Goal: Task Accomplishment & Management: Complete application form

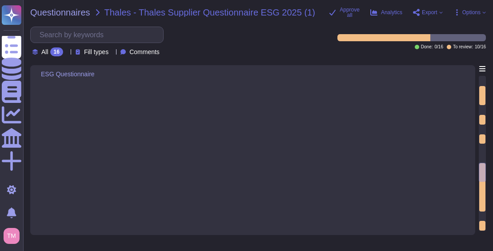
type textarea "Dun & [PERSON_NAME][GEOGRAPHIC_DATA], [GEOGRAPHIC_DATA], [GEOGRAPHIC_DATA], and…"
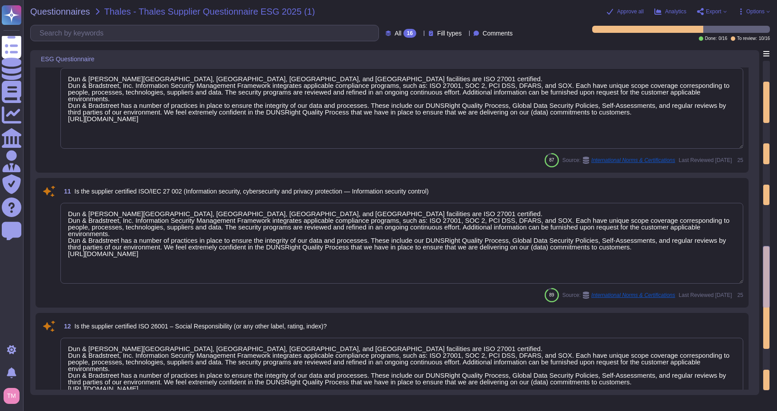
type textarea "SOC2 Report available under mutual nda"
type textarea "Yes, Dun & [PERSON_NAME] has a security incident response plan in place, which …"
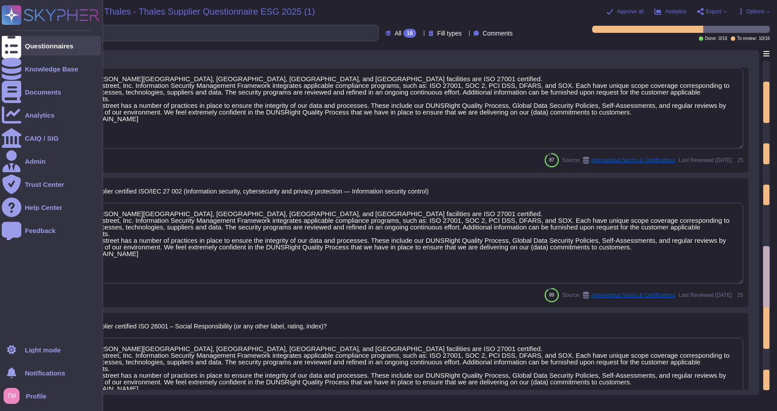
click at [20, 47] on div at bounding box center [12, 46] width 20 height 20
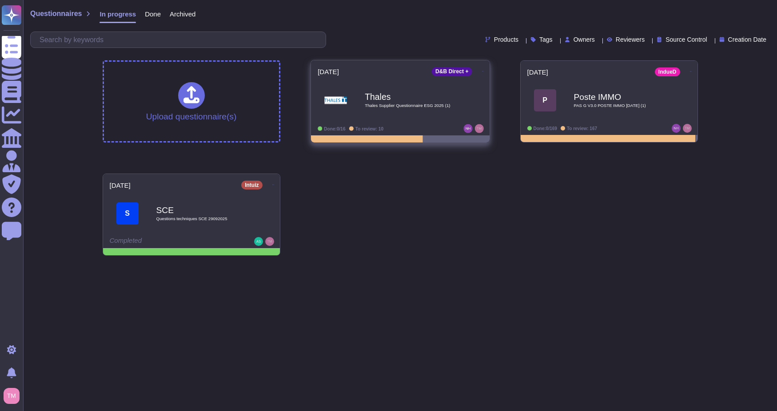
click at [417, 102] on div "Thales Thales Supplier Questionnaire ESG 2025 (1)" at bounding box center [410, 100] width 90 height 36
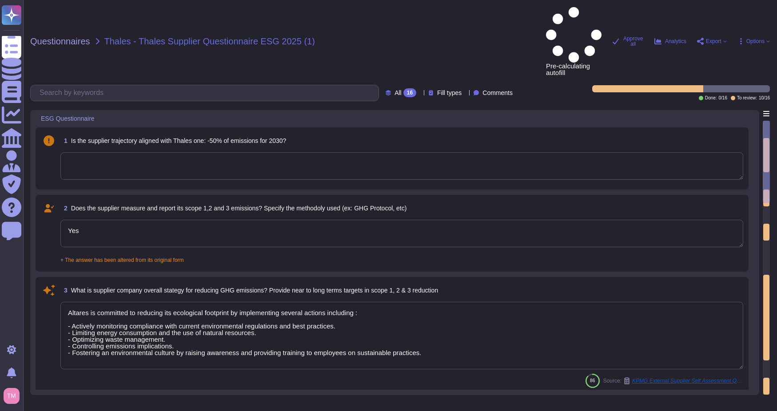
type textarea "Yes"
type textarea "Altares is committed to reducing its ecological footprint by implementing sever…"
type textarea "Aware of its responsibility in the ecological transition, Acm ~ecorp is committ…"
type textarea "Dun & [PERSON_NAME][GEOGRAPHIC_DATA], [GEOGRAPHIC_DATA], [GEOGRAPHIC_DATA], and…"
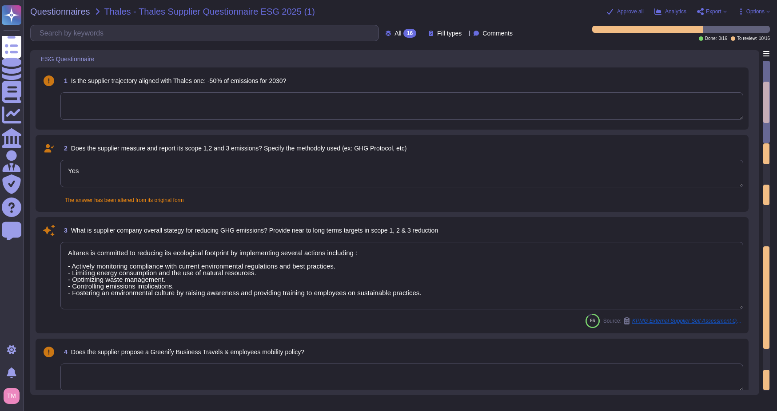
click at [96, 58] on div at bounding box center [98, 59] width 4 height 7
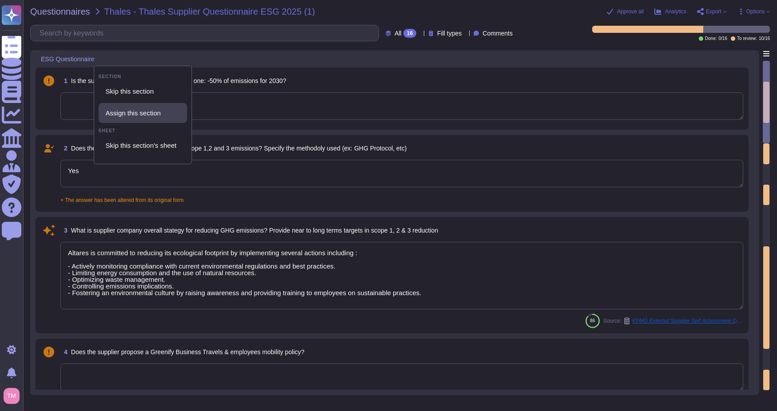
click at [141, 110] on span "Assign this section" at bounding box center [133, 113] width 55 height 8
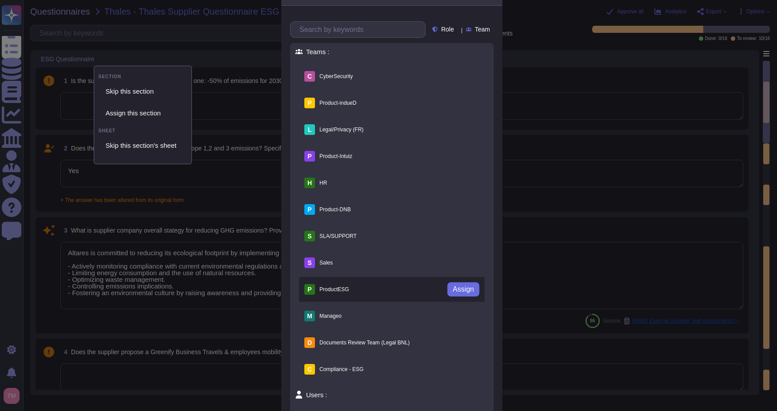
scroll to position [44, 0]
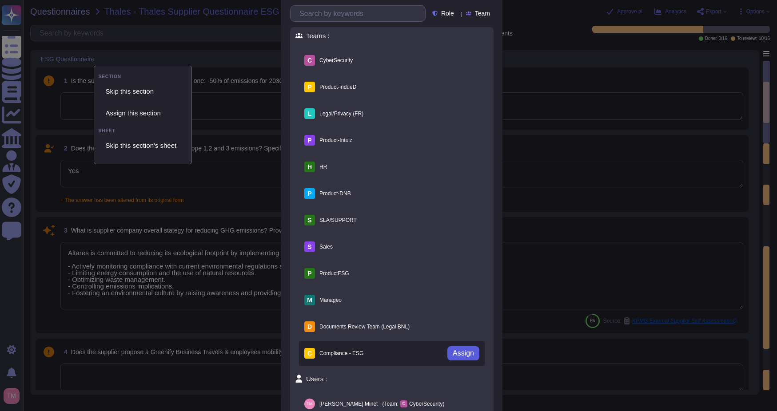
click at [453, 251] on span "Assign" at bounding box center [463, 353] width 21 height 7
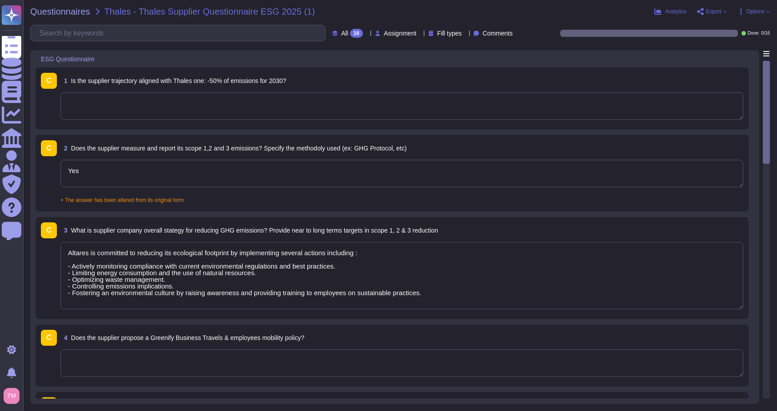
scroll to position [1, 0]
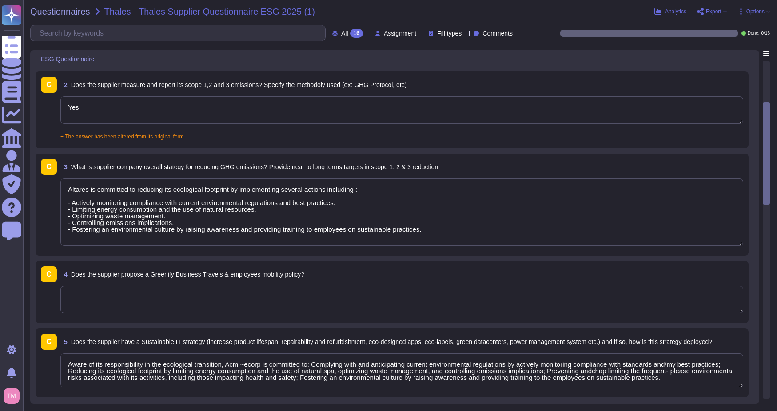
type textarea "Dun & Bradstreet’s Marlow, Dublin, London, and Cardiff facilities are ISO 27001…"
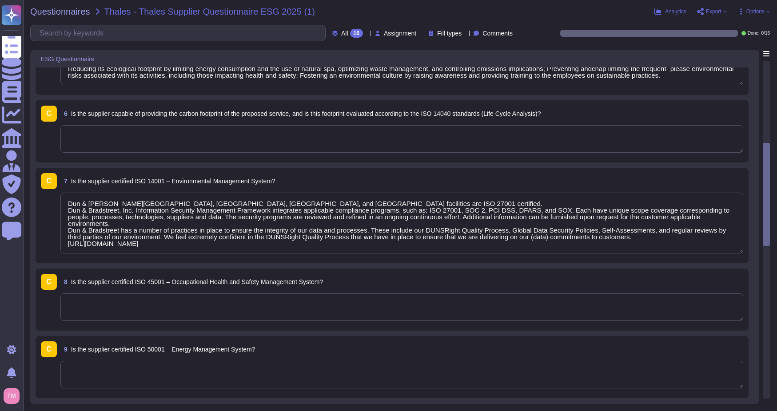
type textarea "Dun & Bradstreet’s Marlow, Dublin, London, and Cardiff facilities are ISO 27001…"
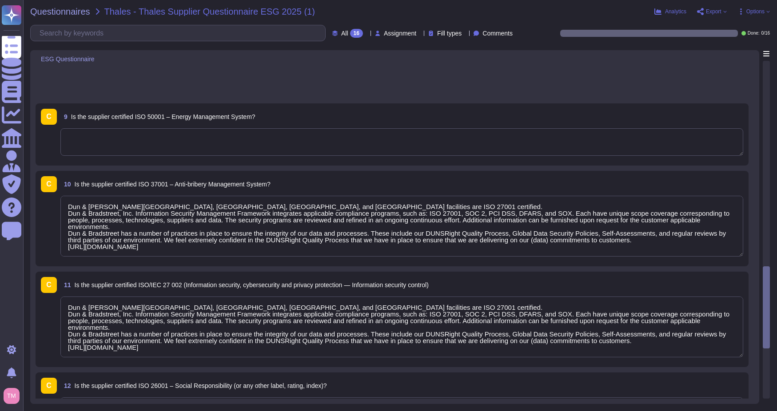
type textarea "SOC2 Report available under mutual nda"
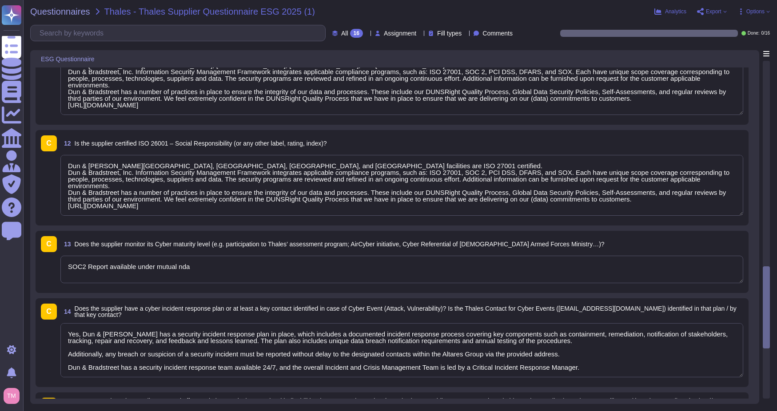
type textarea "Yes, Dun & Bradstreet has a security incident response plan in place, which inc…"
type textarea "Yes, Dun & Bradstreet considers supplier diversity to be an important priority …"
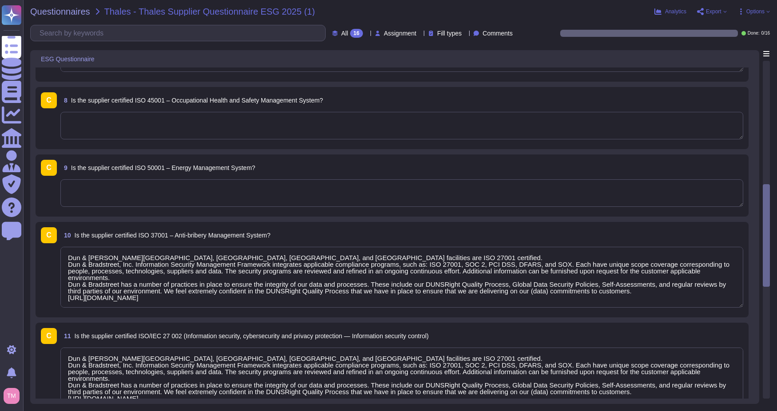
type textarea "Aware of its responsibility in the ecological transition, Acm ~ecorp is committ…"
type textarea "Dun & Bradstreet’s Marlow, Dublin, London, and Cardiff facilities are ISO 27001…"
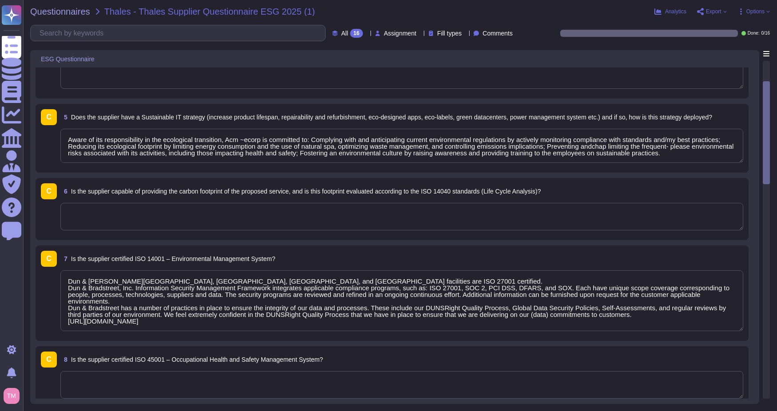
type textarea "Yes"
type textarea "Altares is committed to reducing its ecological footprint by implementing sever…"
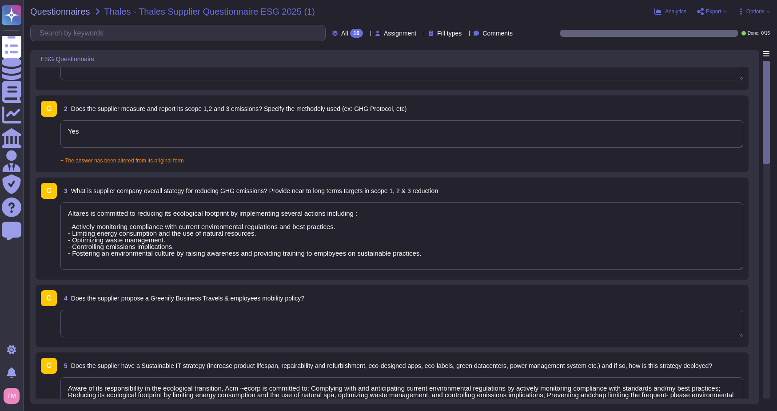
scroll to position [0, 0]
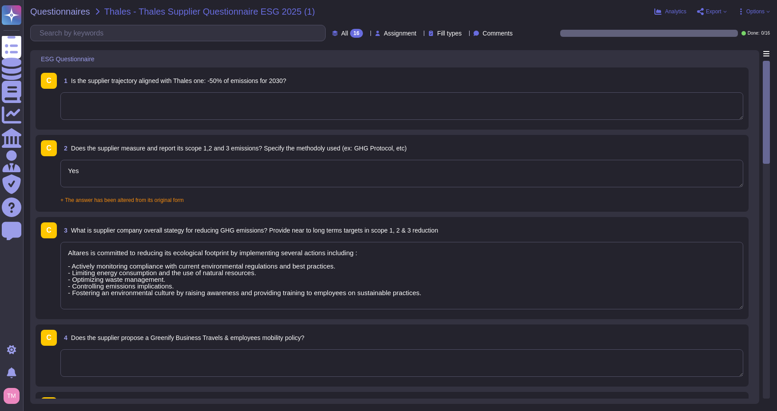
click at [342, 30] on span "All 16" at bounding box center [352, 33] width 22 height 9
click at [343, 77] on div "To do 16" at bounding box center [356, 78] width 72 height 10
click at [492, 12] on icon at bounding box center [768, 12] width 4 height 4
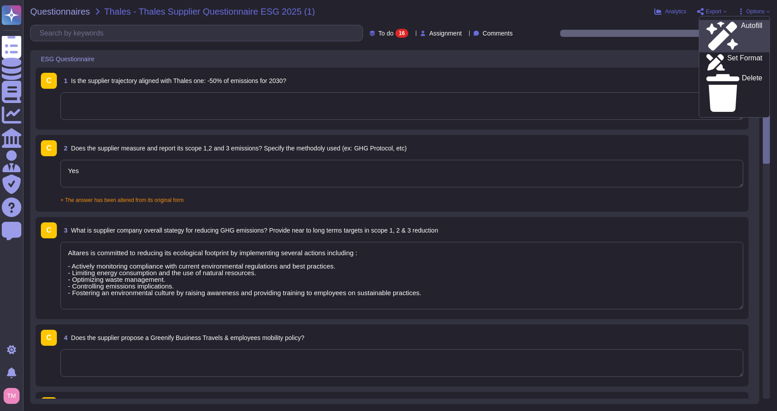
click at [492, 25] on p "Autofill" at bounding box center [751, 36] width 21 height 28
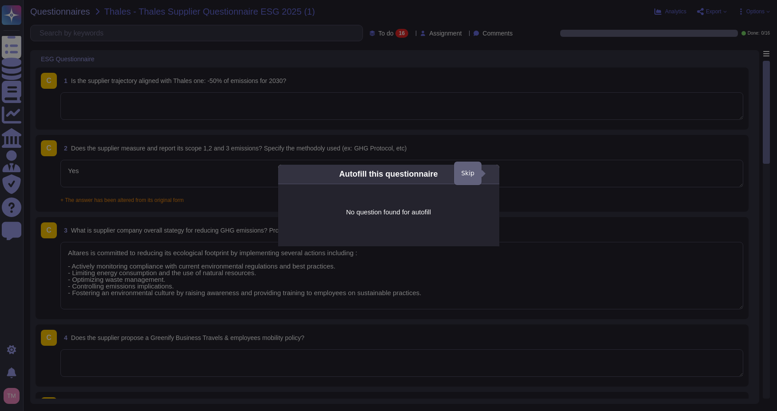
click at [492, 174] on icon at bounding box center [494, 174] width 0 height 0
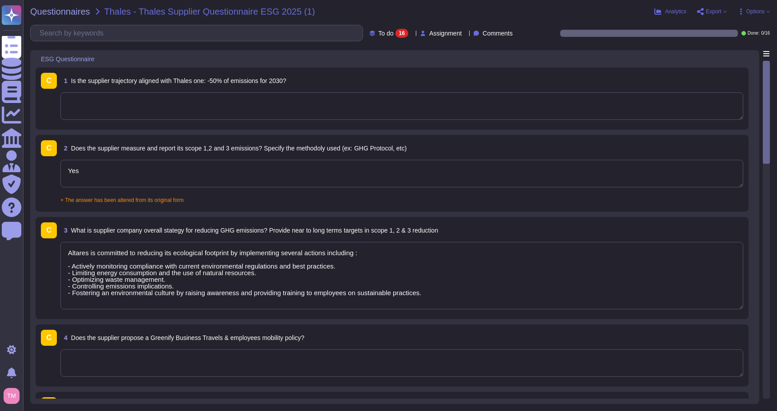
click at [492, 15] on div "Analytics Export Options Autofill Set Format Delete" at bounding box center [658, 11] width 224 height 9
click at [492, 11] on span "Options" at bounding box center [755, 11] width 18 height 5
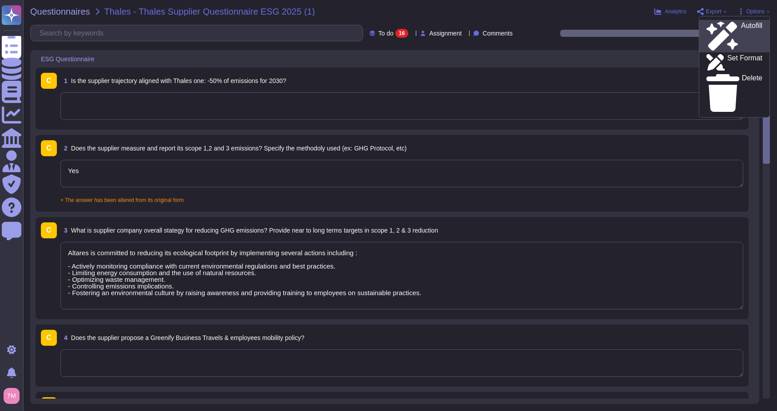
click at [492, 25] on p "Autofill" at bounding box center [751, 36] width 21 height 28
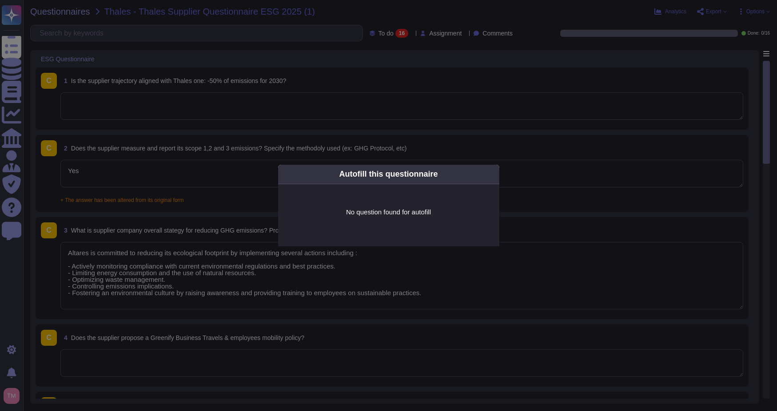
click at [492, 174] on icon at bounding box center [494, 174] width 0 height 0
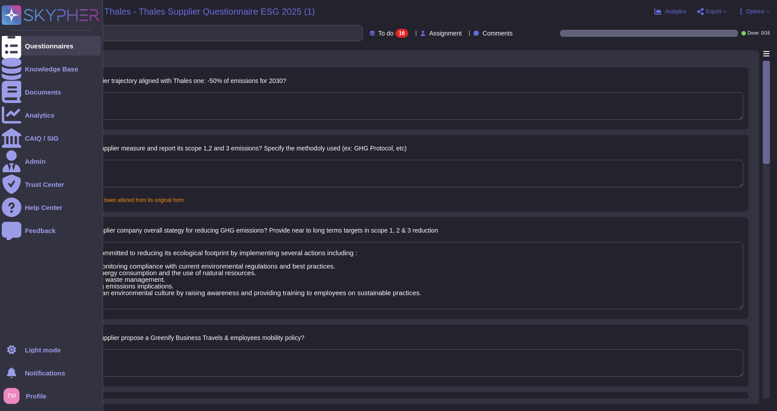
click at [26, 45] on div "Questionnaires" at bounding box center [49, 46] width 48 height 7
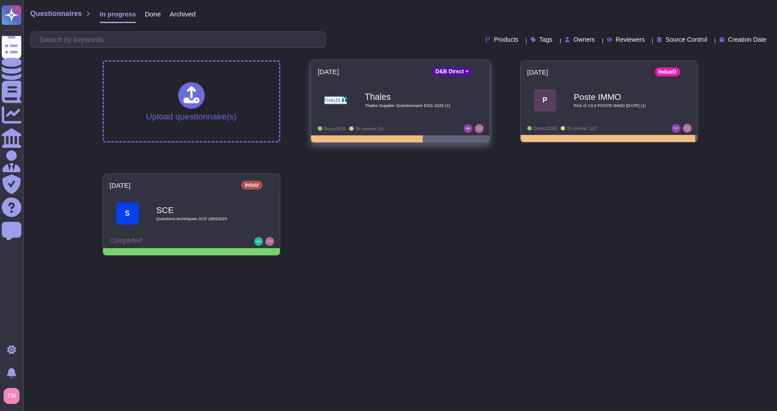
click at [432, 116] on div "Thales Thales Supplier Questionnaire ESG 2025 (1)" at bounding box center [410, 100] width 90 height 36
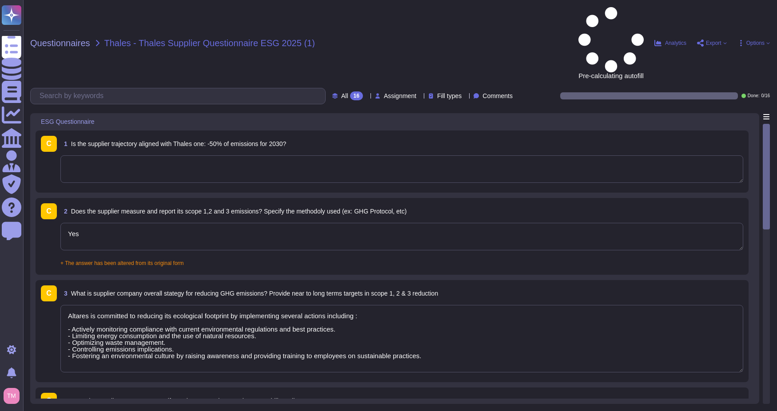
type textarea "Yes"
type textarea "Altares is committed to reducing its ecological footprint by implementing sever…"
type textarea "Aware of its responsibility in the ecological transition, Acm ~ecorp is committ…"
type textarea "Dun & Bradstreet’s Marlow, Dublin, London, and Cardiff facilities are ISO 27001…"
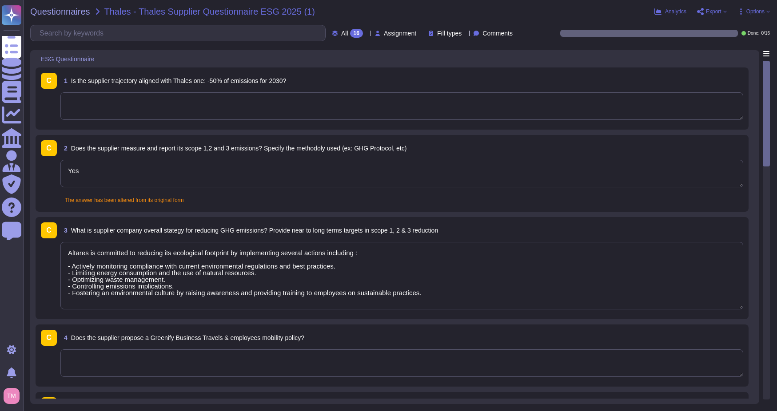
click at [334, 38] on div "All 16 Assignment Fill types Comments" at bounding box center [273, 33] width 486 height 16
click at [350, 34] on div "16" at bounding box center [356, 33] width 13 height 9
click at [336, 83] on div "To do 16" at bounding box center [356, 78] width 72 height 10
click at [441, 32] on span "Assignment" at bounding box center [445, 33] width 32 height 6
click at [492, 20] on div "Questionnaires Thales - Thales Supplier Questionnaire ESG 2025 (1) Analytics Ex…" at bounding box center [400, 205] width 754 height 411
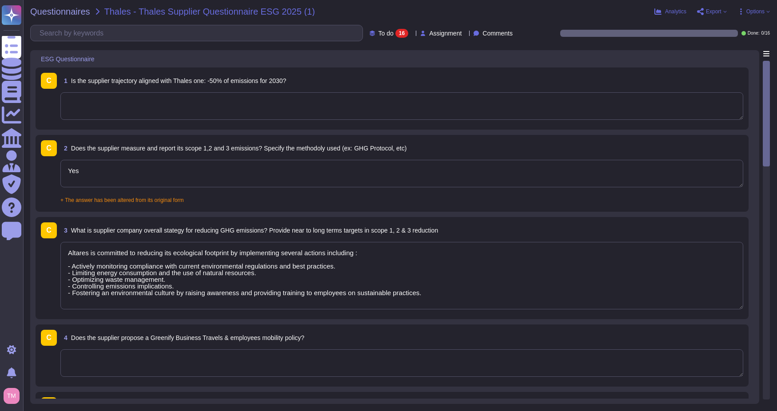
click at [492, 12] on span "Options" at bounding box center [755, 11] width 18 height 5
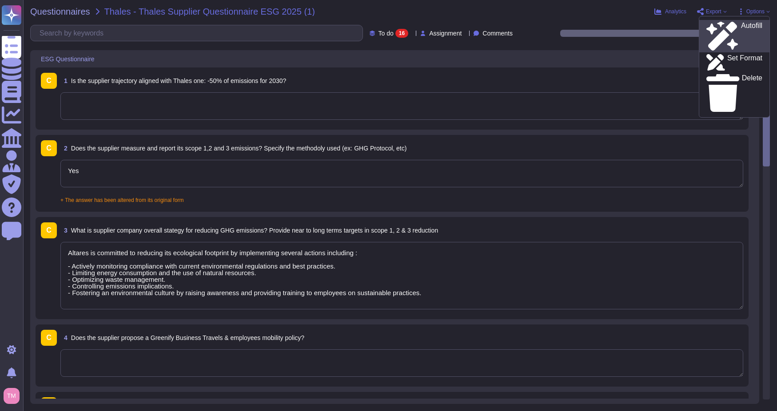
click at [492, 28] on div "Autofill" at bounding box center [735, 36] width 56 height 29
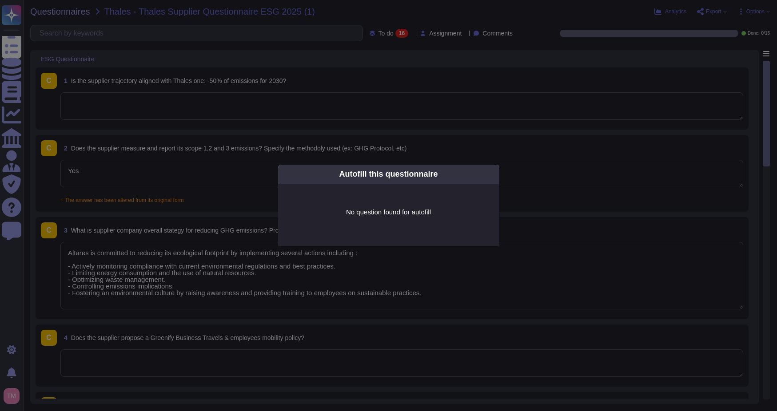
click at [492, 172] on div "Autofill this questionnaire" at bounding box center [388, 175] width 221 height 20
click at [492, 174] on icon at bounding box center [494, 174] width 0 height 0
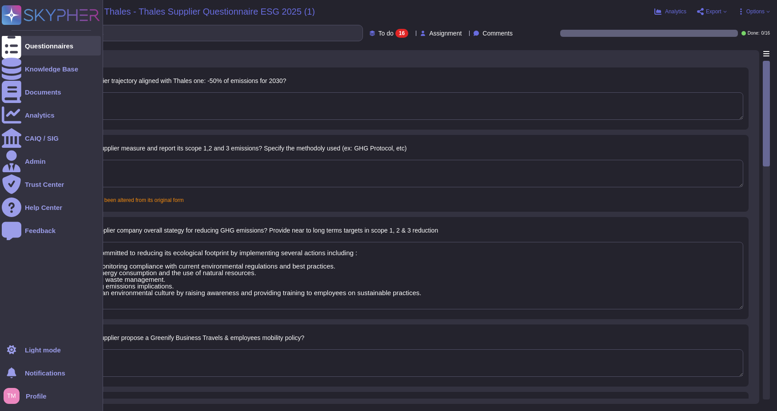
click at [22, 49] on div "Questionnaires" at bounding box center [51, 46] width 99 height 20
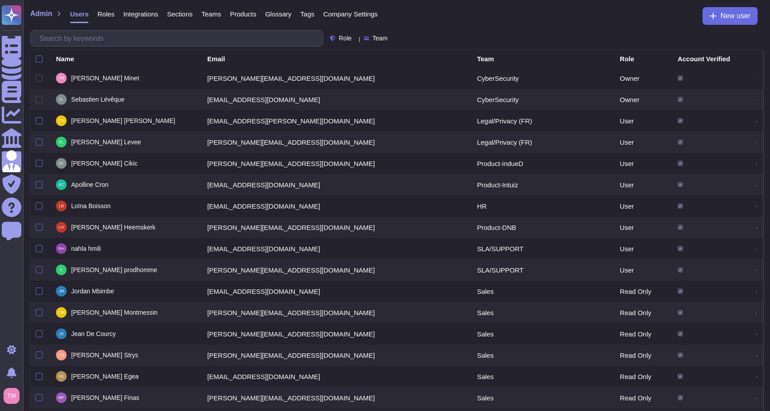
click at [204, 14] on span "Teams" at bounding box center [212, 14] width 20 height 7
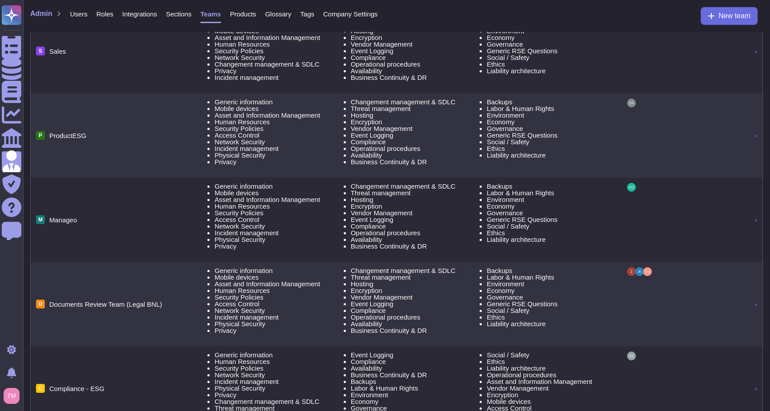
scroll to position [491, 0]
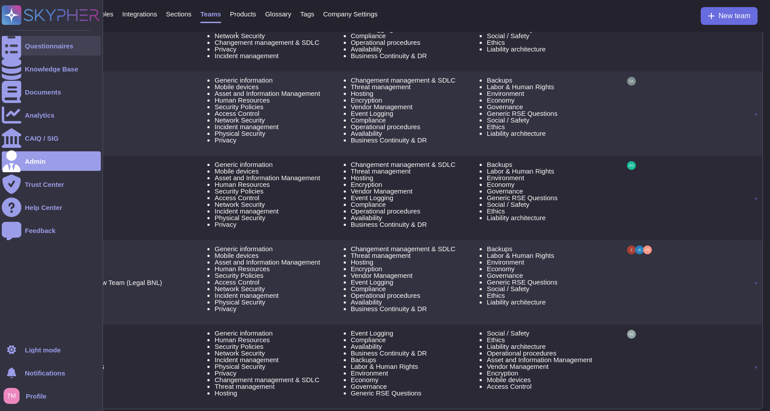
click at [14, 49] on icon at bounding box center [12, 46] width 20 height 26
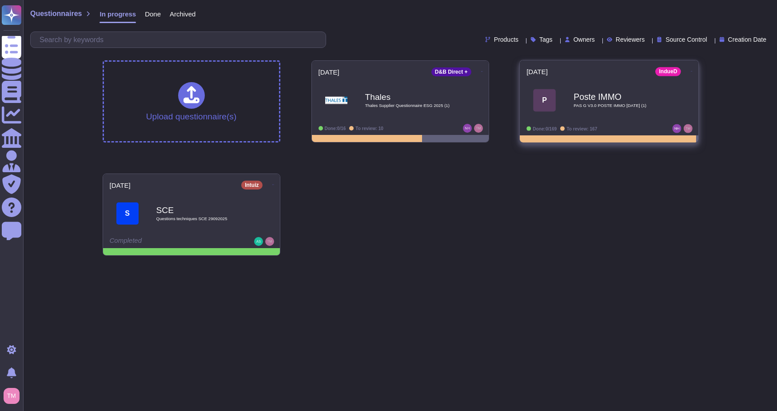
click at [646, 104] on span "PAS G V3.0 POSTE IMMO [DATE] (1)" at bounding box center [619, 106] width 90 height 4
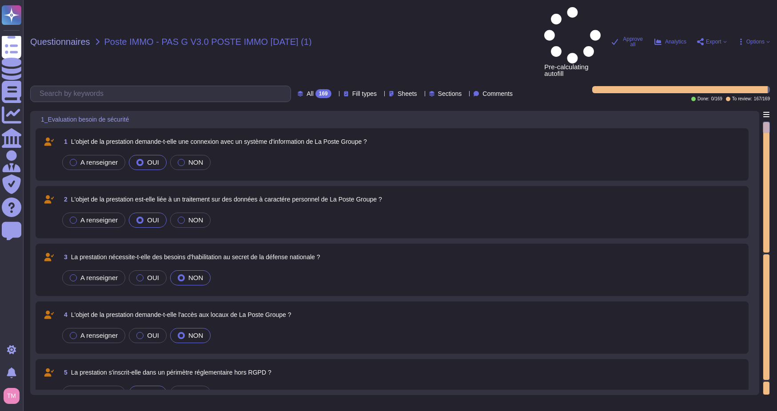
type textarea "Le processus est APPLICABLE - Procéder à l'étape suivante "Description de la pr…"
type textarea "Nom :"
type textarea "jour/mois/année"
type textarea "A renseigner"
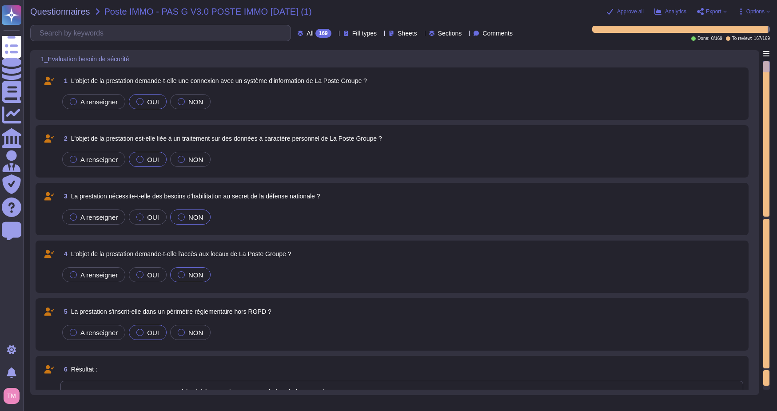
click at [413, 83] on div "1 L'objet de la prestation demande-t-elle une connexion avec un système d'infor…" at bounding box center [401, 81] width 683 height 16
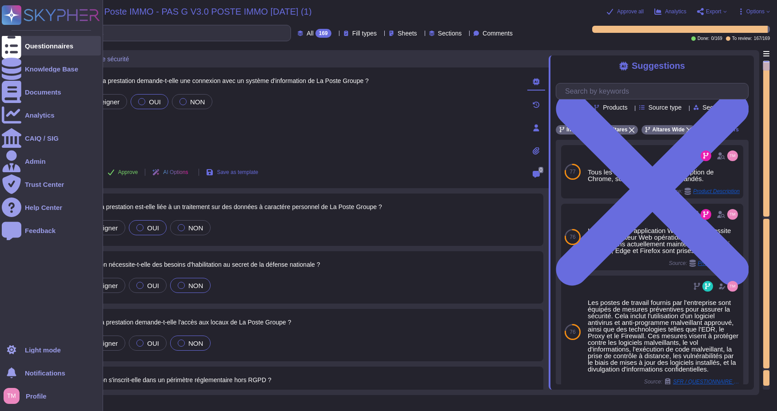
click at [31, 47] on div "Questionnaires" at bounding box center [49, 46] width 48 height 7
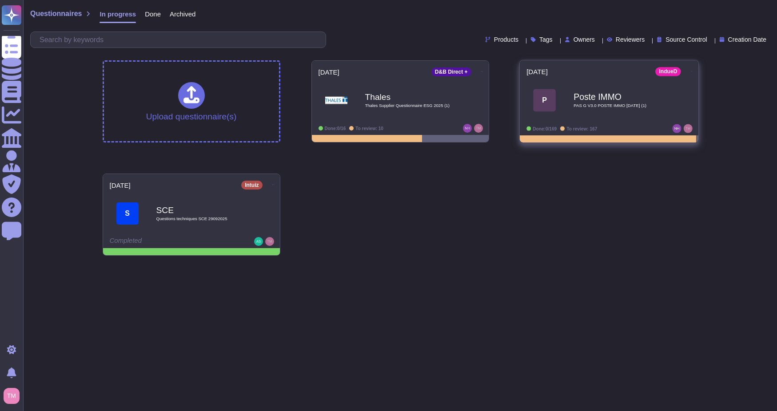
click at [661, 90] on div "Poste IMMO PAS G V3.0 POSTE IMMO [DATE] (1)" at bounding box center [619, 100] width 90 height 36
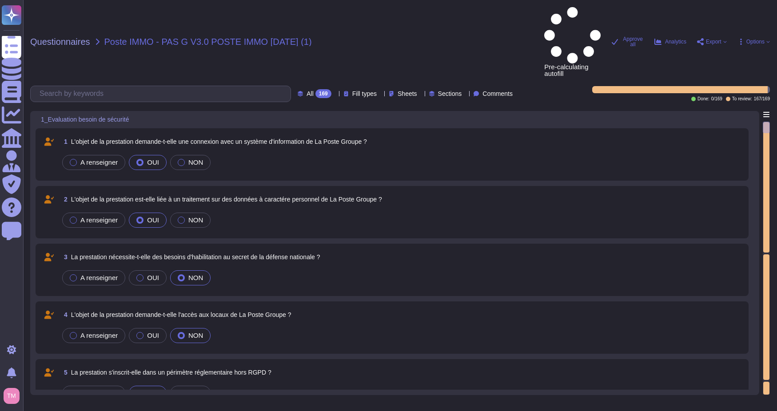
type textarea "Le processus est APPLICABLE - Procéder à l'étape suivante "Description de la pr…"
type textarea "Nom :"
type textarea "jour/mois/année"
type textarea "A renseigner"
click at [176, 155] on div "NON" at bounding box center [190, 162] width 40 height 15
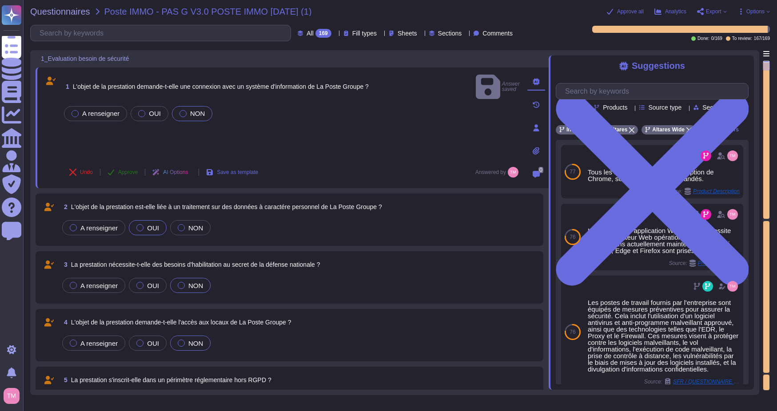
click at [118, 173] on span "Approve" at bounding box center [128, 172] width 20 height 5
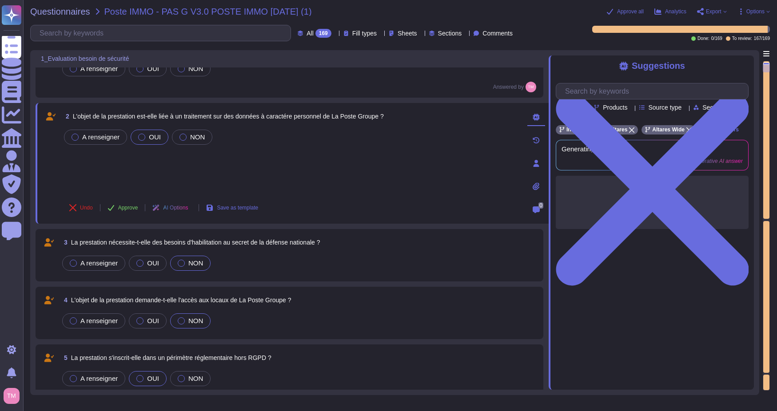
type textarea "A renseigner"
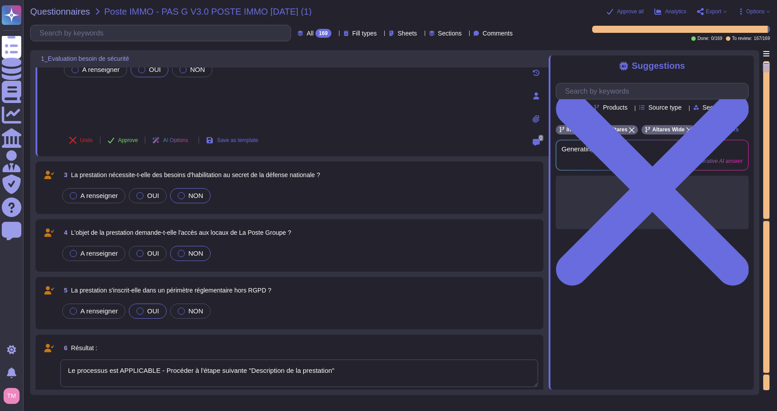
scroll to position [63, 0]
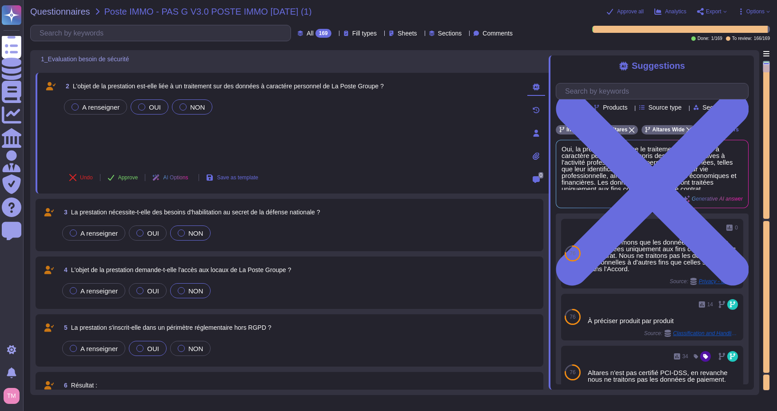
click at [193, 105] on span "NON" at bounding box center [197, 108] width 15 height 8
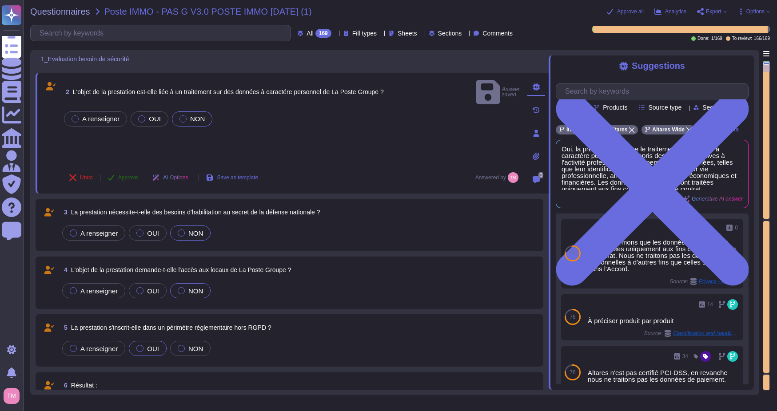
click at [123, 178] on span "Approve" at bounding box center [128, 177] width 20 height 5
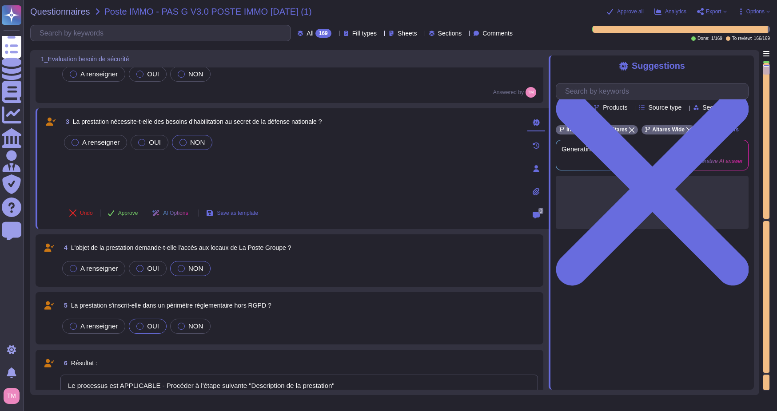
type textarea "A renseigner"
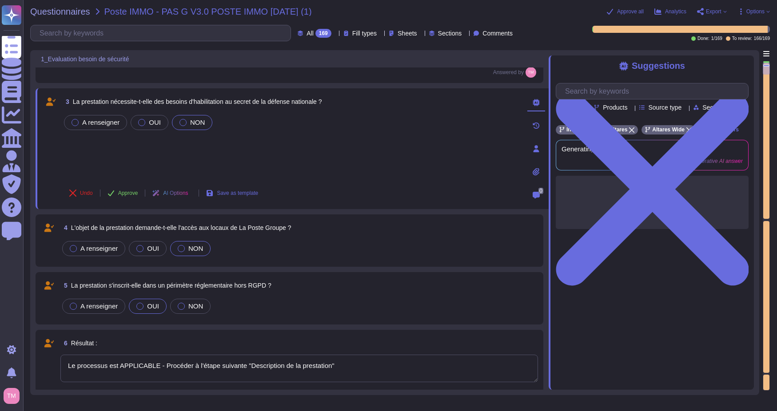
scroll to position [126, 0]
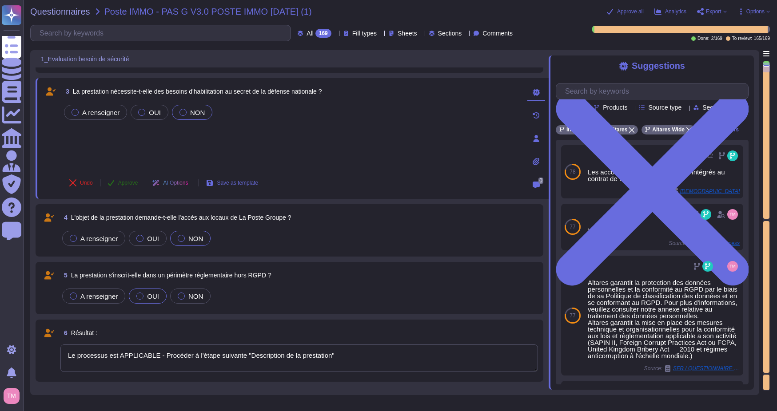
click at [123, 183] on span "Approve" at bounding box center [128, 182] width 20 height 5
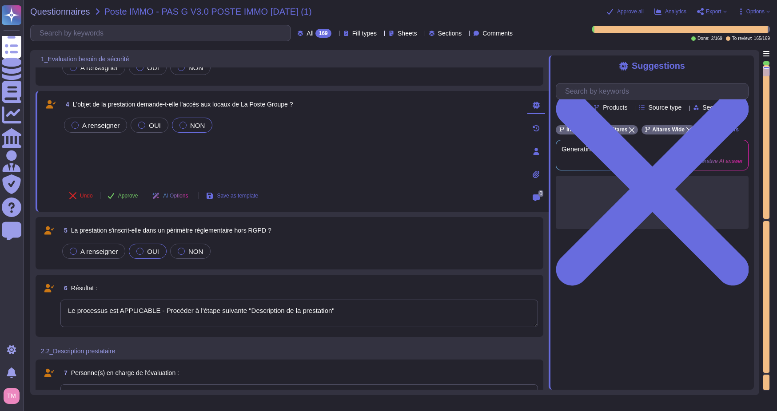
type textarea "Hébergeur 1"
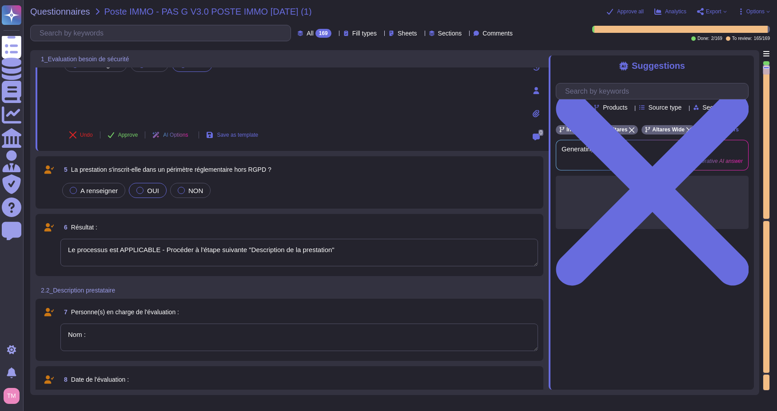
type textarea "A renseigner"
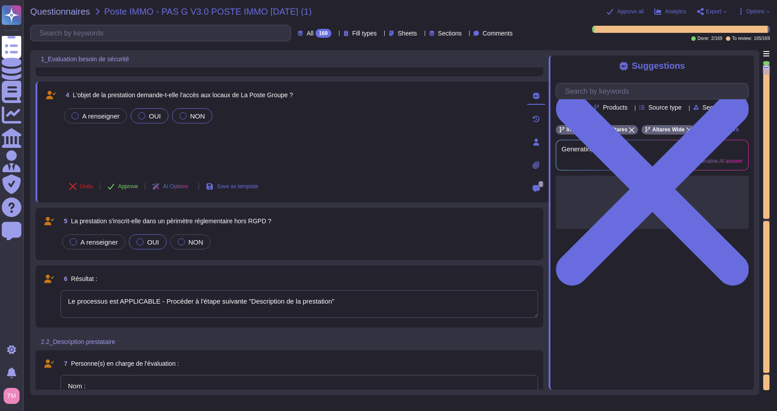
scroll to position [179, 0]
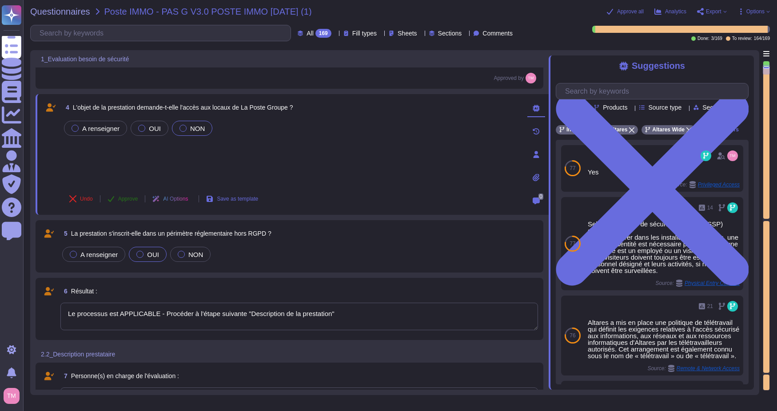
click at [117, 200] on button "Approve" at bounding box center [122, 199] width 45 height 18
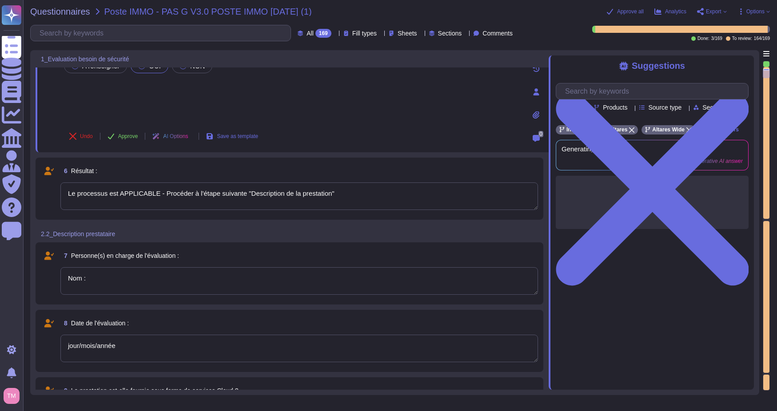
type textarea "A renseigner"
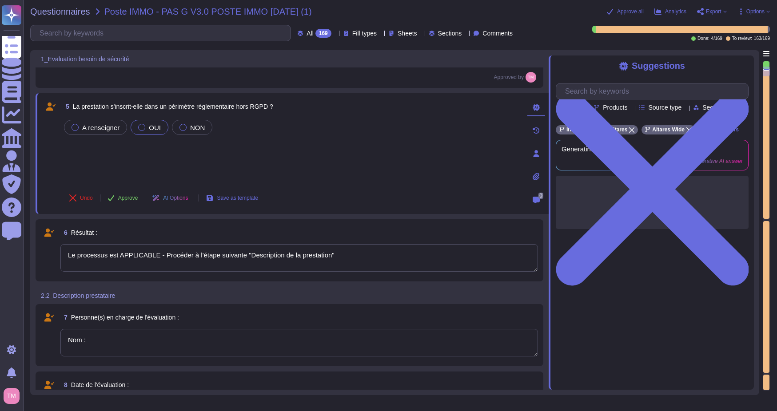
type textarea "A renseigner"
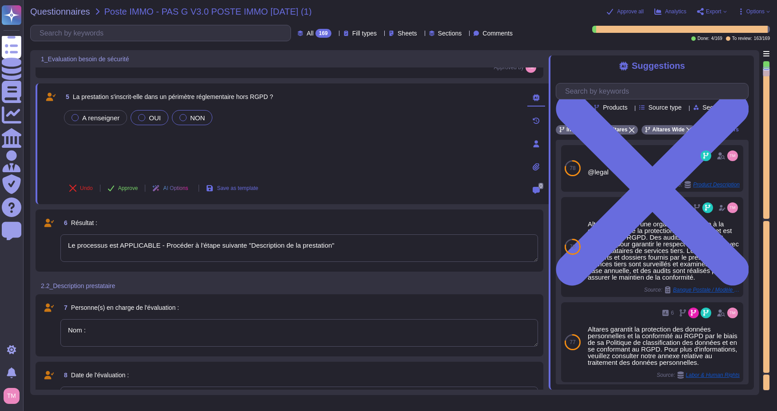
click at [190, 117] on span "NON" at bounding box center [197, 118] width 15 height 8
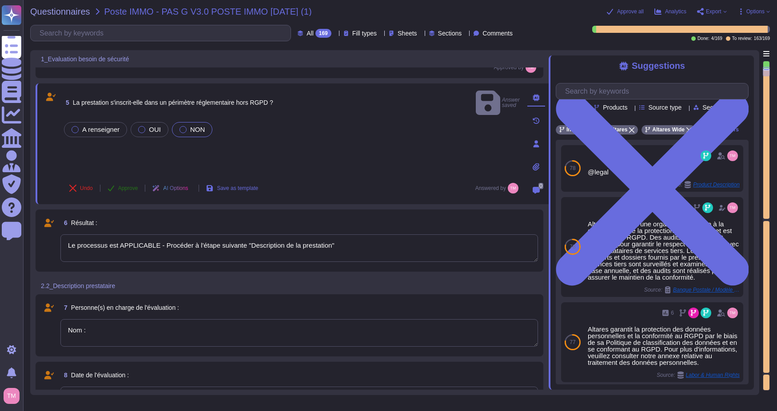
click at [123, 188] on span "Approve" at bounding box center [128, 188] width 20 height 5
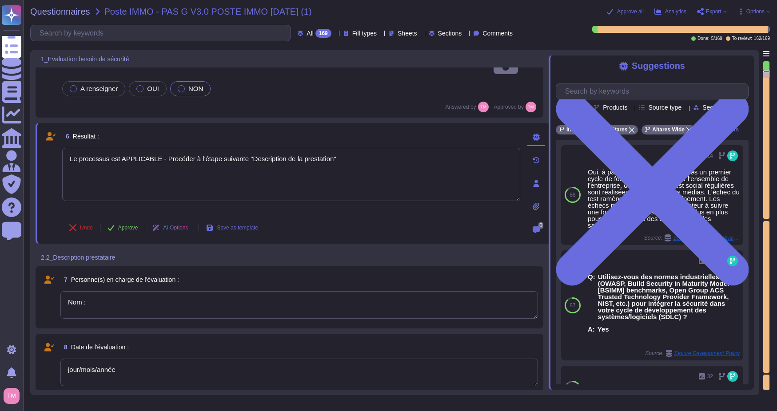
scroll to position [315, 0]
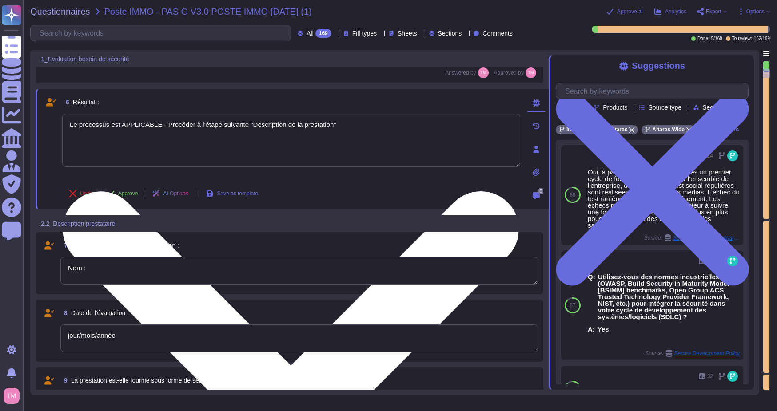
drag, startPoint x: 348, startPoint y: 124, endPoint x: 65, endPoint y: 128, distance: 282.6
click at [65, 128] on textarea "Le processus est APPLICABLE - Procéder à l'étape suivante "Description de la pr…" at bounding box center [291, 140] width 458 height 53
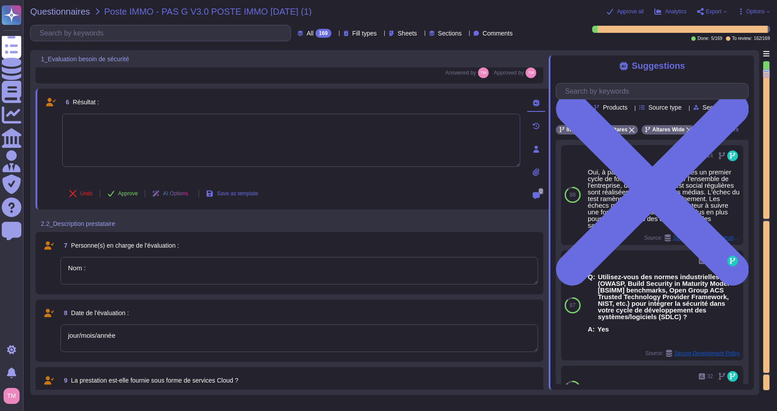
click at [303, 136] on textarea at bounding box center [291, 140] width 458 height 53
click at [651, 94] on input "text" at bounding box center [655, 92] width 188 height 16
click at [310, 129] on textarea at bounding box center [291, 152] width 458 height 53
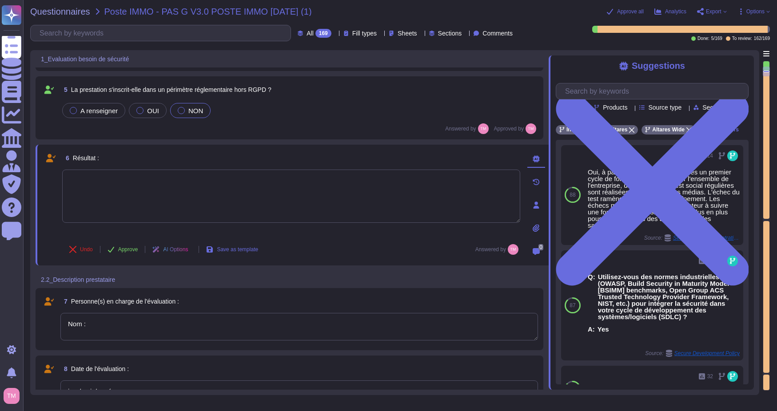
type textarea "A renseigner"
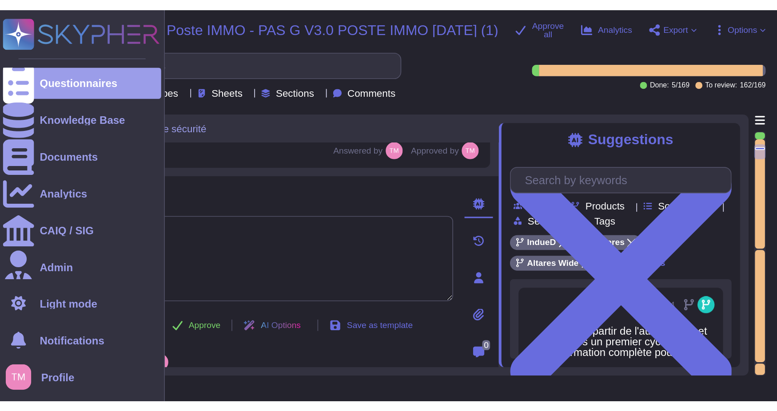
scroll to position [315, 0]
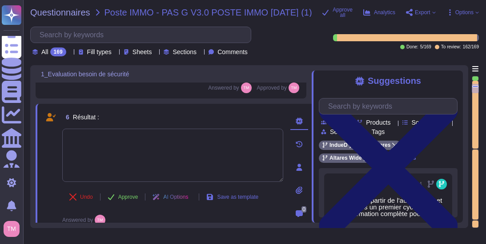
type textarea "A renseigner"
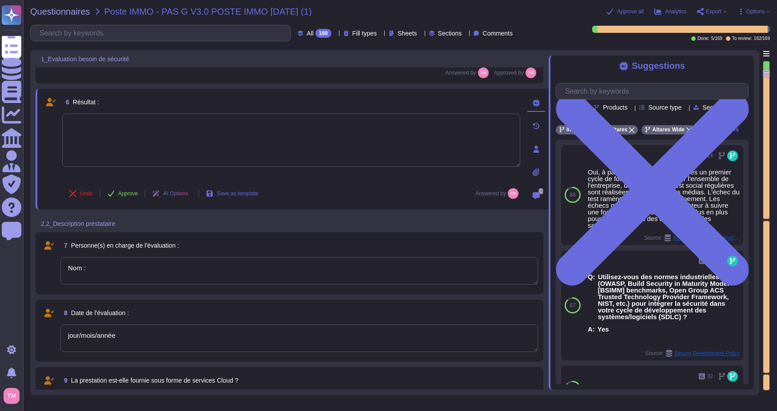
click at [148, 137] on textarea at bounding box center [291, 140] width 458 height 53
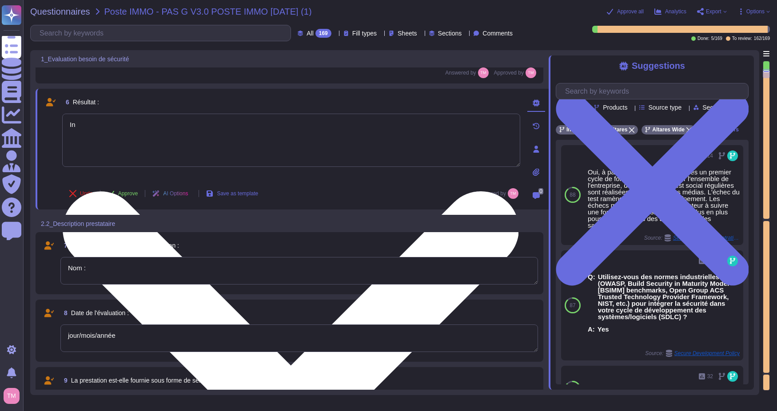
type textarea "I"
click at [228, 122] on textarea "indueD fournit les informations de due diligence essentiellles à la mise en pla…" at bounding box center [291, 140] width 458 height 53
click at [79, 125] on textarea "indueD fournit les informations de due diligence essentielles à la mise en plac…" at bounding box center [291, 140] width 458 height 53
click at [124, 149] on textarea "indueD fournit les informations de due diligence essentielles à la mise en plac…" at bounding box center [291, 140] width 458 height 53
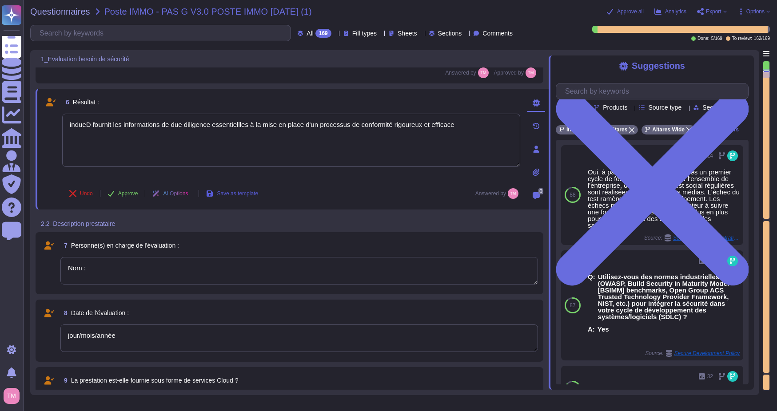
type textarea "indueD fournit les informations de due diligence essentielles à la mise en plac…"
click at [234, 193] on span "Save as template" at bounding box center [237, 193] width 41 height 5
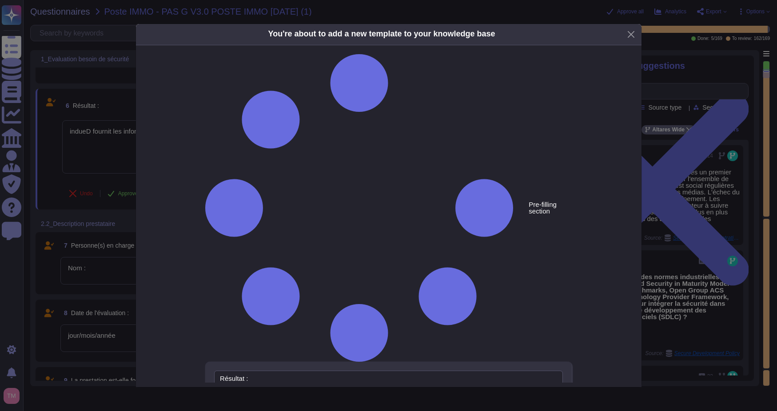
type textarea "Résultat :"
type textarea "indueD fournit les informations de due diligence essentielles à la mise en plac…"
drag, startPoint x: 268, startPoint y: 77, endPoint x: 203, endPoint y: 77, distance: 64.9
click at [203, 77] on div "Pre-filling section Résultat : Yes No N/A indueD fournit les informations de du…" at bounding box center [389, 333] width 458 height 559
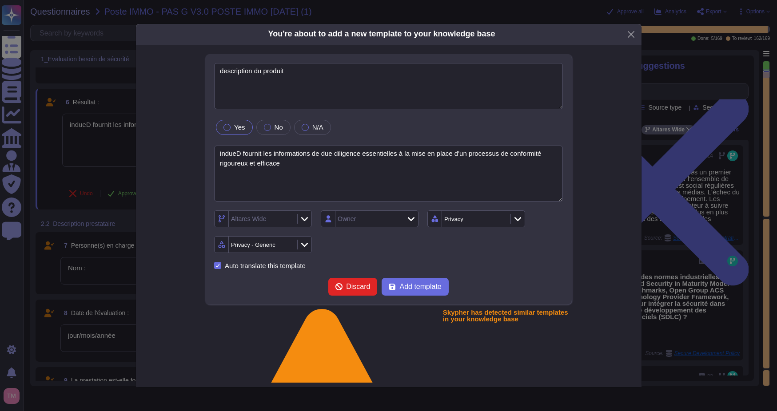
type textarea "description du produit"
click at [229, 124] on div at bounding box center [227, 127] width 7 height 7
click at [283, 220] on div "Altares Wide" at bounding box center [262, 219] width 66 height 16
type input "indue"
click at [259, 276] on div "Altares/ IndueD" at bounding box center [269, 267] width 74 height 20
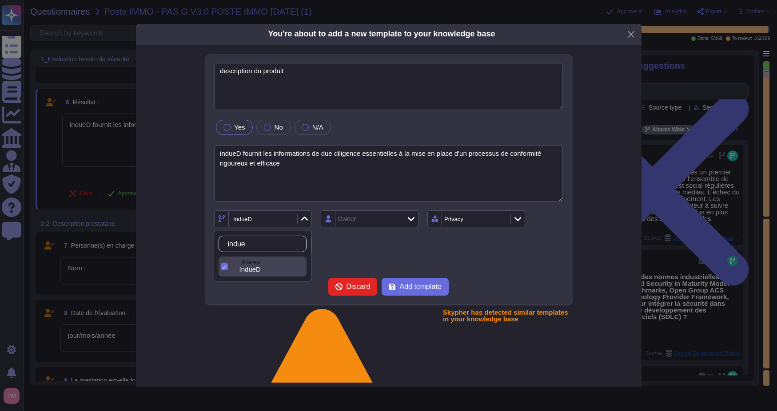
click at [375, 223] on div "Owner" at bounding box center [368, 219] width 66 height 16
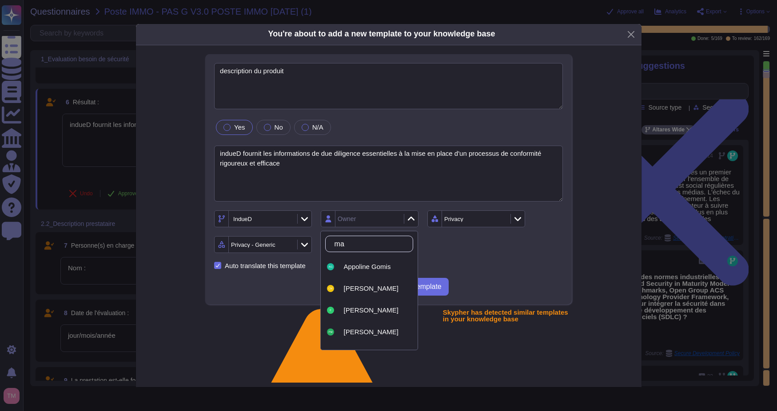
type input "m"
click at [473, 242] on div "IndueD Owner Privacy Privacy - Generic" at bounding box center [388, 232] width 349 height 43
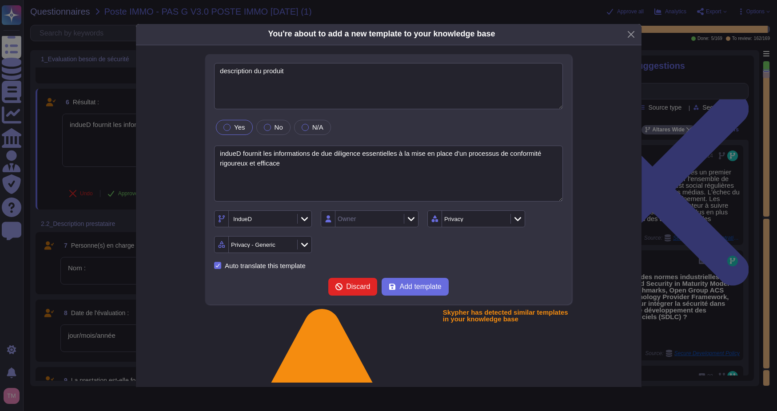
click at [466, 219] on div "Privacy" at bounding box center [471, 219] width 55 height 6
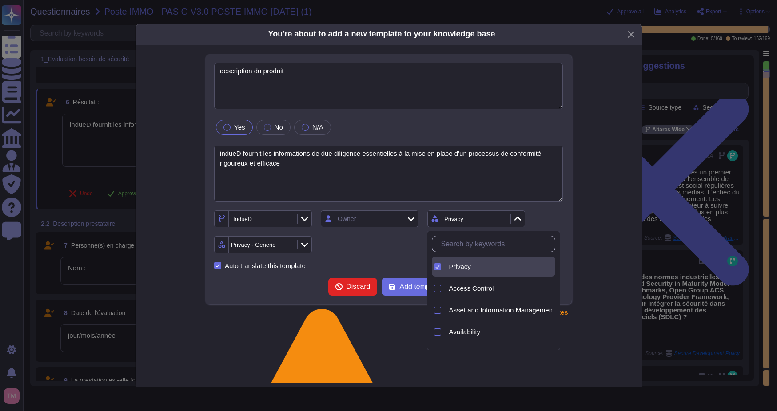
click at [439, 266] on icon at bounding box center [437, 267] width 4 height 4
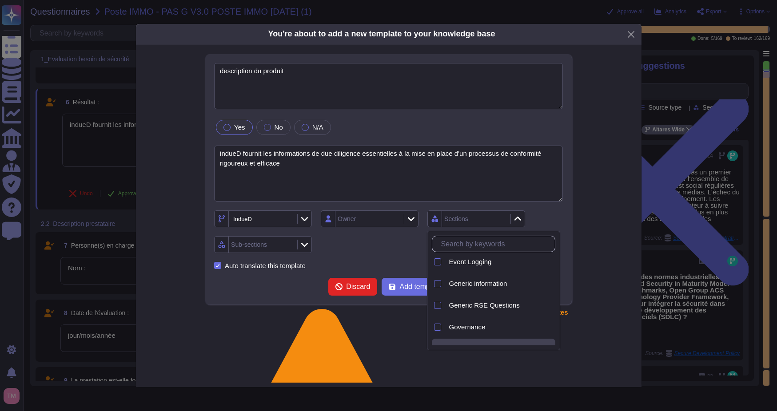
scroll to position [230, 0]
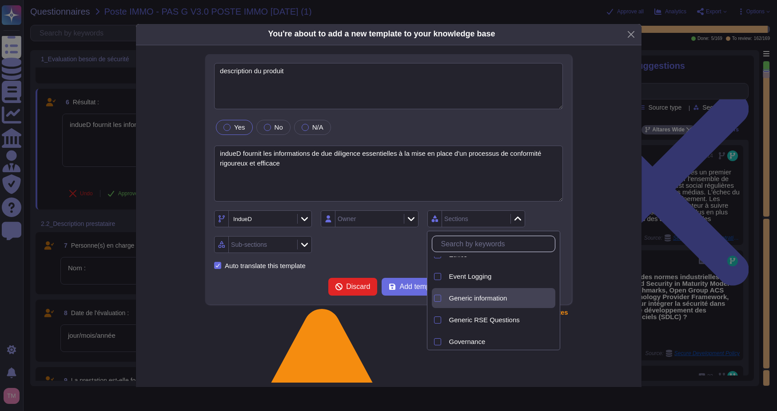
click at [477, 303] on div "Generic information" at bounding box center [501, 298] width 110 height 20
click at [366, 253] on div "IndueD Owner Generic information Sub-sections" at bounding box center [388, 232] width 349 height 43
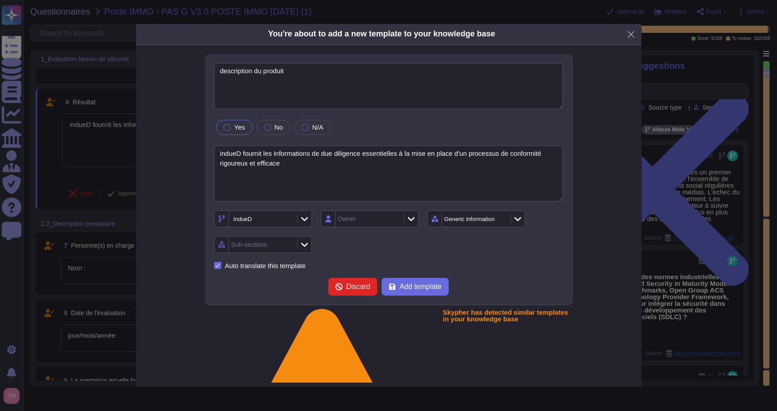
click at [284, 244] on div "Sub-sections" at bounding box center [262, 245] width 66 height 16
click at [262, 274] on span "Product Description" at bounding box center [265, 272] width 58 height 8
click at [407, 246] on div "IndueD Owner Generic information Product Description" at bounding box center [388, 232] width 349 height 43
click at [428, 286] on span "Add template" at bounding box center [420, 286] width 42 height 7
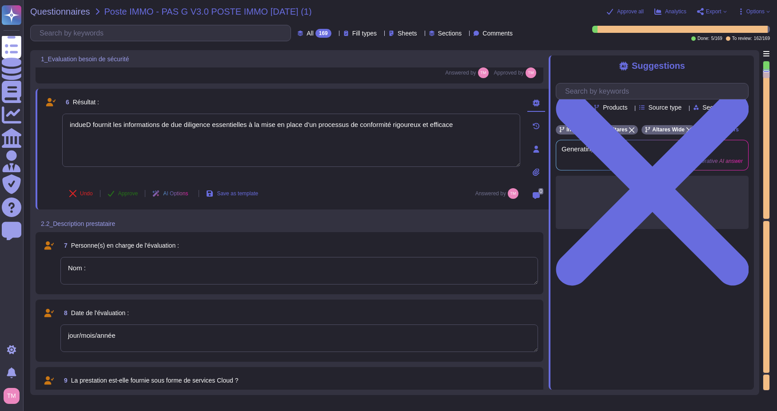
click at [132, 193] on span "Approve" at bounding box center [128, 193] width 20 height 5
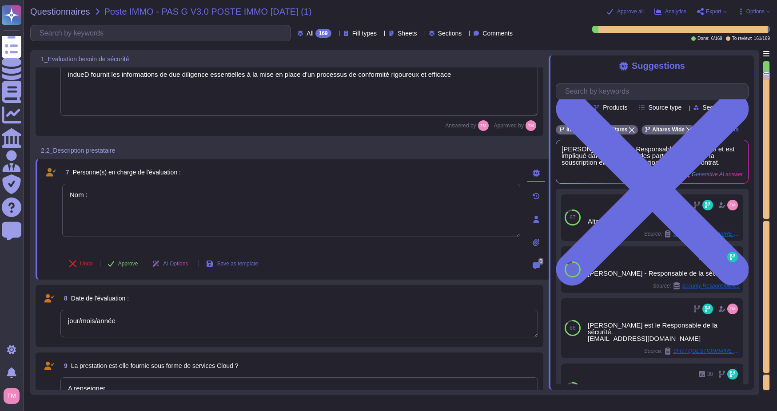
type textarea "Nom 1 :"
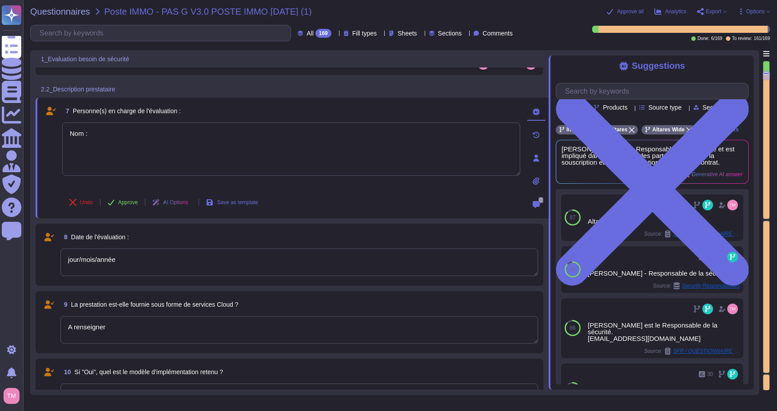
scroll to position [431, 0]
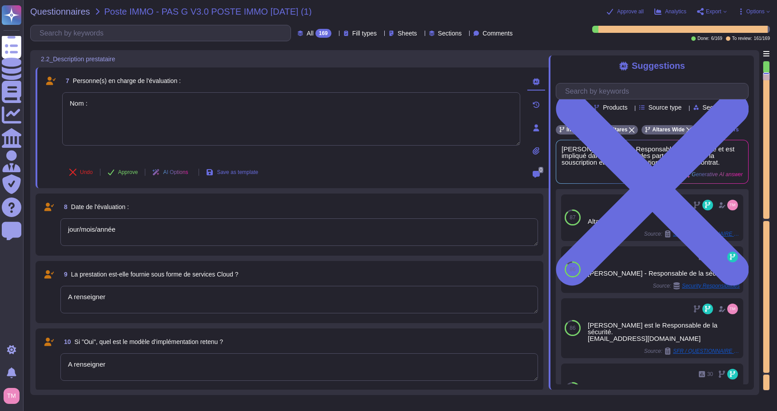
type textarea "Localisation 1 :"
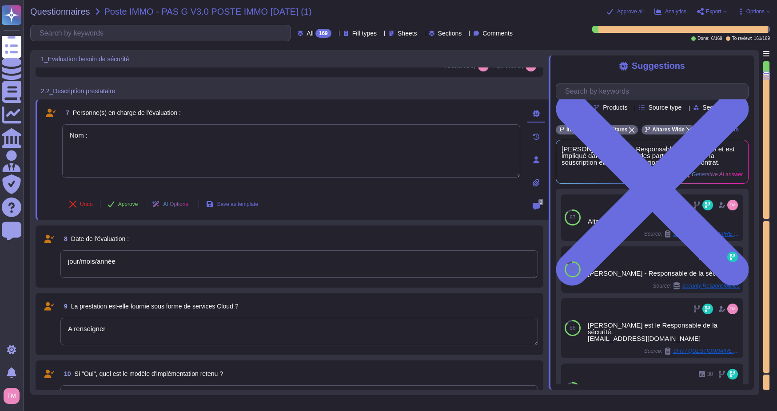
type textarea "indueD fournit les informations de due diligence essentielles à la mise en plac…"
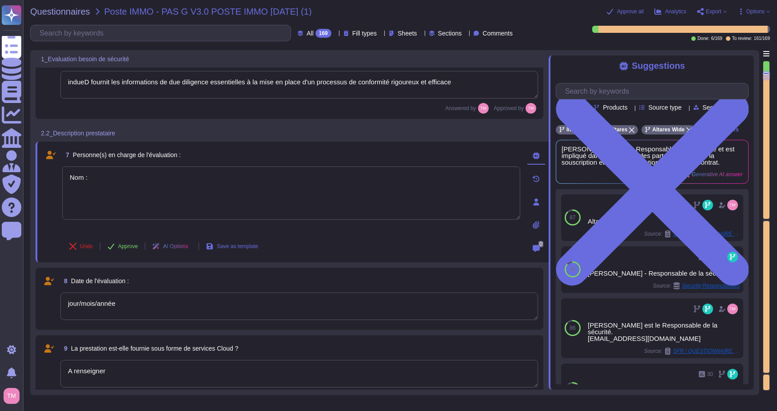
scroll to position [317, 0]
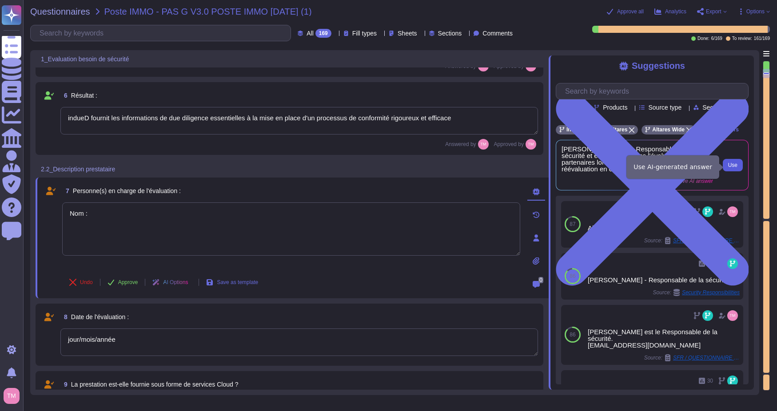
click at [735, 168] on span "Use" at bounding box center [732, 165] width 9 height 5
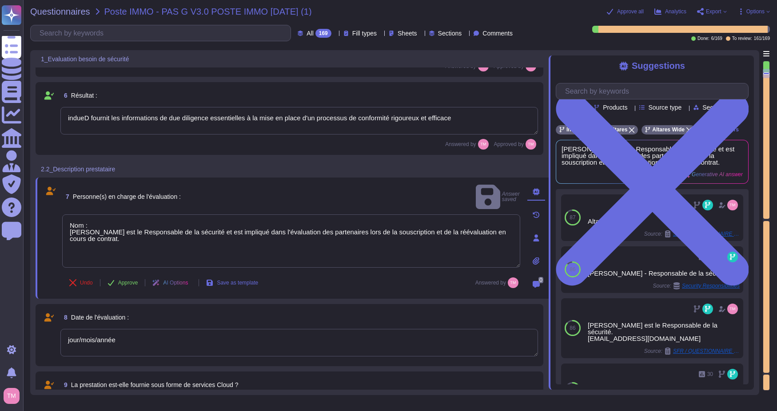
drag, startPoint x: 93, startPoint y: 212, endPoint x: 44, endPoint y: 213, distance: 49.3
click at [44, 213] on div "7 Personne(s) en charge de l'évaluation : Answer saved Nom : [PERSON_NAME] est …" at bounding box center [282, 238] width 478 height 111
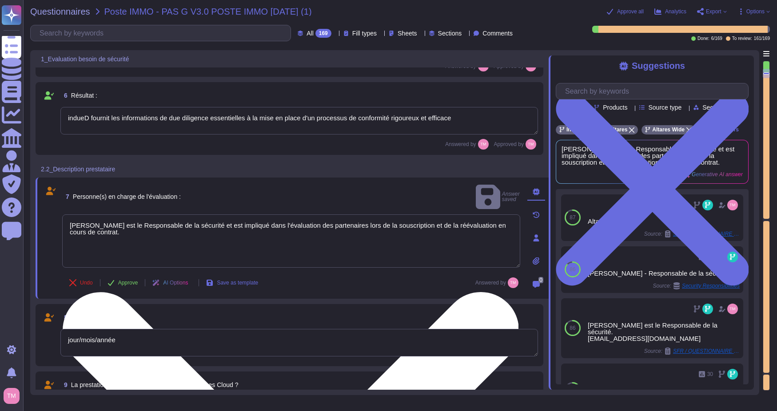
click at [70, 220] on textarea "[PERSON_NAME] est le Responsable de la sécurité et est impliqué dans l'évaluati…" at bounding box center [291, 241] width 458 height 53
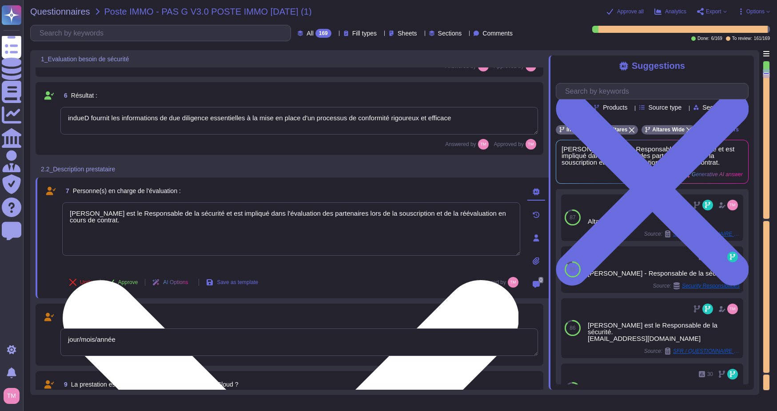
click at [138, 226] on textarea "[PERSON_NAME] est le Responsable de la sécurité et est impliqué dans l'évaluati…" at bounding box center [291, 229] width 458 height 53
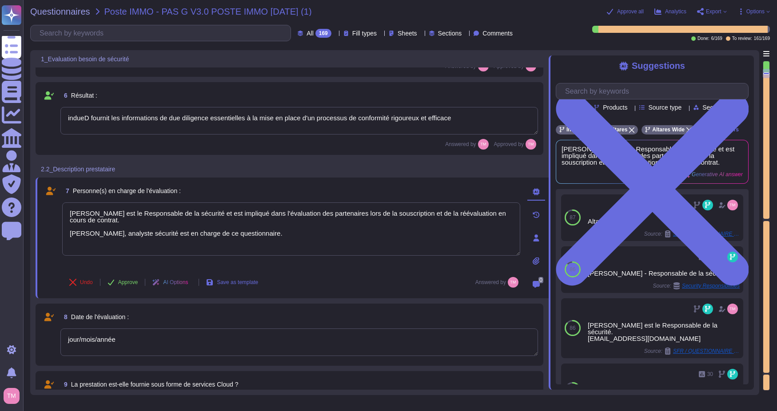
type textarea "[PERSON_NAME] est le Responsable de la sécurité et est impliqué dans l'évaluati…"
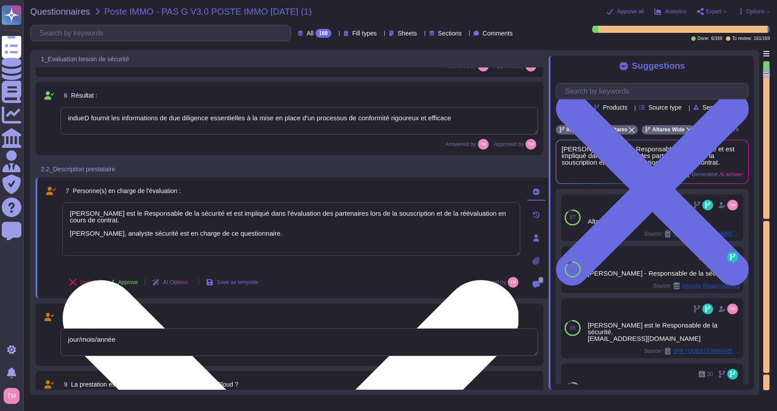
click at [284, 231] on textarea "[PERSON_NAME] est le Responsable de la sécurité et est impliqué dans l'évaluati…" at bounding box center [291, 229] width 458 height 53
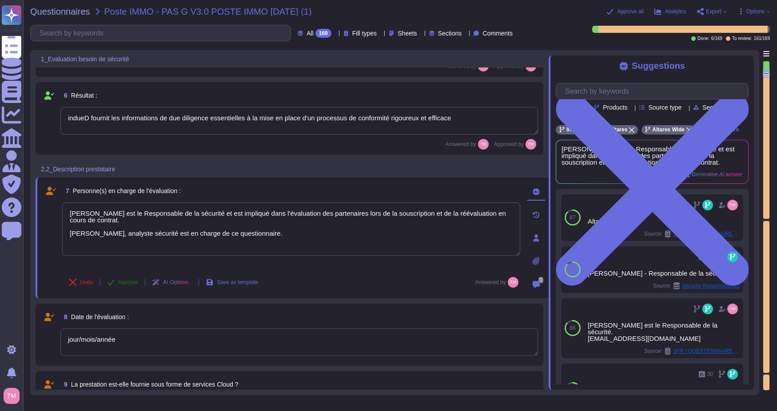
click at [124, 286] on button "Approve" at bounding box center [122, 283] width 45 height 18
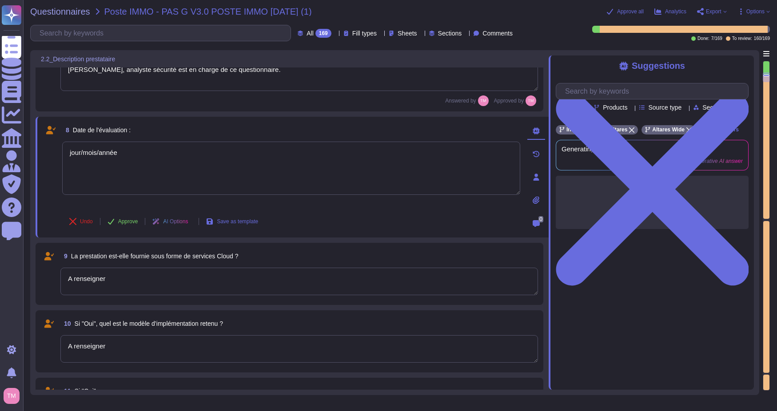
type textarea "Nom 1 :"
type textarea "Localisation 1 :"
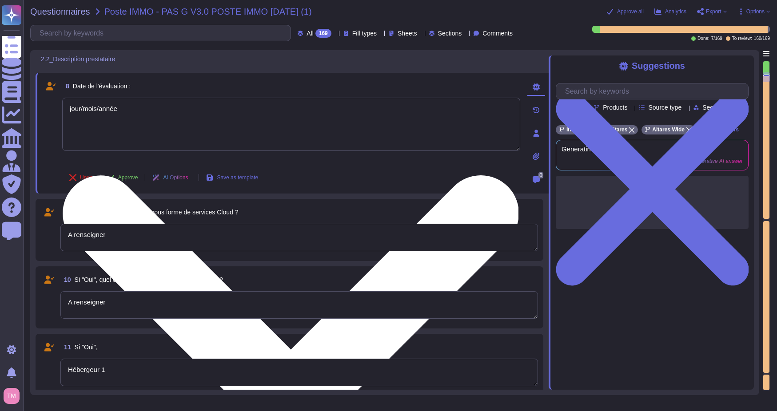
type textarea "A renseigner"
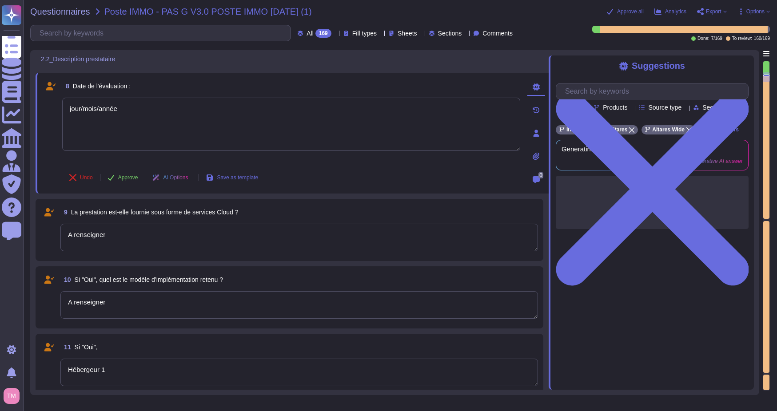
drag, startPoint x: 134, startPoint y: 112, endPoint x: 55, endPoint y: 112, distance: 79.1
click at [55, 112] on div "8 Date de l'évaluation : jour/mois/année Undo Approve AI Options Save as templa…" at bounding box center [282, 133] width 478 height 110
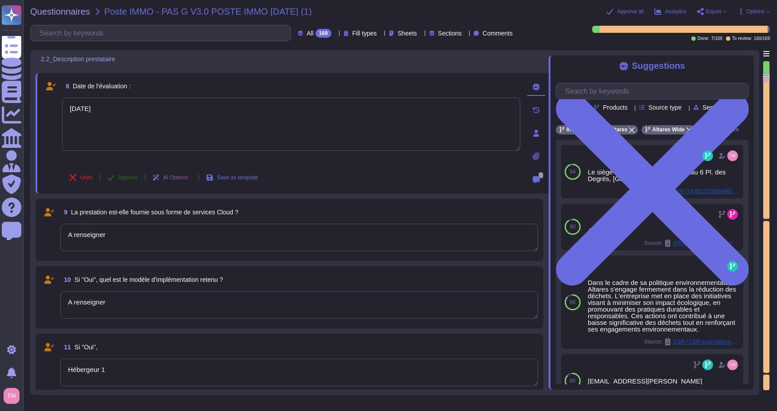
type textarea "[DATE]"
click at [120, 175] on span "Approve" at bounding box center [128, 177] width 20 height 5
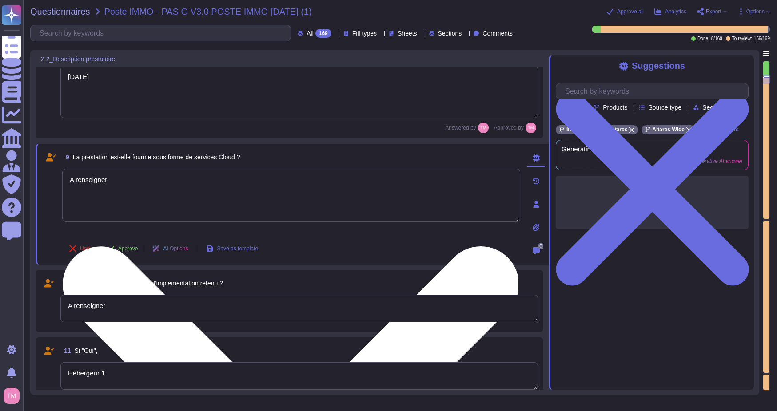
type textarea "A renseigner"
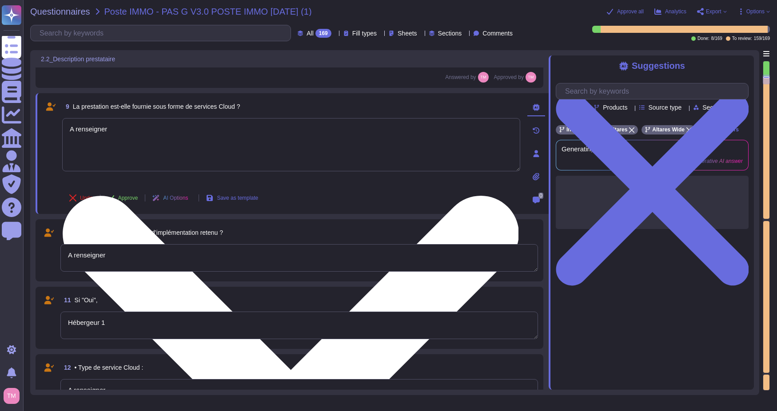
scroll to position [601, 0]
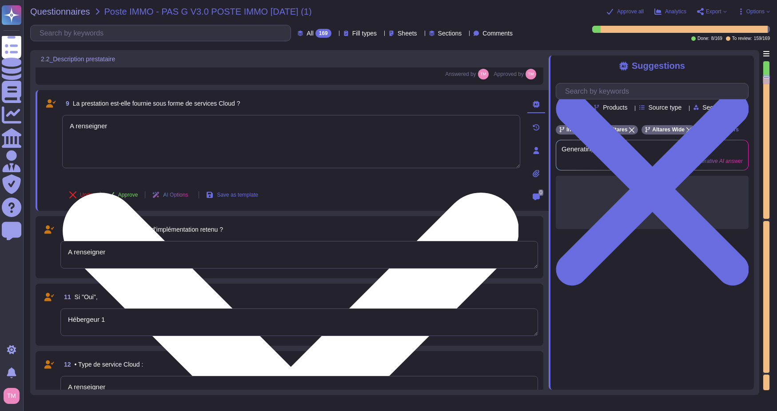
type textarea "A renseigner"
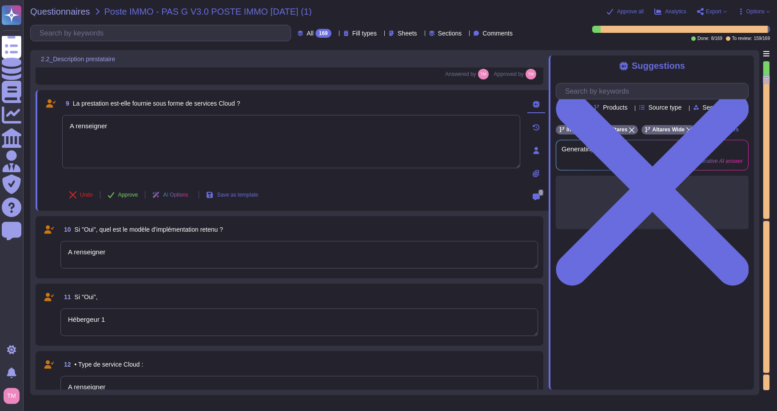
drag, startPoint x: 141, startPoint y: 117, endPoint x: 50, endPoint y: 128, distance: 91.7
click at [50, 128] on div "9 La prestation est-elle fournie sous forme de services Cloud ? A renseigner Un…" at bounding box center [282, 151] width 478 height 110
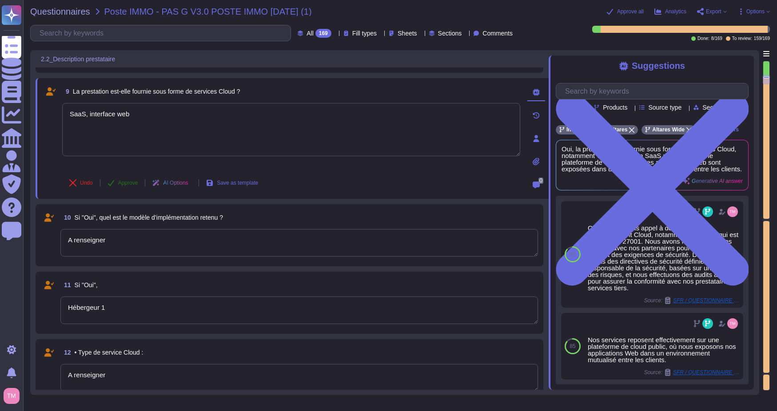
type textarea "SaaS, interface web"
click at [130, 192] on button "Approve" at bounding box center [122, 183] width 45 height 18
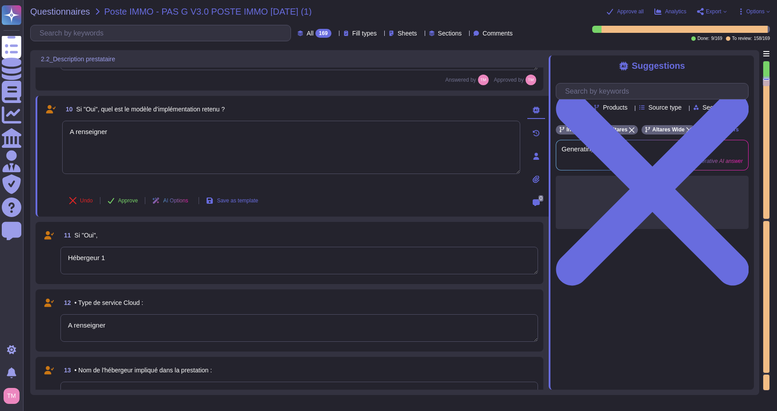
scroll to position [699, 0]
type textarea "A renseigner"
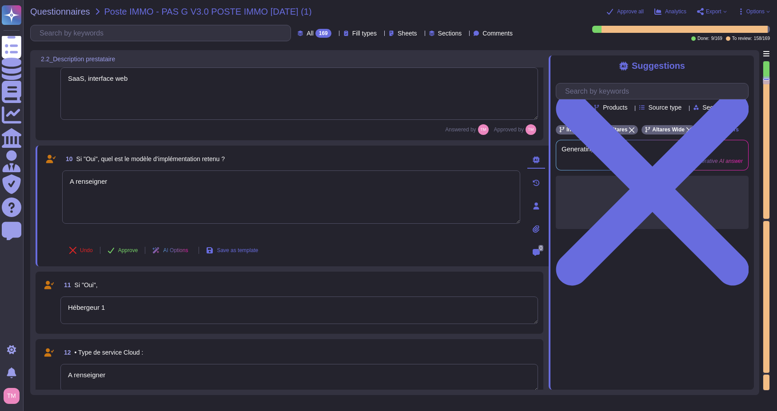
scroll to position [610, 0]
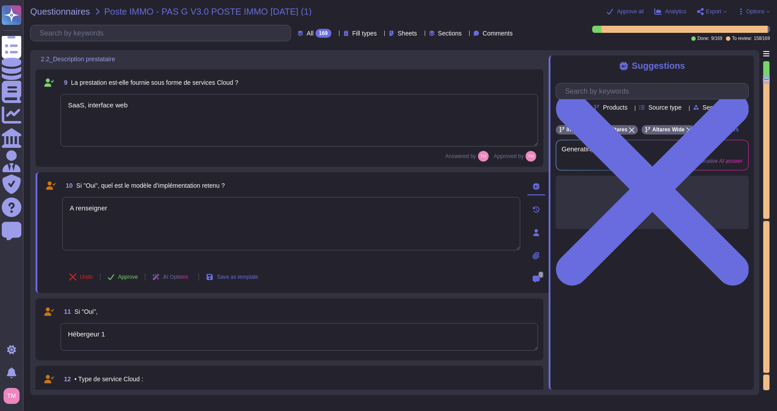
drag, startPoint x: 132, startPoint y: 106, endPoint x: 57, endPoint y: 100, distance: 75.3
click at [57, 100] on div "9 La prestation est-elle fournie sous forme de services Cloud ? SaaS, interface…" at bounding box center [289, 118] width 497 height 87
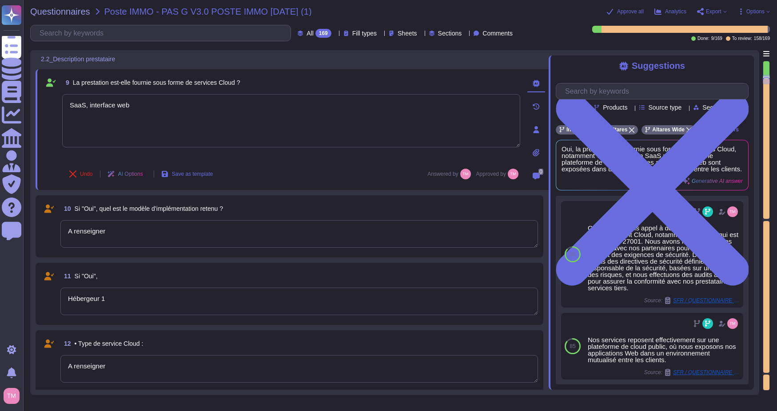
drag, startPoint x: 115, startPoint y: 234, endPoint x: 45, endPoint y: 231, distance: 69.4
click at [45, 231] on div "10 Si "Oui", quel est le modèle d’implémentation retenu ? A renseigner" at bounding box center [289, 227] width 497 height 52
paste textarea "SaaS, interface web"
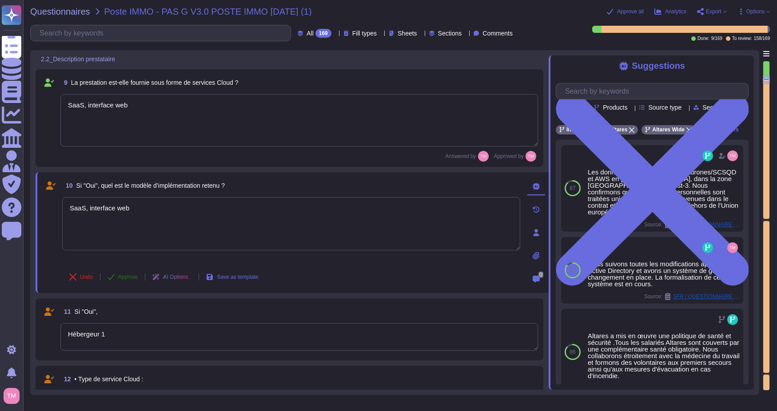
type textarea "SaaS, interface web"
click at [121, 275] on span "Approve" at bounding box center [128, 277] width 20 height 5
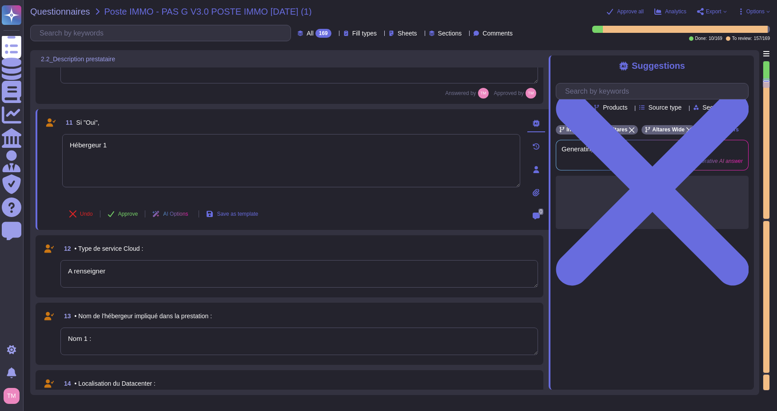
type textarea "A renseigner"
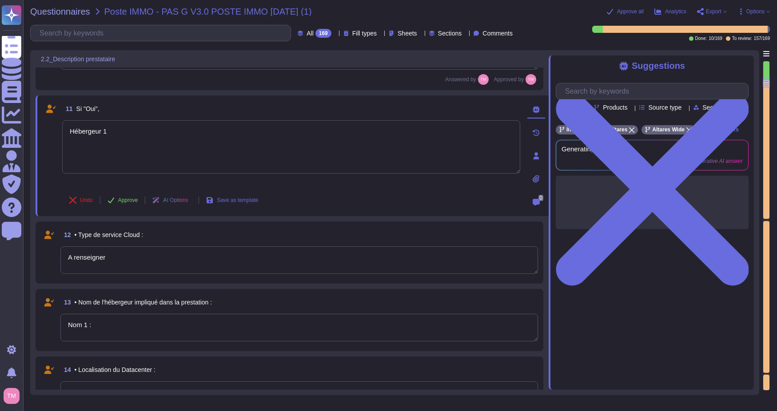
type textarea "A renseigner"
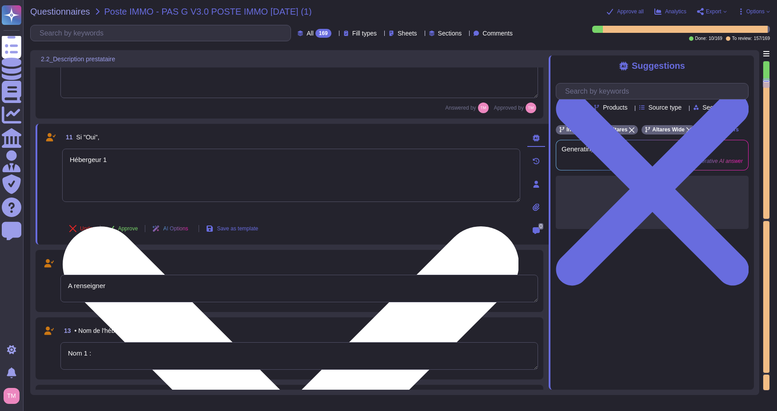
scroll to position [752, 0]
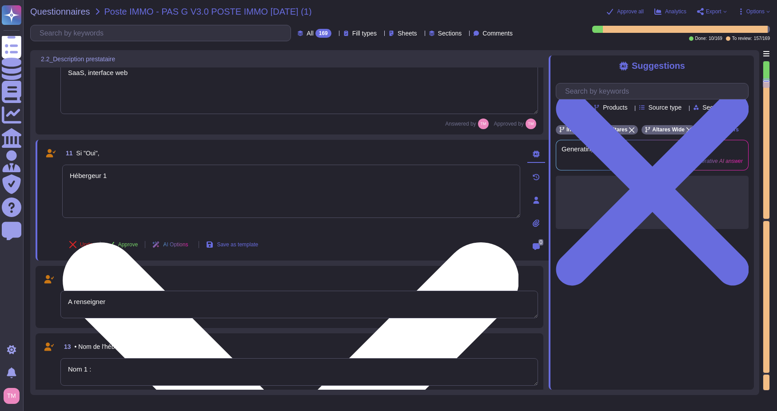
drag, startPoint x: 82, startPoint y: 164, endPoint x: 102, endPoint y: 164, distance: 19.6
click at [102, 165] on textarea "Hébergeur 1" at bounding box center [291, 191] width 458 height 53
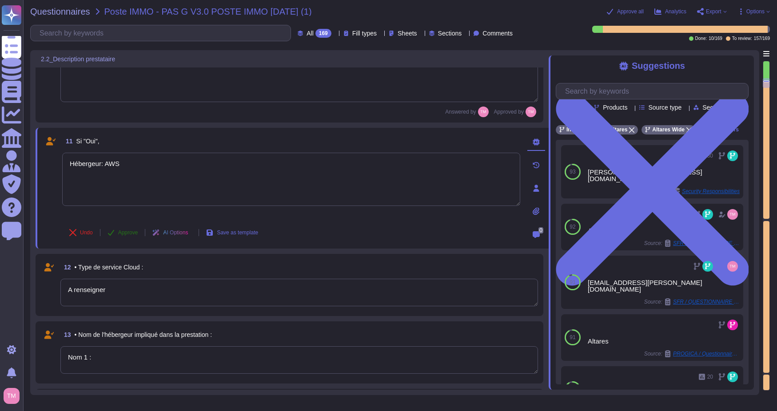
type textarea "Hébergeur: AWS"
click at [116, 234] on button "Approve" at bounding box center [122, 233] width 45 height 18
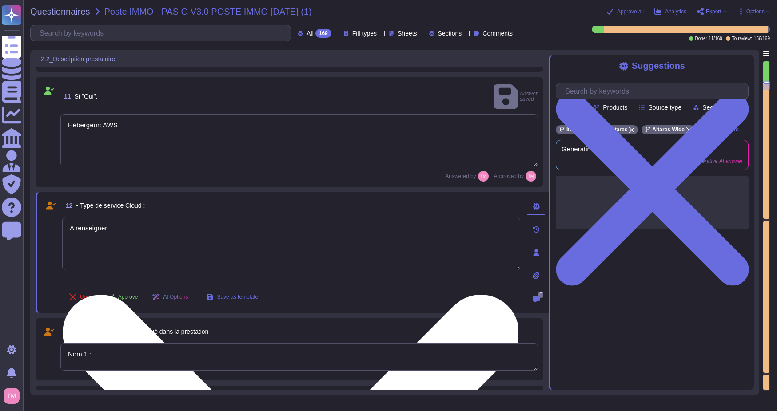
type textarea "A renseigner"
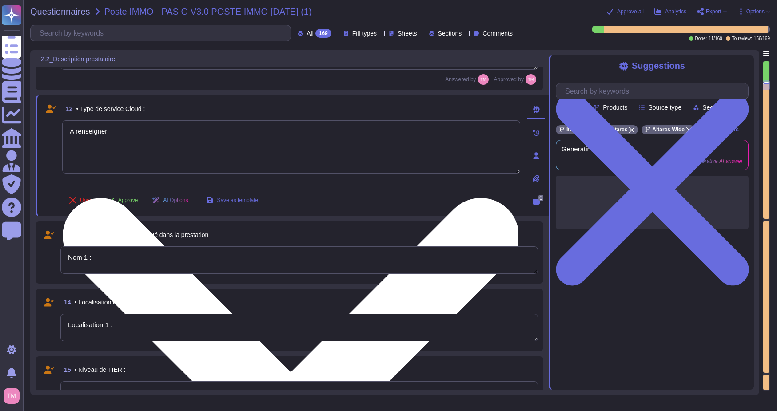
type textarea "A renseigner"
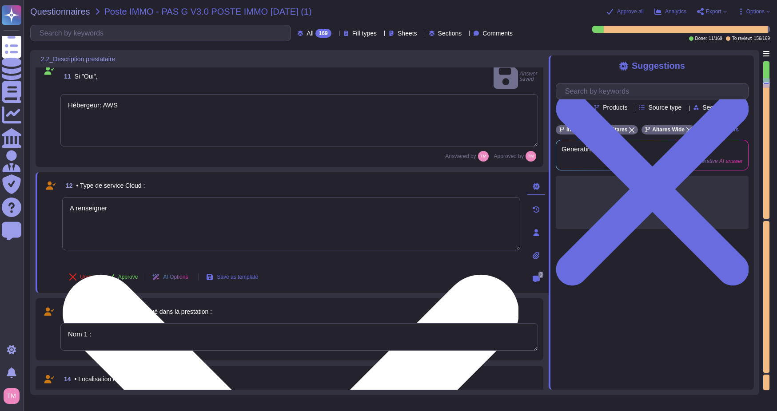
scroll to position [806, 0]
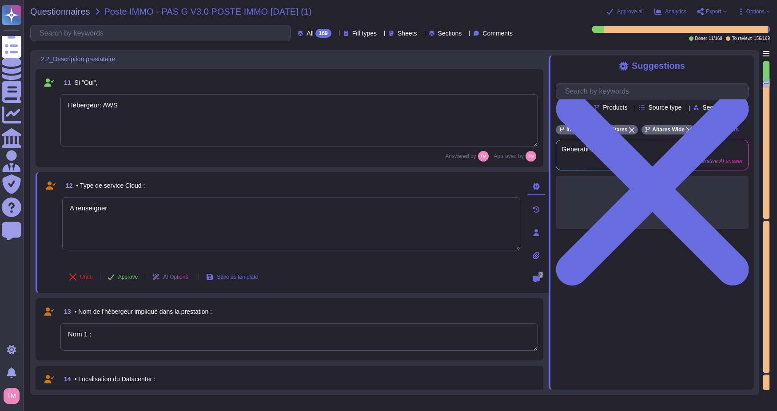
drag, startPoint x: 133, startPoint y: 209, endPoint x: -58, endPoint y: 198, distance: 191.4
click at [0, 198] on html "Questionnaires Knowledge Base Documents Analytics CAIQ / SIG Admin Trust Center…" at bounding box center [388, 205] width 777 height 411
paste textarea "SaaS, interface web"
type textarea "SaaS, interface web"
click at [128, 279] on span "Approve" at bounding box center [128, 277] width 20 height 5
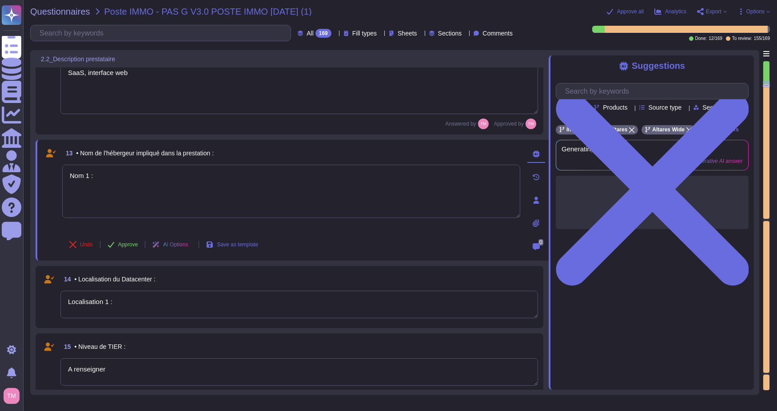
scroll to position [992, 0]
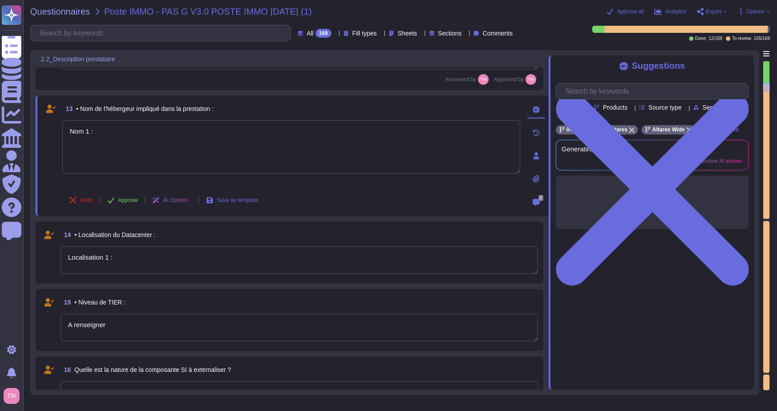
type textarea "A renseigner"
drag, startPoint x: 69, startPoint y: 107, endPoint x: 41, endPoint y: 111, distance: 28.3
click at [41, 111] on div "13 • Nom de l'hébergeur impliqué dans la prestation : Nom 1 : Undo Approve AI O…" at bounding box center [292, 156] width 513 height 121
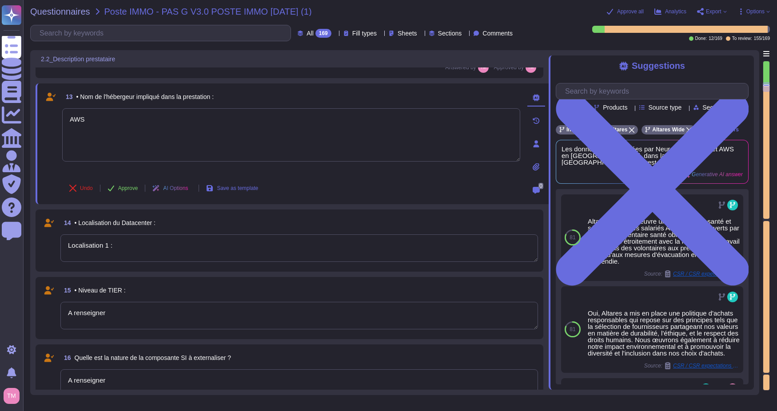
type textarea "AWS"
click at [124, 200] on div "13 • Nom de l'hébergeur impliqué dans la prestation : AWS Undo Approve AI Optio…" at bounding box center [292, 144] width 513 height 121
click at [127, 188] on span "Approve" at bounding box center [128, 188] width 20 height 5
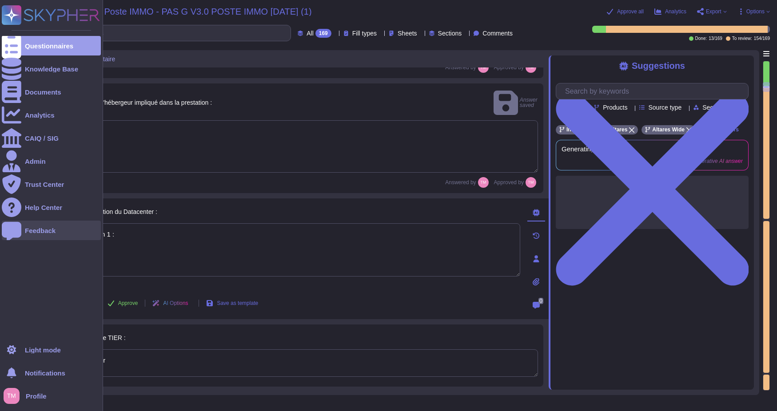
drag, startPoint x: 128, startPoint y: 222, endPoint x: 6, endPoint y: 222, distance: 122.6
click at [6, 222] on div "Questionnaires Knowledge Base Documents Analytics CAIQ / SIG Admin Trust Center…" at bounding box center [388, 205] width 777 height 411
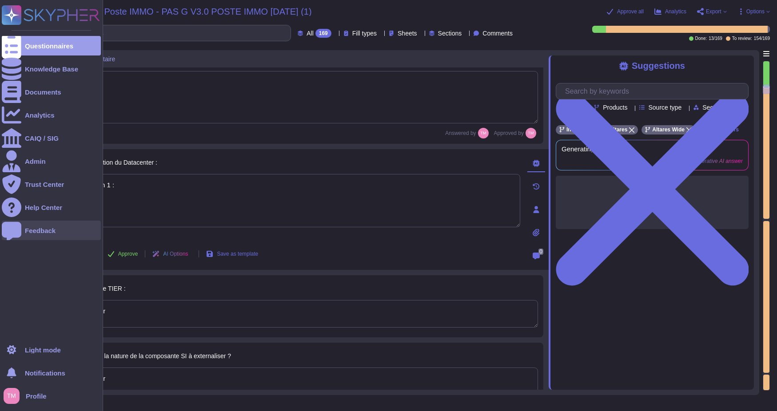
type textarea "A renseigner"
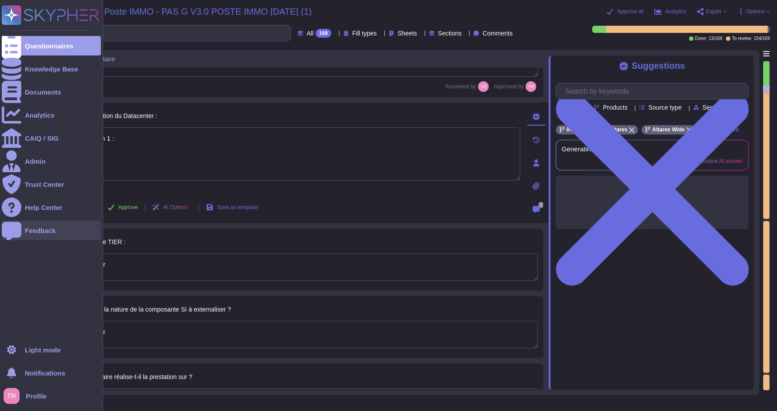
scroll to position [1090, 0]
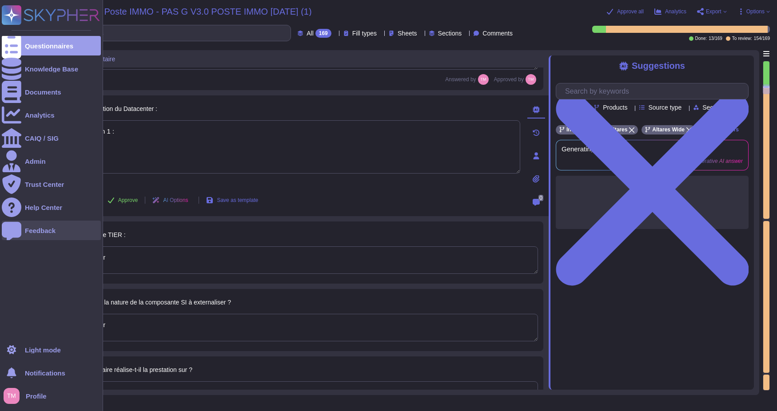
type textarea "A compléter"
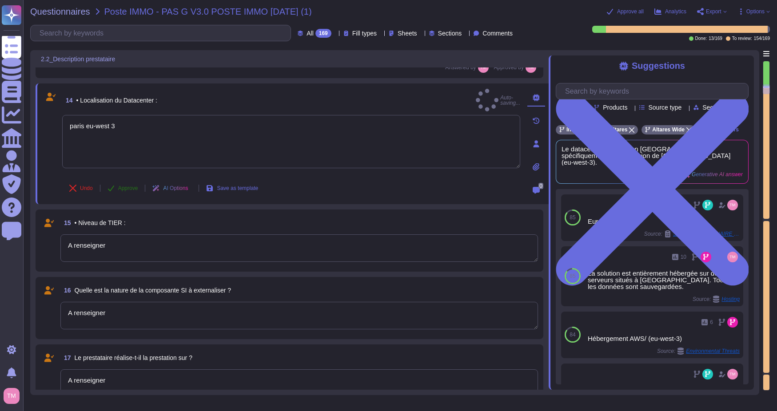
type textarea "paris eu-west 3"
click at [132, 184] on button "Approve" at bounding box center [122, 189] width 45 height 18
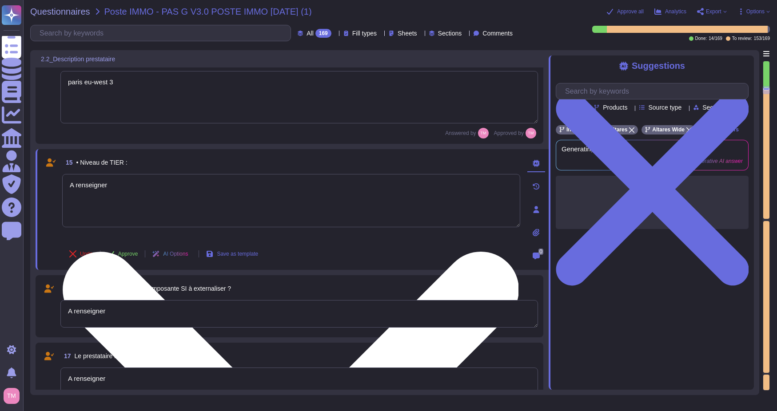
type textarea "A compléter"
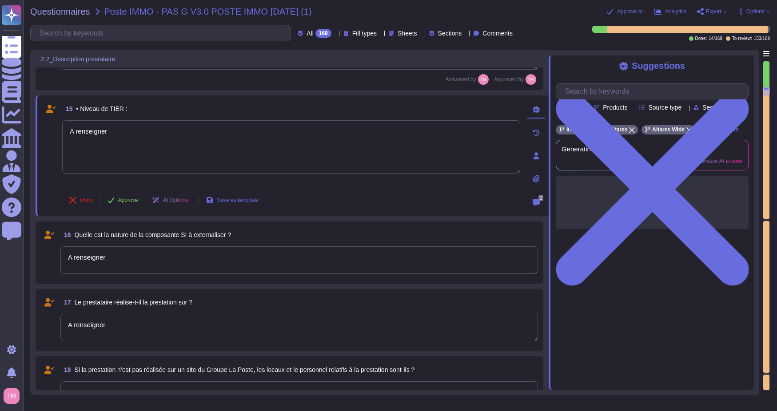
type textarea "Nom :"
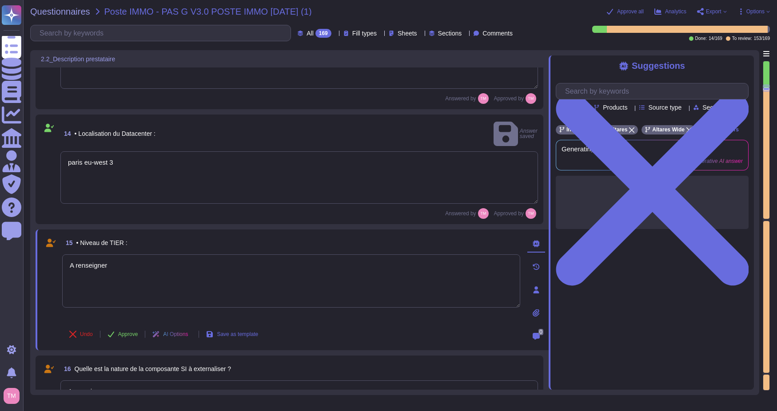
scroll to position [1030, 0]
type textarea "Hébergeur: AWS"
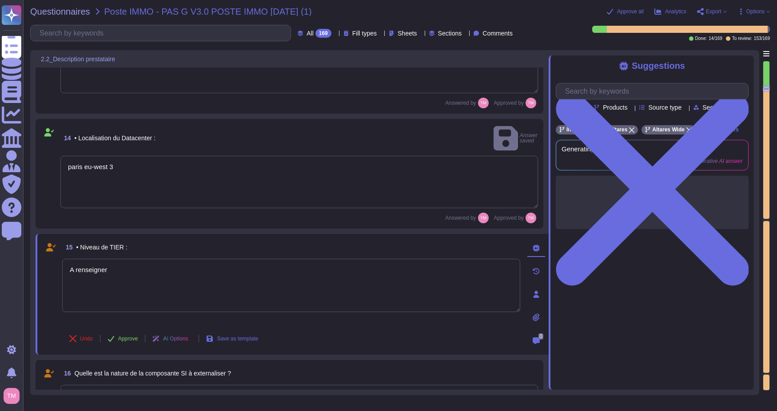
click at [168, 185] on textarea "paris eu-west 3" at bounding box center [299, 182] width 478 height 52
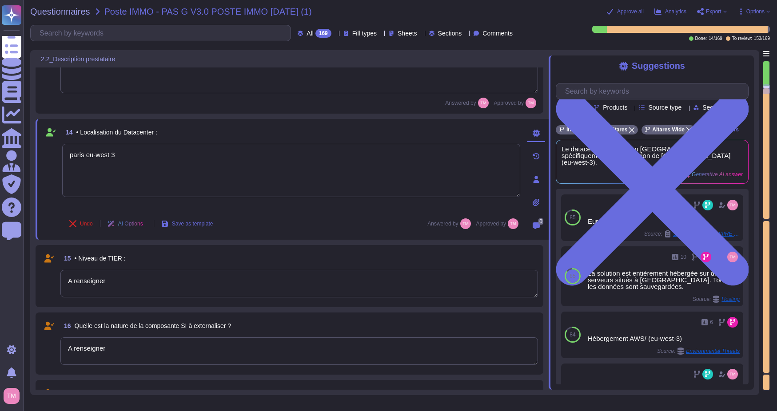
drag, startPoint x: 88, startPoint y: 158, endPoint x: 44, endPoint y: 155, distance: 45.0
click at [44, 155] on div "14 • Localisation du Datacenter : [GEOGRAPHIC_DATA] eu-west 3 Undo AI Options S…" at bounding box center [282, 179] width 478 height 110
click at [172, 284] on textarea "A renseigner" at bounding box center [299, 284] width 478 height 28
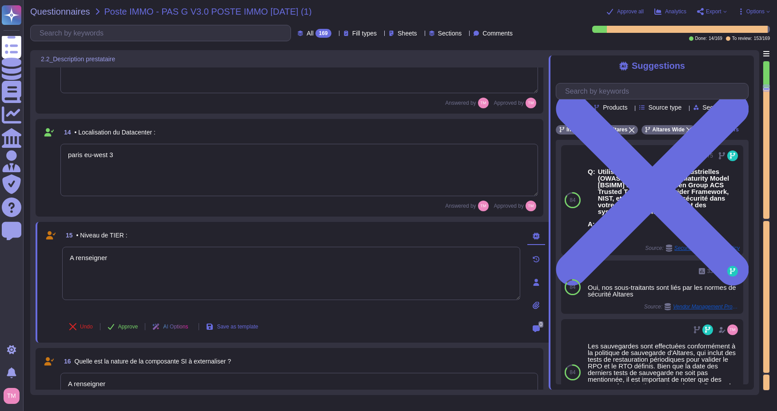
drag, startPoint x: 180, startPoint y: 278, endPoint x: 25, endPoint y: 276, distance: 154.6
click at [25, 276] on div "Questionnaires Poste IMMO - PAS G V3.0 POSTE IMMO [DATE] (1) Approve all Analyt…" at bounding box center [400, 205] width 754 height 411
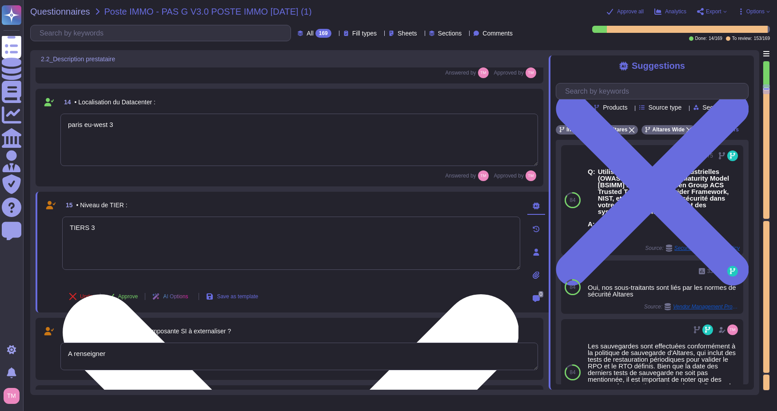
scroll to position [1074, 0]
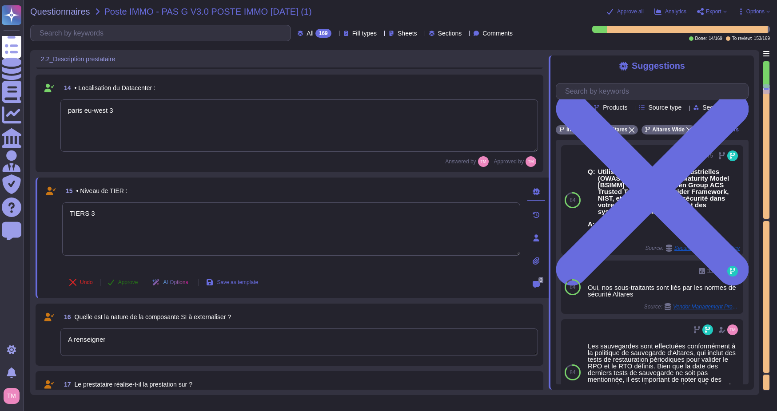
type textarea "TIERS 3"
click at [127, 287] on button "Approve" at bounding box center [122, 283] width 45 height 18
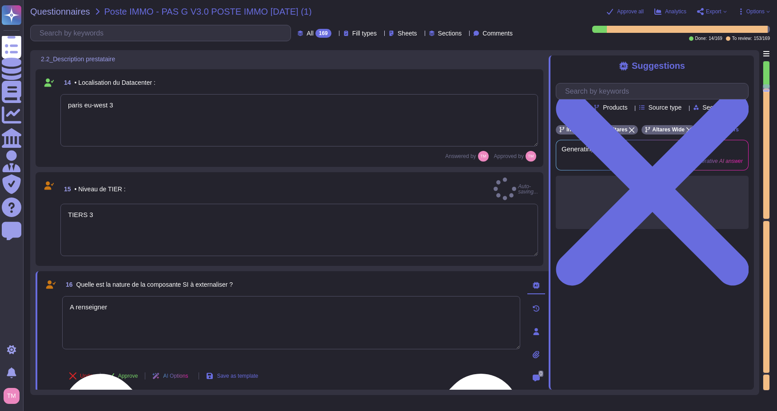
type textarea "A renseigner"
type textarea "TIERS 3"
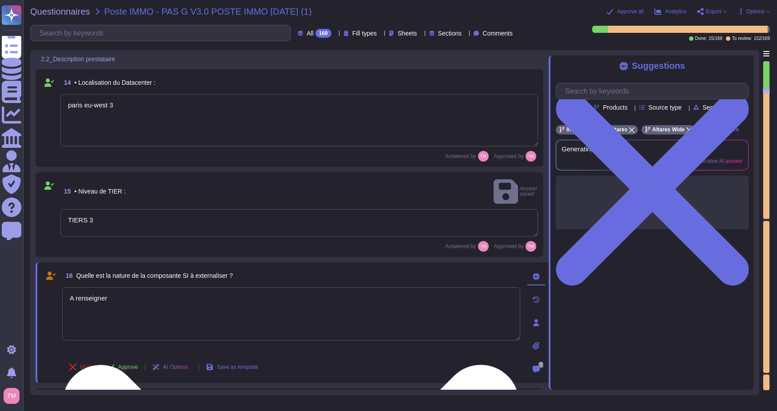
type textarea "A compléter"
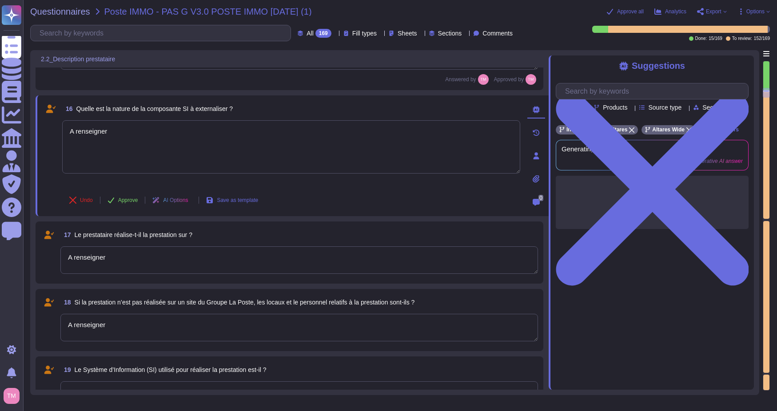
type textarea "Nom :"
type textarea "A renseigner"
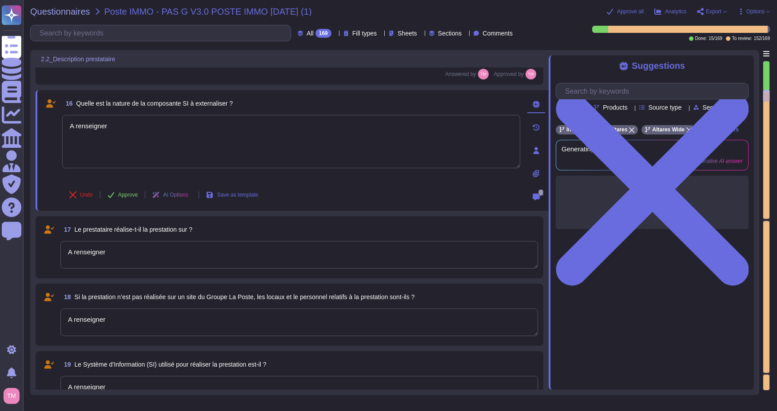
type textarea "Prestataire 1"
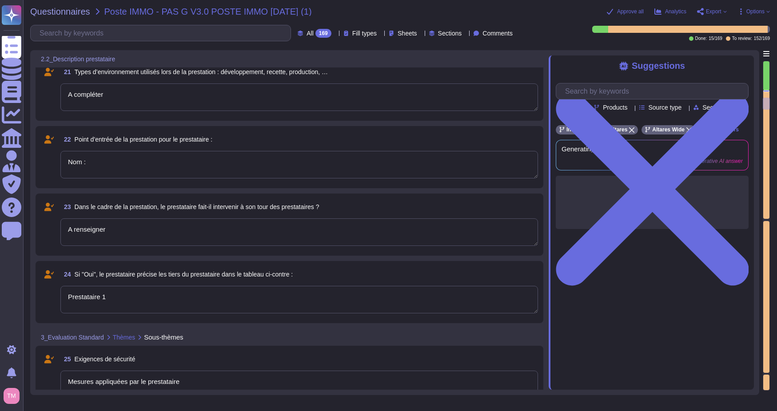
type textarea "Mesures appliquées par le prestataire"
type textarea "Le Responsable de la sécurité chez Altares est [PERSON_NAME], dont l'adresse em…"
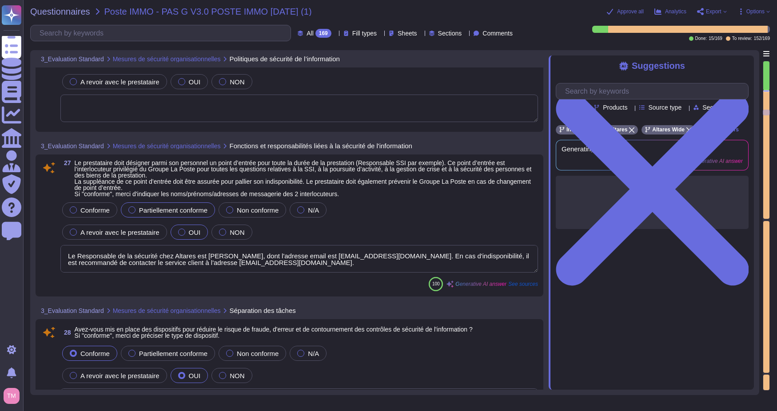
scroll to position [2036, 0]
type textarea "Lor, ipsu dolor sit am conse adipiscin elitseddoei temp incidid ut labore et do…"
type textarea "comment tu as construit tes réponses dans la colonne justification, car j'ai l'…"
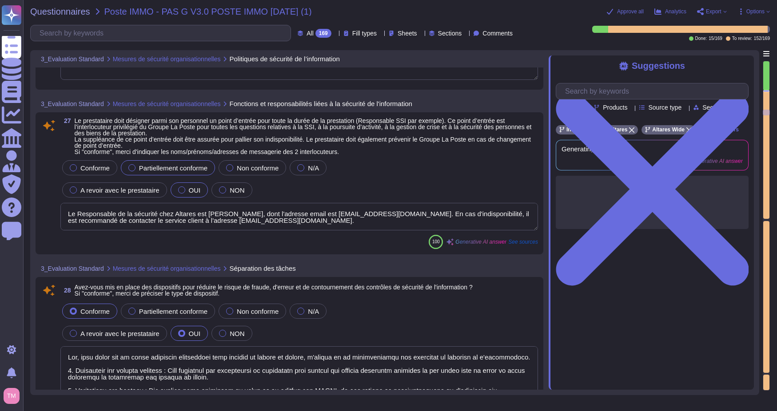
scroll to position [1, 0]
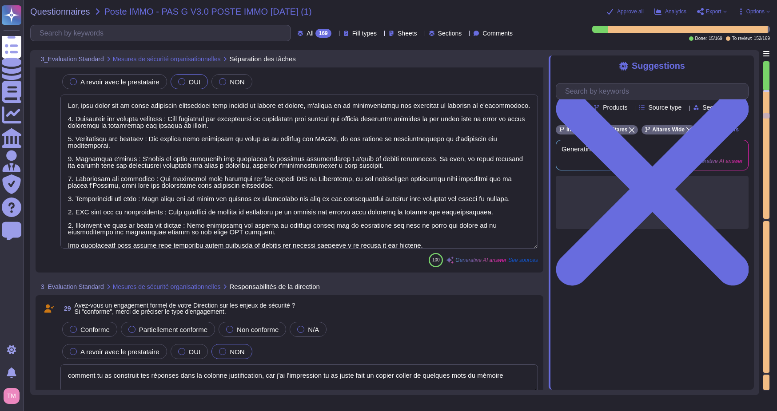
type textarea "Altares entretient des contacts appropriés avec des autorités réglementaires, n…"
type textarea "Oui, nous entretenons des contacts appropriés avec des groupes d'intérêts spéci…"
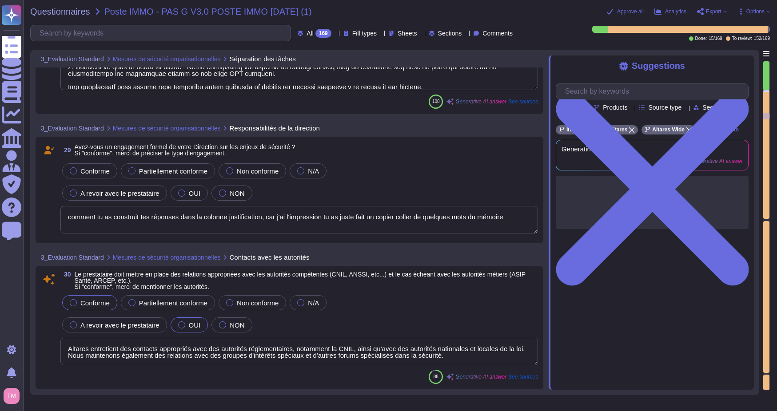
type textarea "Oui, nous avons un programme de sensibilisation à la sécurité informatique qui …"
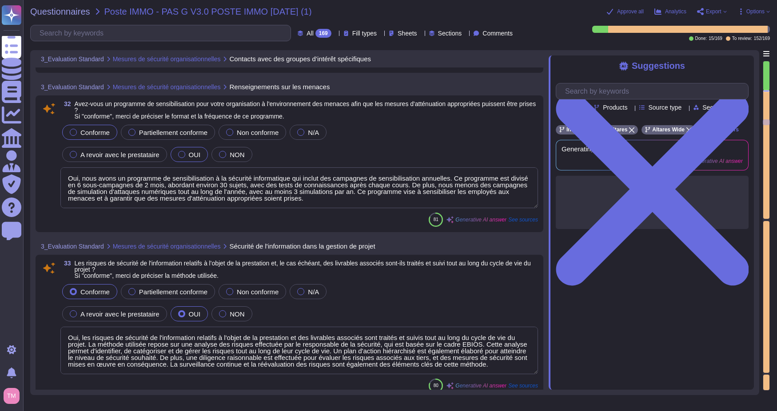
type textarea "Oui, les risques de sécurité de l'information relatifs à l'objet de la prestati…"
type textarea "Loremipsumdo sit ametconse a'Elitsed DOEI, temp inc utlabo et dolorem a'enimadm…"
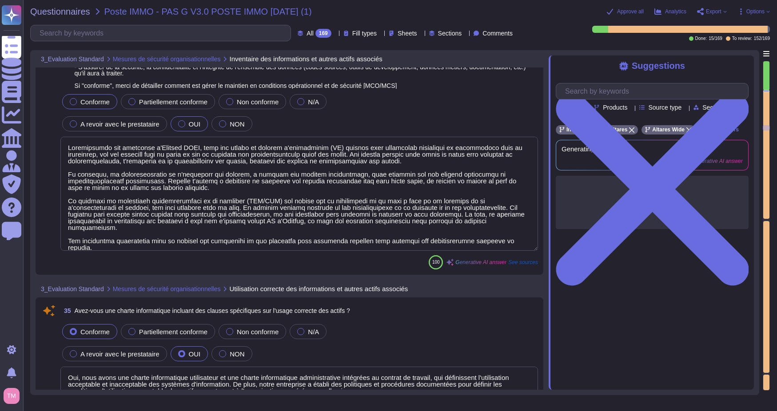
type textarea "Oui, nous avons une charte informatique utilisateur et une charte informatique …"
type textarea "Oui, selon l'ISSP, le processus d'offboarding doit inclure le retour de tous le…"
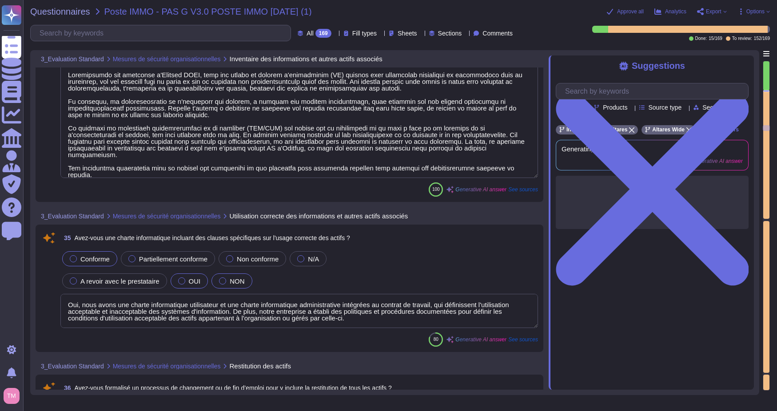
type textarea "Altares dispose d'une politique de classification des données qui garantit que …"
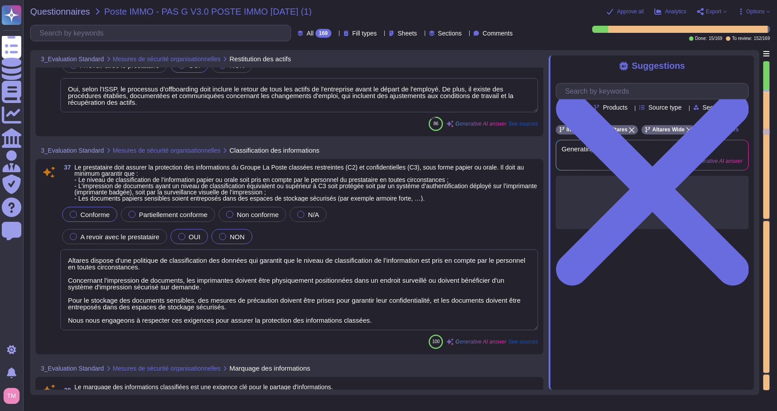
type textarea "Oui, des supports d'information doivent être clairement indiqués avec leur nive…"
type textarea "Lore ipsumdolorsi a'consectetur adipisci el seddoeiu te in utlaboreetdol magn a…"
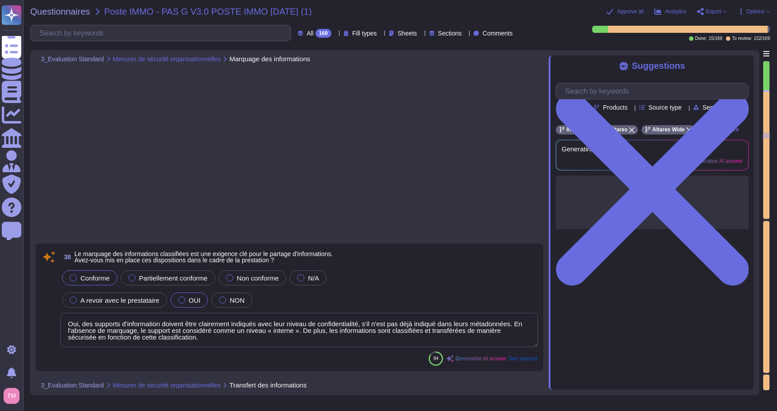
type textarea "Conforme. Le modèle de contrôle d'accès utilisé repose sur les principes suivan…"
type textarea "Oui, nous avons mis en place une revue des habilitations. Cette revue est effec…"
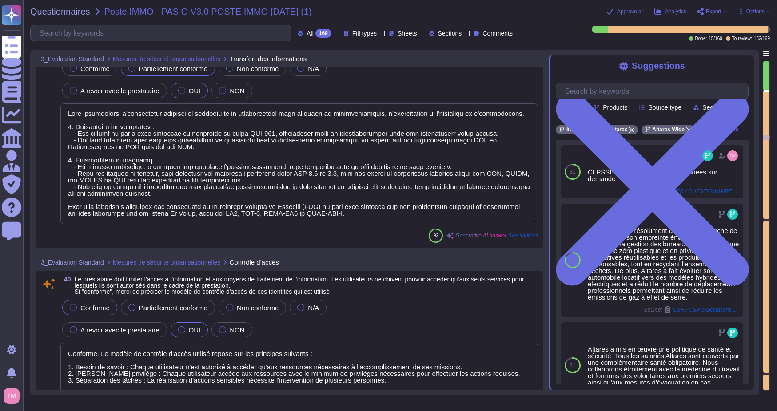
type textarea "La solution est compatible avec une méthode d'authentification unique (SSO) uti…"
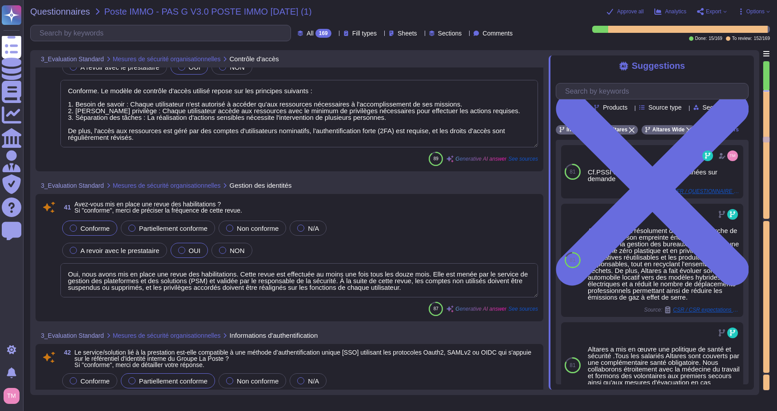
type textarea "Lor, ipsu dolor sit am conse adi elitse doei temporinc u'labor etdolore ma aliq…"
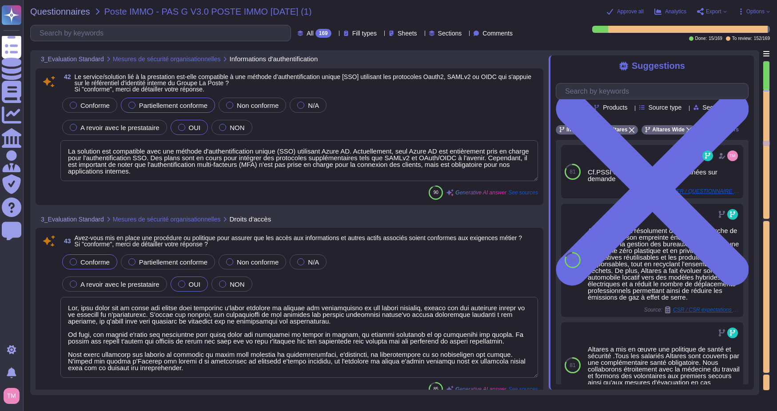
scroll to position [4702, 0]
type textarea "Les sous-traitants seront identifiés dans les commandes. Altares - D&B utilise …"
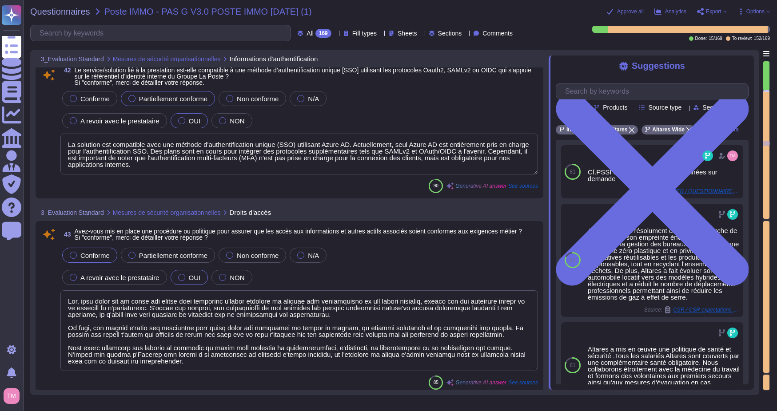
scroll to position [1, 0]
type textarea "Les mesures complémentaires concernant les échanges de données sont établies au…"
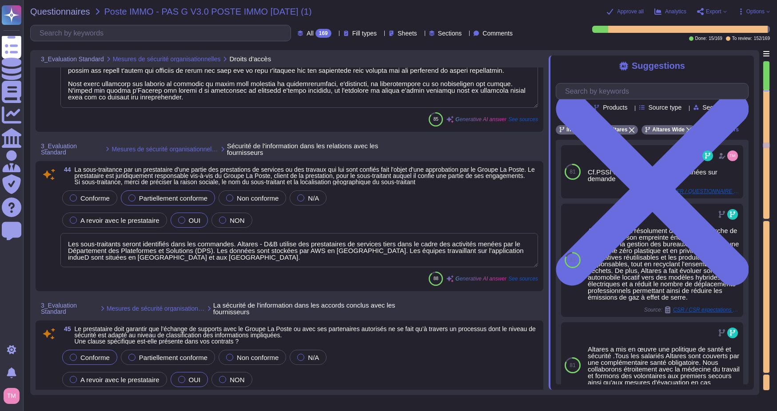
type textarea "Lor, ipsu dolor sit am conse adi elitseddo ei tem incididunt utla etdol mag ali…"
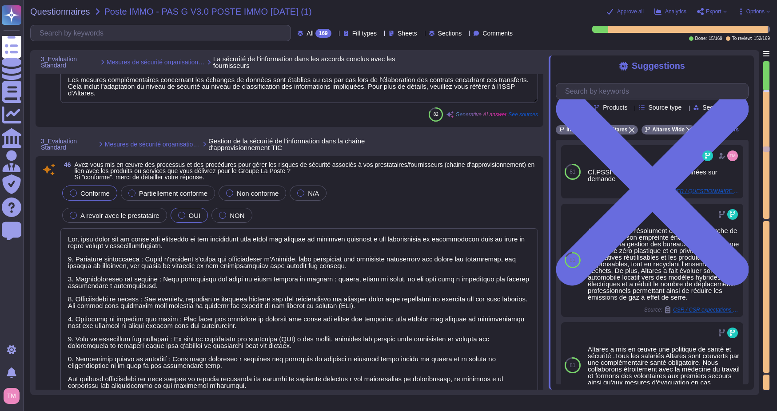
type textarea "Oui, nous avons mis en œuvre une révision régulière pour identifier les changem…"
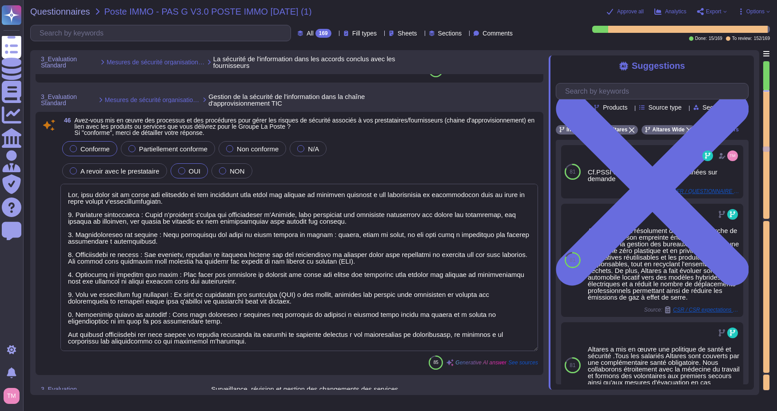
type textarea "provided by our partner's Aprovall's solution Altares is just a data provider"
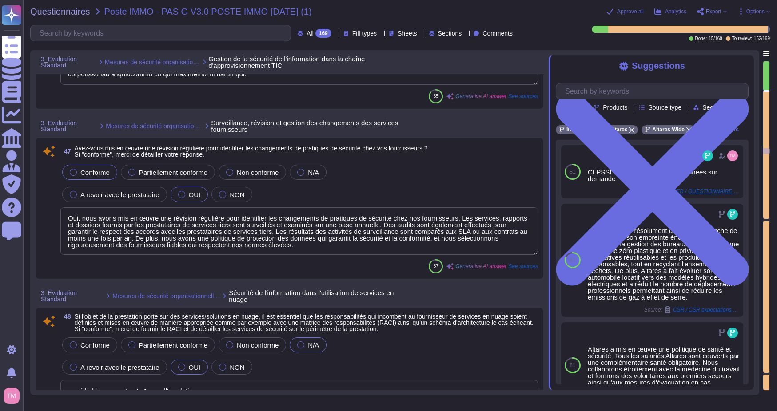
type textarea "Lor, ipsu dolor sit am conse ad elitseddo ei tempori utl etdolorem al enimadmi,…"
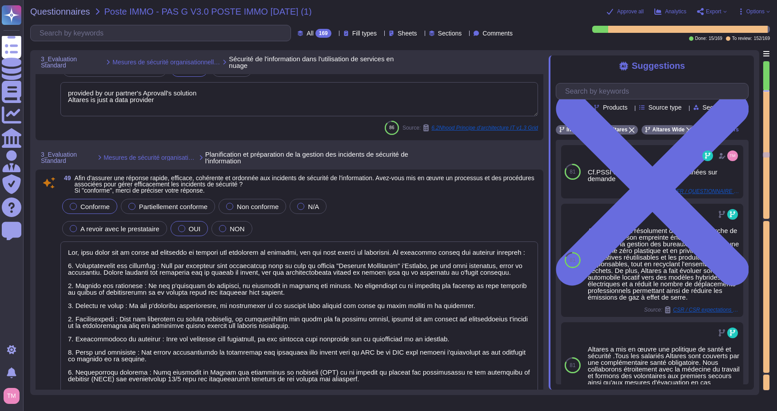
type textarea "Oui, nous avons un schéma de catégorisation et de priorisation des incidents de…"
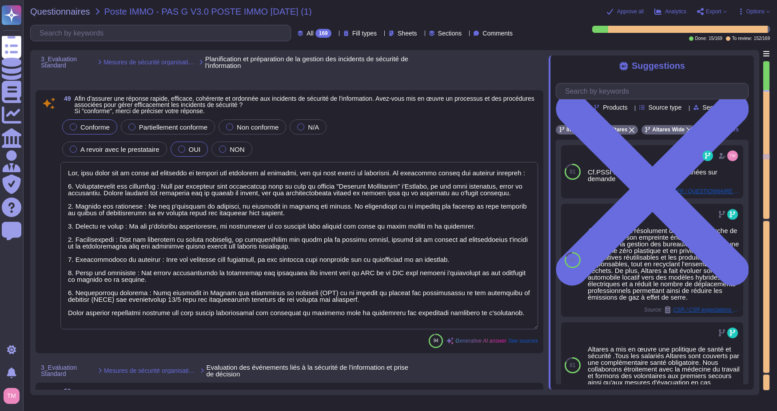
type textarea "- [PERSON_NAME] - Responsable de la sécurité Email : [EMAIL_ADDRESS][DOMAIN_NAM…"
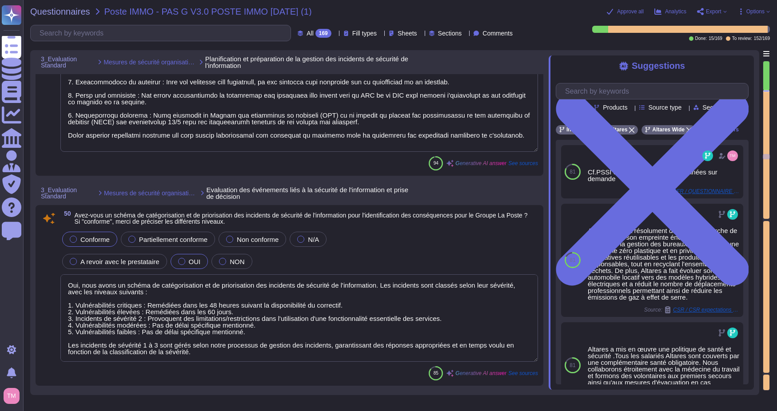
type textarea "Oui, notre processus de gestion des incidents intègre la notion de « leçon appr…"
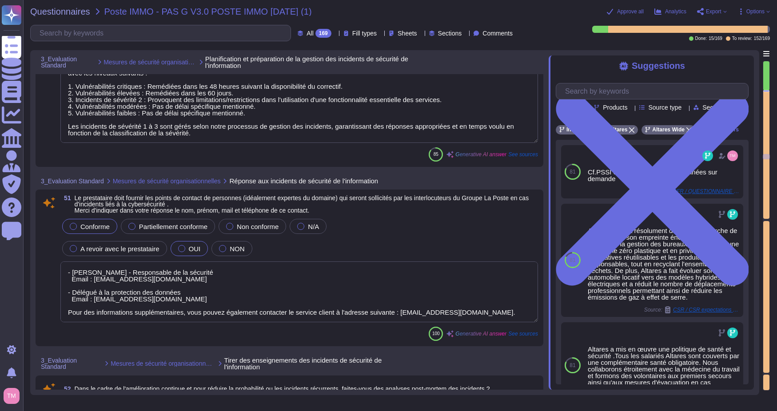
scroll to position [6346, 0]
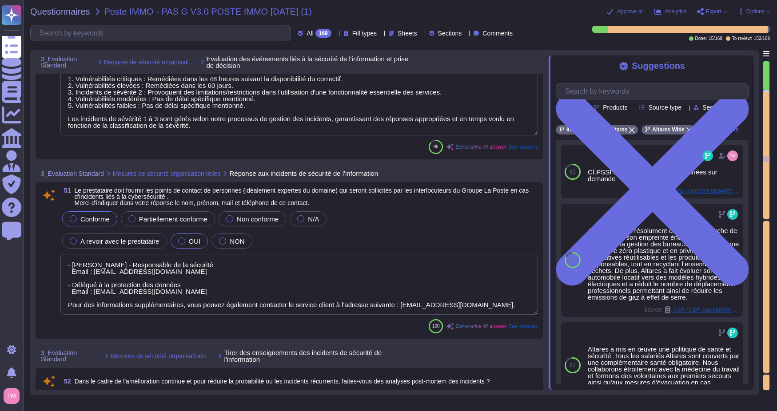
type textarea "Oui, tous les incidents sont enregistrés (qualifiés, datés et référencés) dans …"
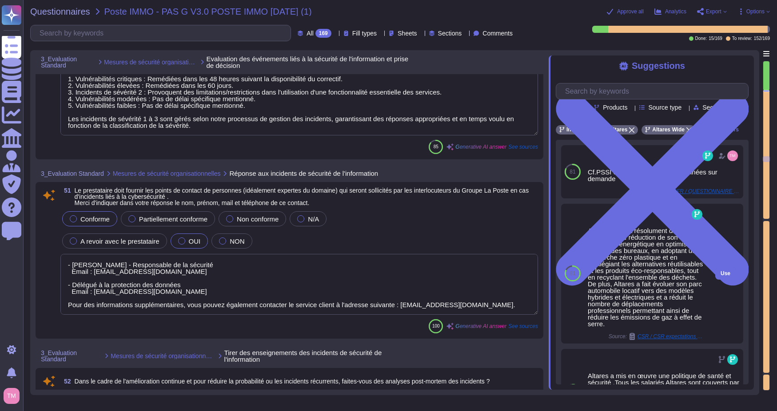
scroll to position [1, 0]
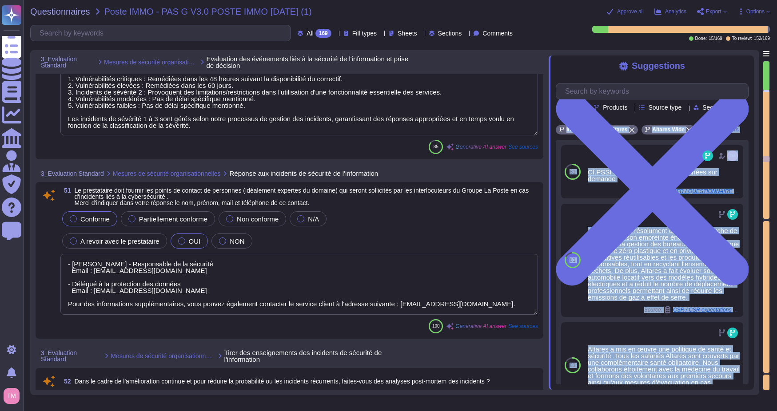
drag, startPoint x: 766, startPoint y: 159, endPoint x: 766, endPoint y: 101, distance: 57.8
click at [764, 104] on div at bounding box center [766, 226] width 7 height 330
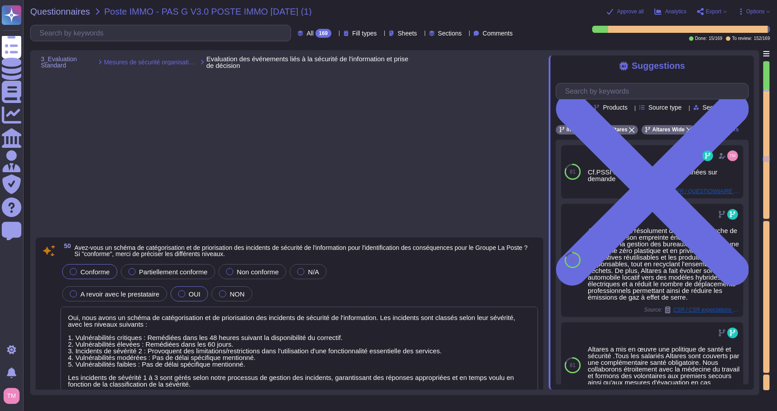
click at [768, 95] on div at bounding box center [766, 155] width 6 height 128
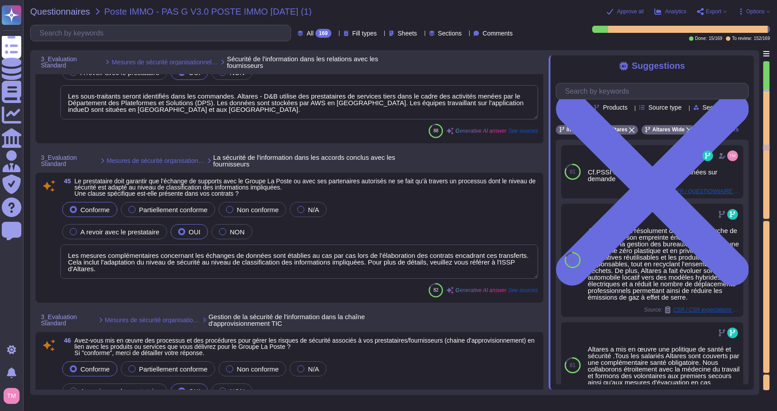
type textarea "Les sous-traitants seront identifiés dans les commandes. Altares - D&B utilise …"
type textarea "Les mesures complémentaires concernant les échanges de données sont établies au…"
type textarea "Lor, ipsu dolor sit am conse adi elitseddo ei tem incididunt utla etdol mag ali…"
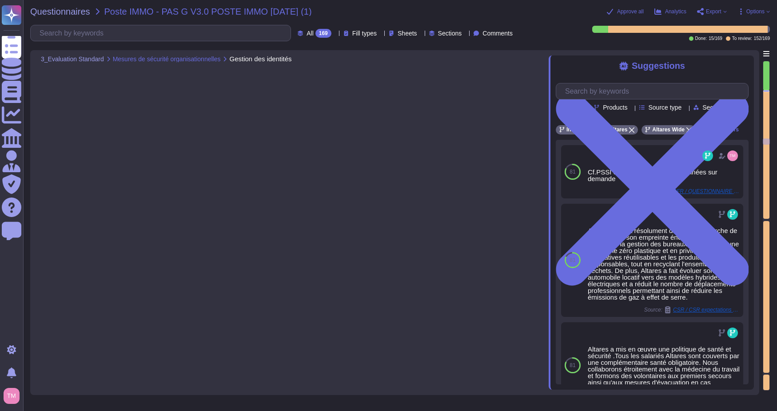
click at [768, 90] on div at bounding box center [766, 91] width 6 height 2
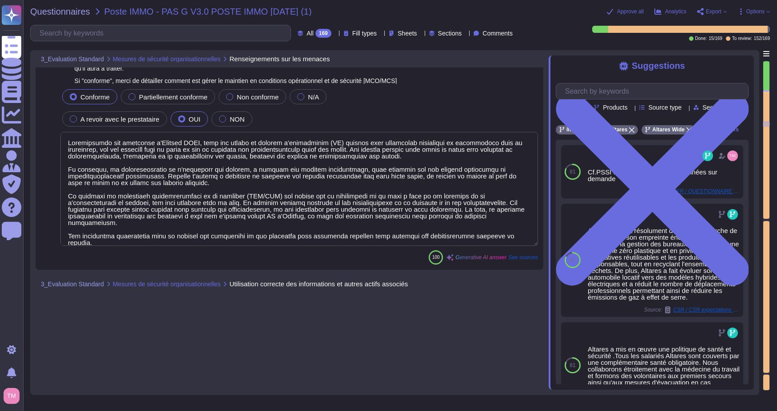
type textarea "Oui, nous avons un programme de sensibilisation à la sécurité informatique qui …"
type textarea "Oui, les risques de sécurité de l'information relatifs à l'objet de la prestati…"
type textarea "Loremipsumdo sit ametconse a'Elitsed DOEI, temp inc utlabo et dolorem a'enimadm…"
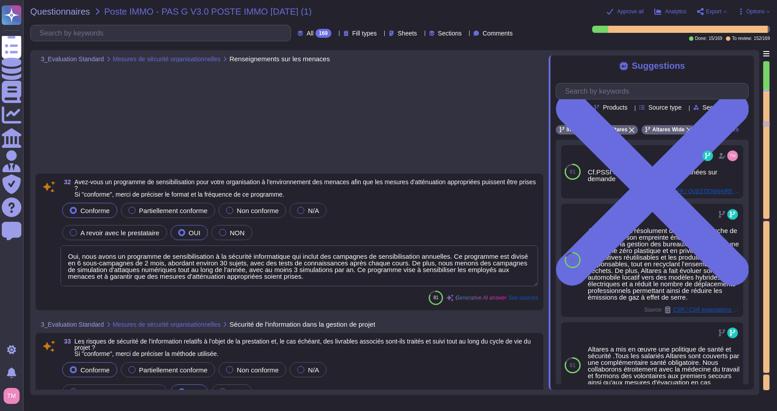
click at [768, 90] on div at bounding box center [766, 91] width 6 height 2
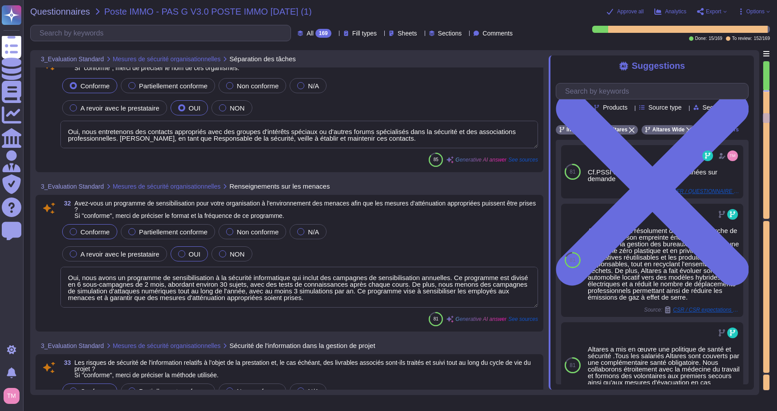
type textarea "Lor, ipsu dolor sit am conse adipiscin elitseddoei temp incidid ut labore et do…"
type textarea "comment tu as construit tes réponses dans la colonne justification, car j'ai l'…"
type textarea "Altares entretient des contacts appropriés avec des autorités réglementaires, n…"
type textarea "Oui, nous entretenons des contacts appropriés avec des groupes d'intérêts spéci…"
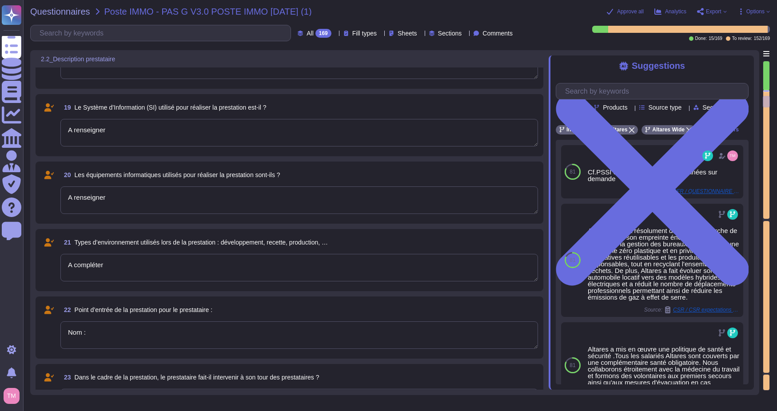
type textarea "A renseigner"
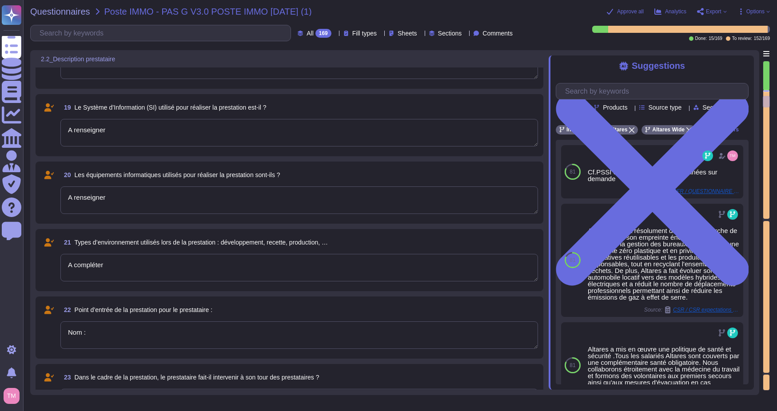
type textarea "A compléter"
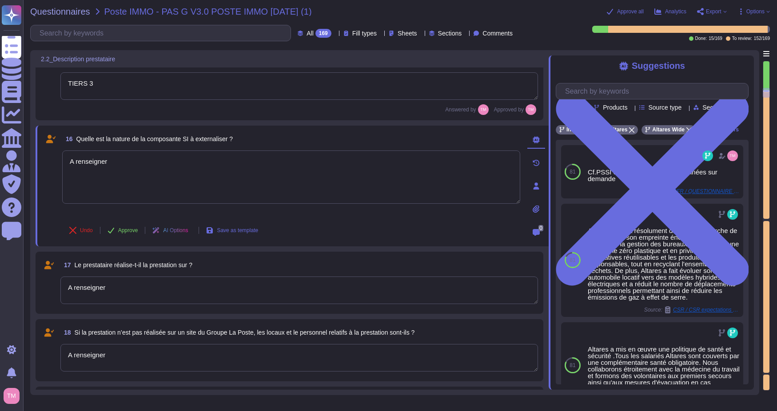
type textarea "SaaS, interface web"
type textarea "AWS"
type textarea "paris eu-west 3"
type textarea "TIERS 3"
type textarea "Nom :"
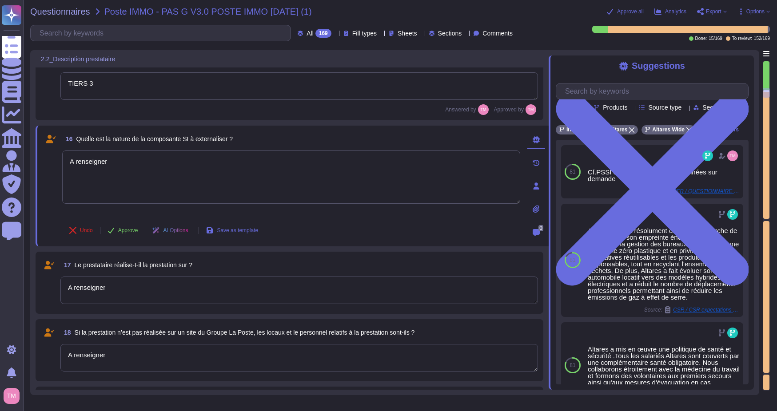
click at [768, 91] on div at bounding box center [766, 91] width 6 height 2
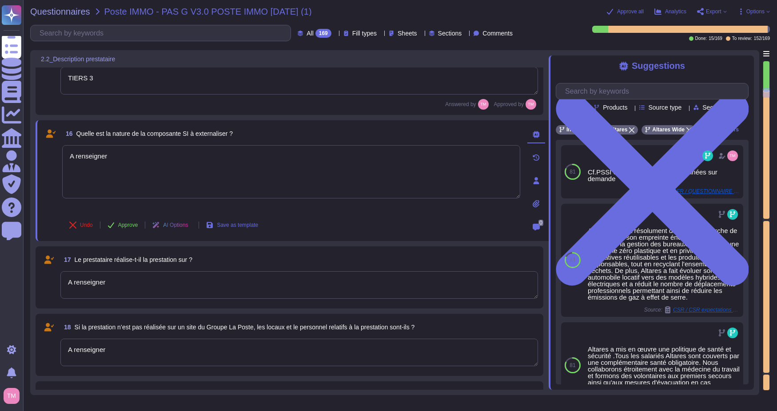
scroll to position [1161, 0]
type textarea "A renseigner"
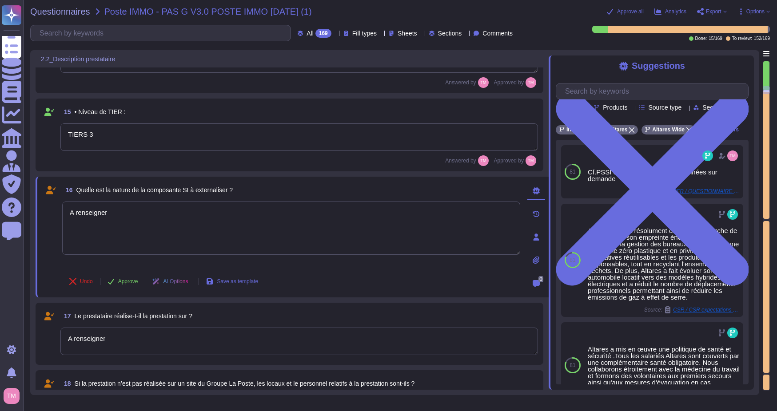
type textarea "SaaS, interface web"
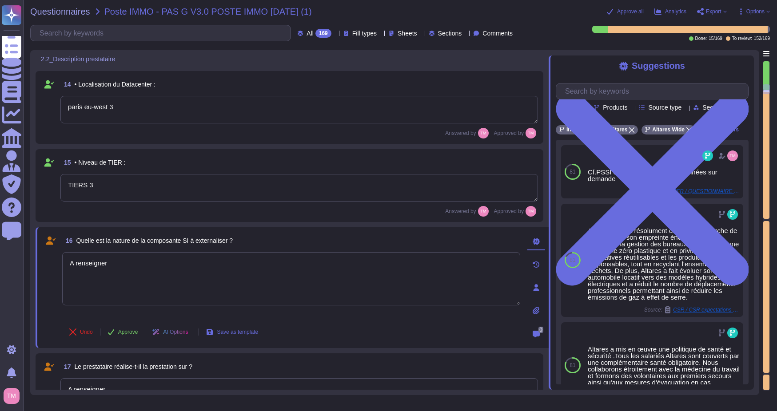
type textarea "Hébergeur: AWS"
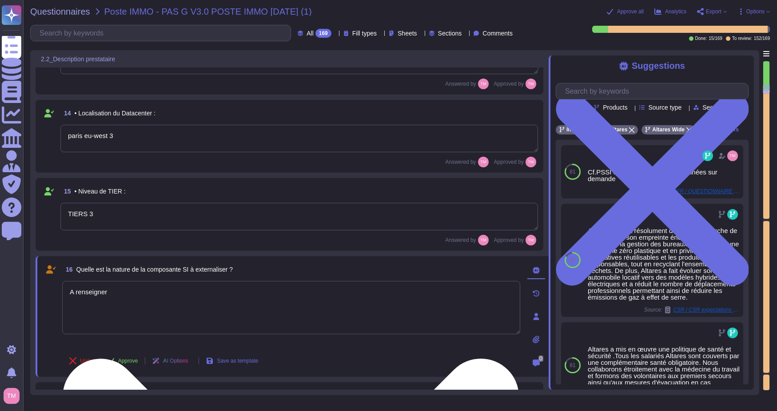
scroll to position [983, 0]
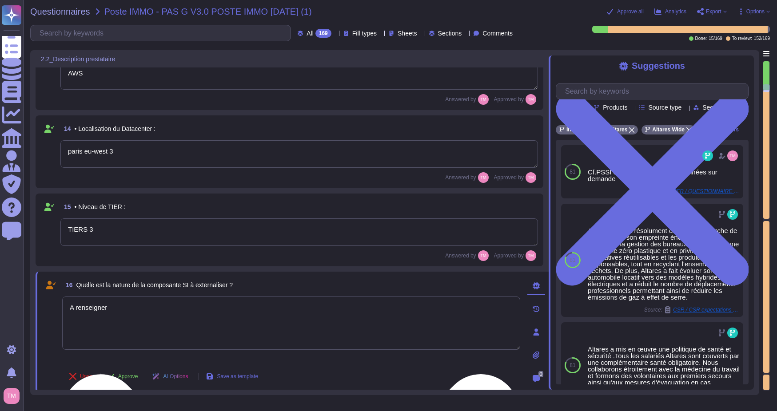
click at [137, 321] on textarea "A renseigner" at bounding box center [291, 323] width 458 height 53
drag, startPoint x: 139, startPoint y: 311, endPoint x: -40, endPoint y: 321, distance: 179.4
click at [0, 321] on html "Questionnaires Knowledge Base Documents Analytics CAIQ / SIG Admin Trust Center…" at bounding box center [388, 205] width 777 height 411
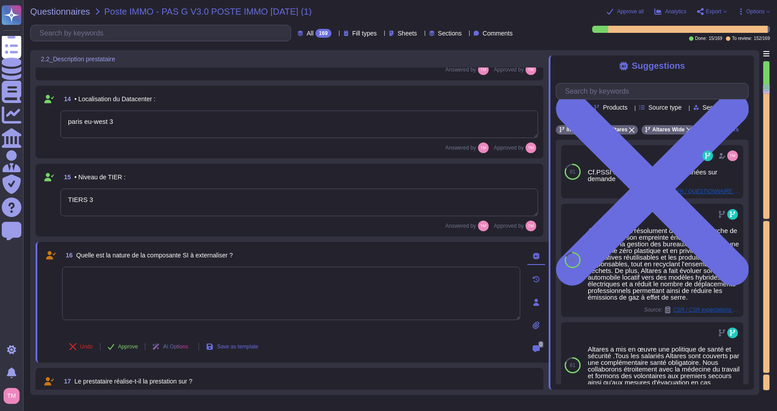
scroll to position [1028, 0]
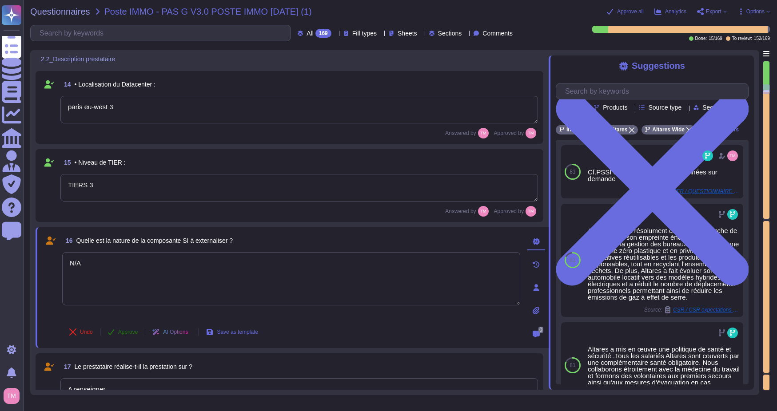
type textarea "N/A"
click at [125, 335] on span "Approve" at bounding box center [128, 332] width 20 height 5
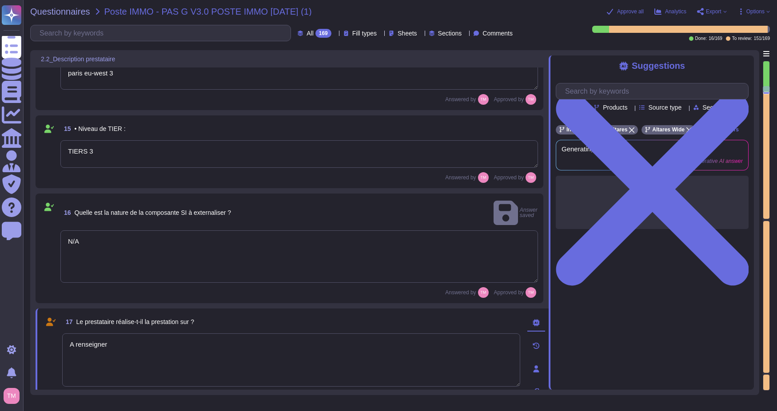
type textarea "A compléter"
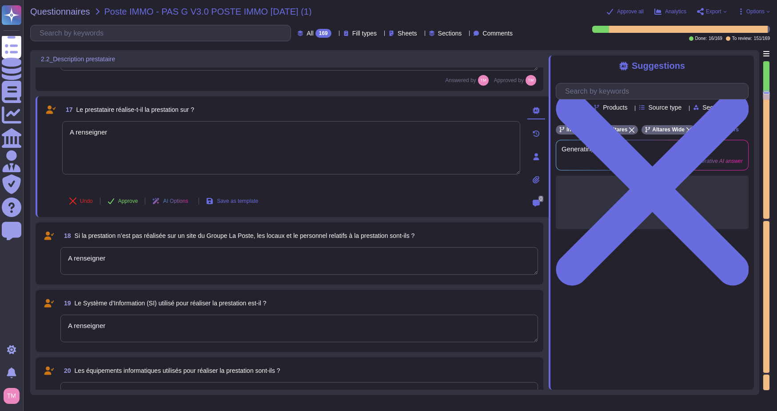
type textarea "Nom :"
type textarea "A renseigner"
type textarea "Prestataire 1"
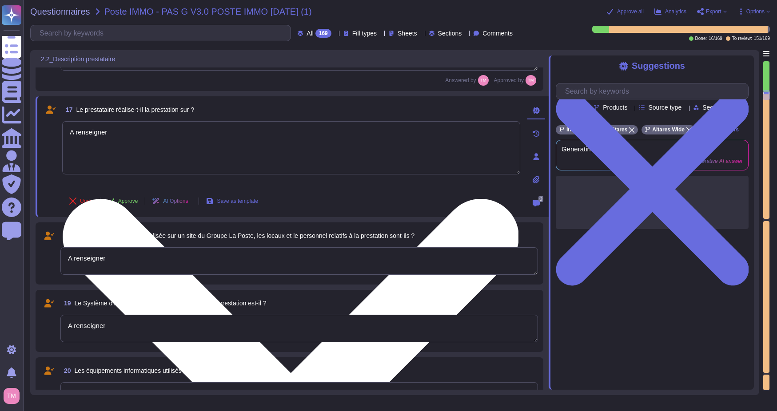
scroll to position [1259, 0]
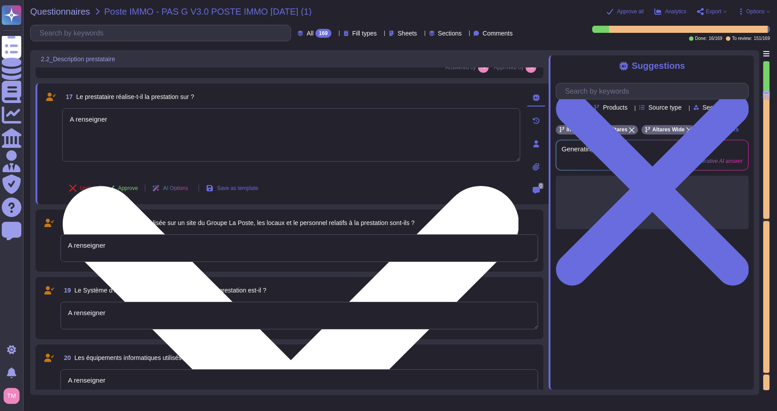
drag, startPoint x: 146, startPoint y: 124, endPoint x: 66, endPoint y: 121, distance: 80.0
click at [66, 121] on textarea "A renseigner" at bounding box center [291, 134] width 458 height 53
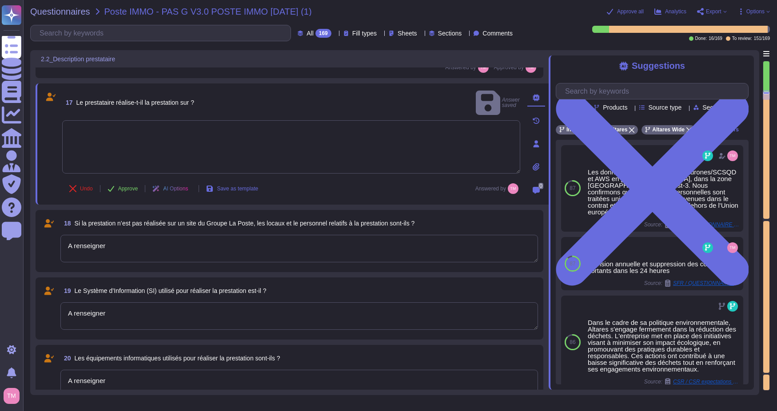
drag, startPoint x: 122, startPoint y: 242, endPoint x: 49, endPoint y: 238, distance: 73.0
click at [49, 238] on div "18 Si la prestation n’est pas réalisée sur un site du Groupe La Poste, les loca…" at bounding box center [289, 242] width 497 height 52
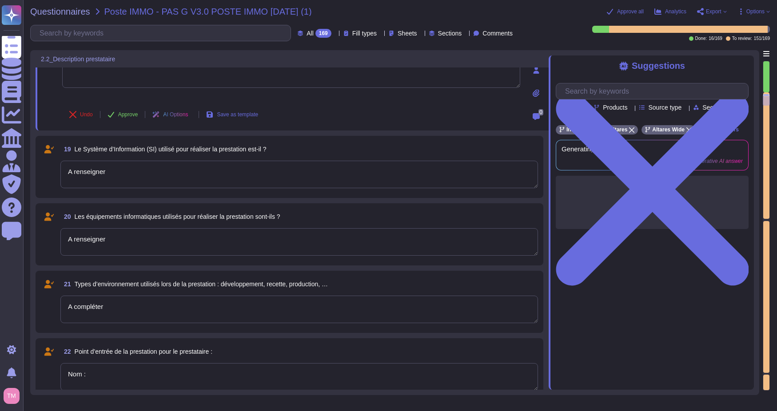
type textarea "Prestataire 1"
type textarea "Mesures appliquées par le prestataire"
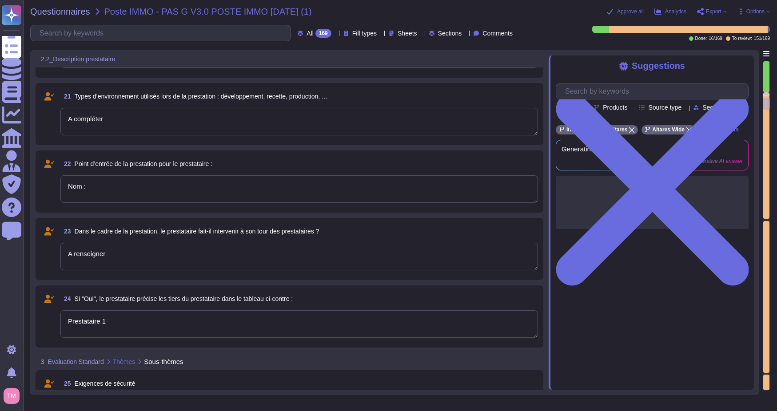
type textarea "Le Responsable de la sécurité chez Altares est [PERSON_NAME], dont l'adresse em…"
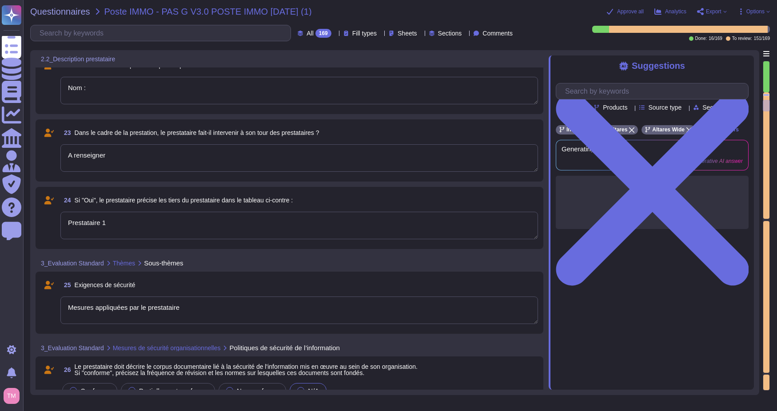
scroll to position [1703, 0]
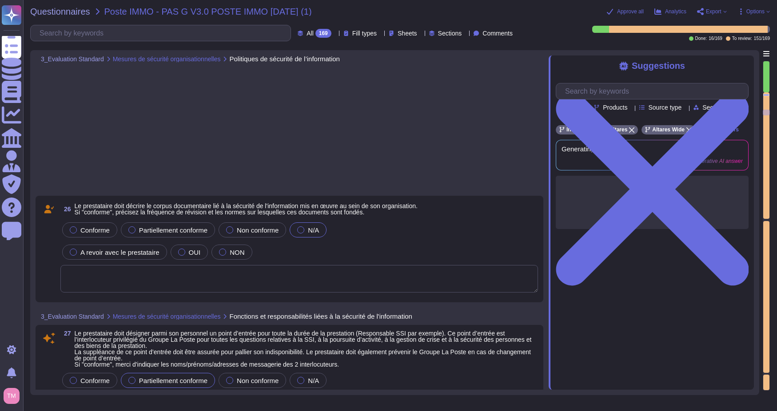
type textarea "Lor, ipsu dolor sit am conse adipiscin elitseddoei temp incidid ut labore et do…"
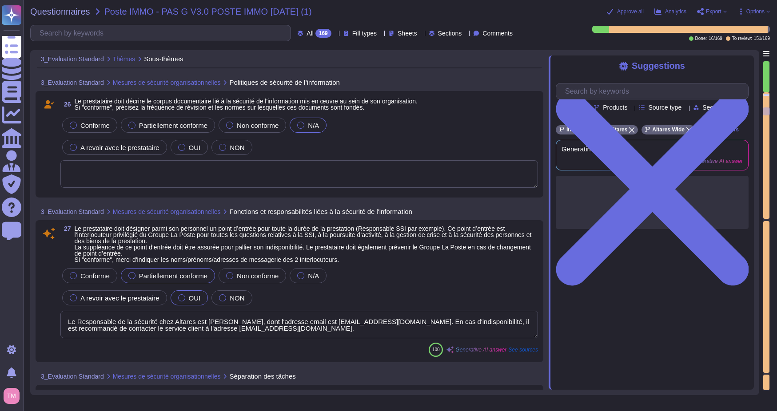
type textarea "Mesures appliquées par le prestataire"
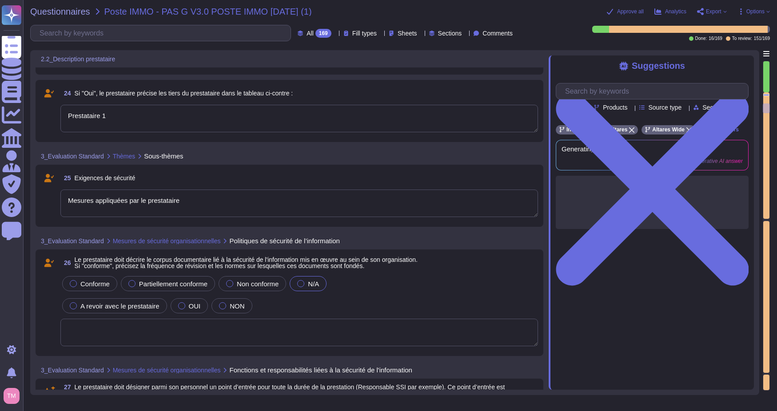
type textarea "A compléter"
type textarea "Nom :"
type textarea "A renseigner"
type textarea "Prestataire 1"
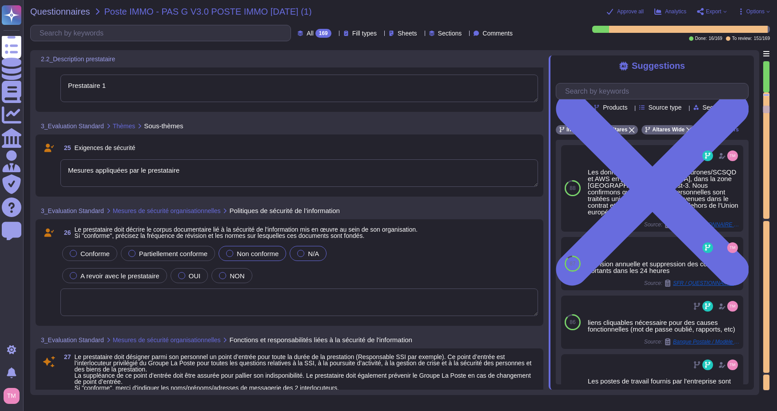
scroll to position [1836, 0]
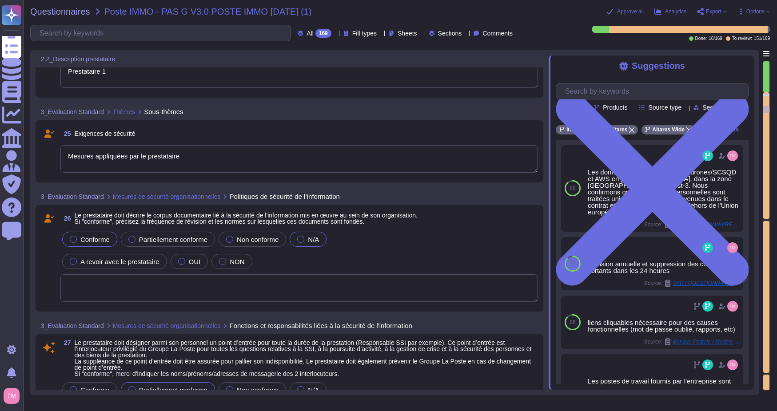
click at [85, 237] on span "Conforme" at bounding box center [94, 240] width 29 height 8
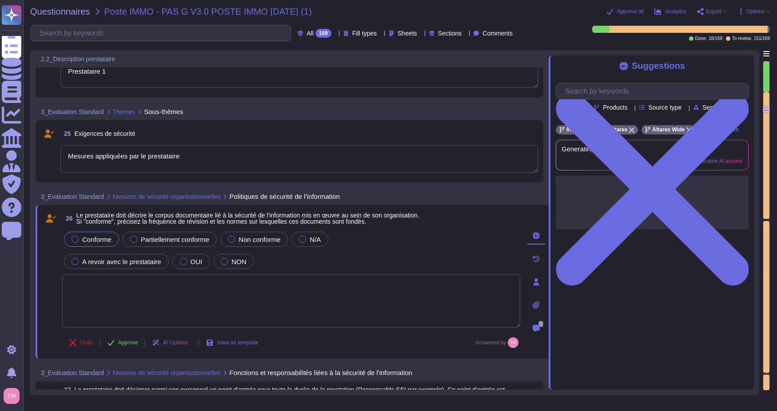
click at [226, 299] on textarea at bounding box center [291, 301] width 458 height 53
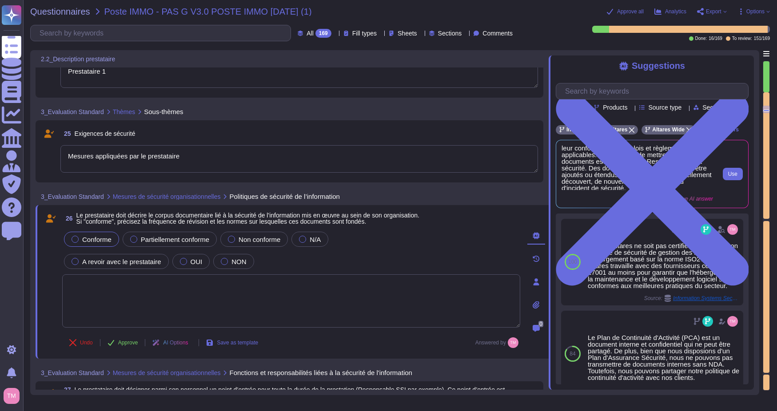
scroll to position [56, 0]
click at [738, 176] on button "Use" at bounding box center [733, 174] width 20 height 12
type textarea "Le corpus documentaire lié à la sécurité de l'information au sein d'Altares com…"
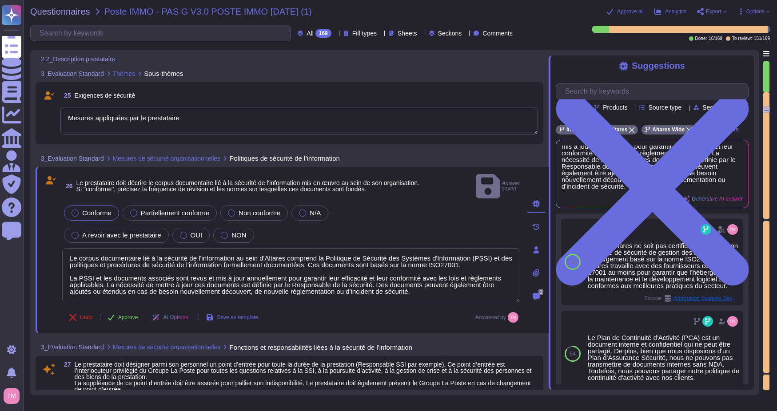
scroll to position [1925, 0]
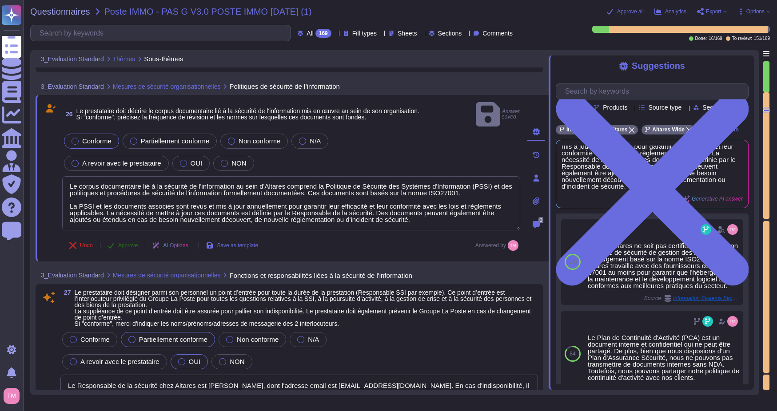
click at [130, 243] on span "Approve" at bounding box center [128, 245] width 20 height 5
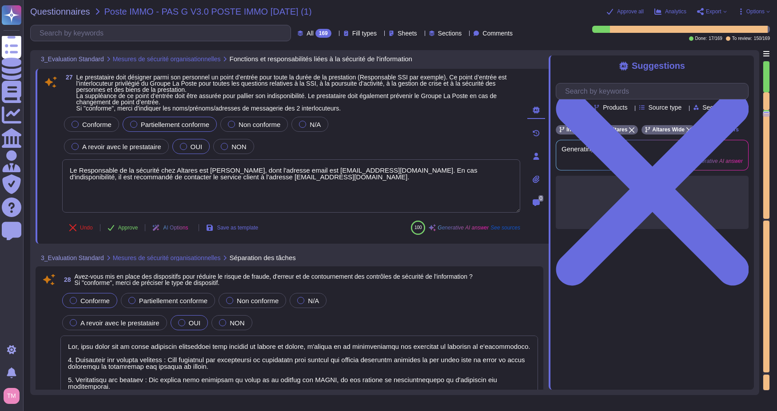
type textarea "comment tu as construit tes réponses dans la colonne justification, car j'ai l'…"
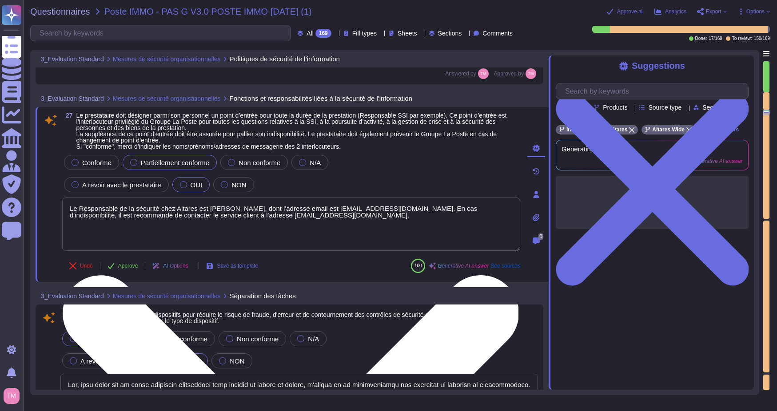
type textarea "Le corpus documentaire lié à la sécurité de l'information au sein d'Altares com…"
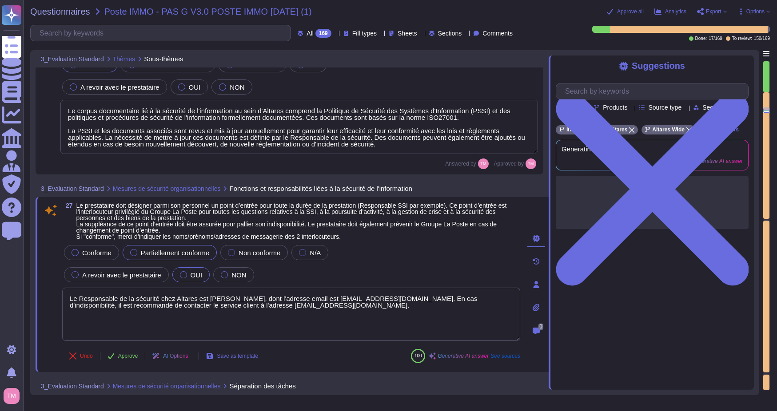
type textarea "Mesures appliquées par le prestataire"
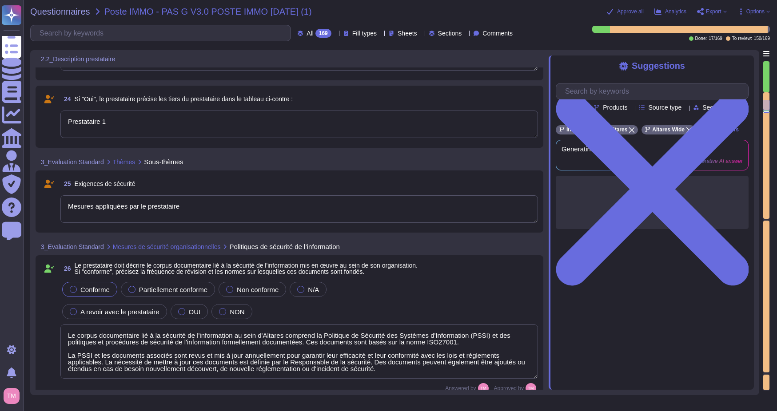
type textarea "A renseigner"
type textarea "A compléter"
type textarea "Nom :"
type textarea "A renseigner"
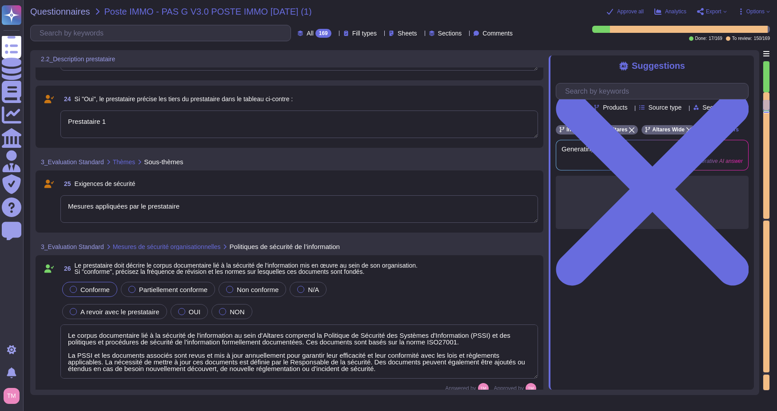
type textarea "Prestataire 1"
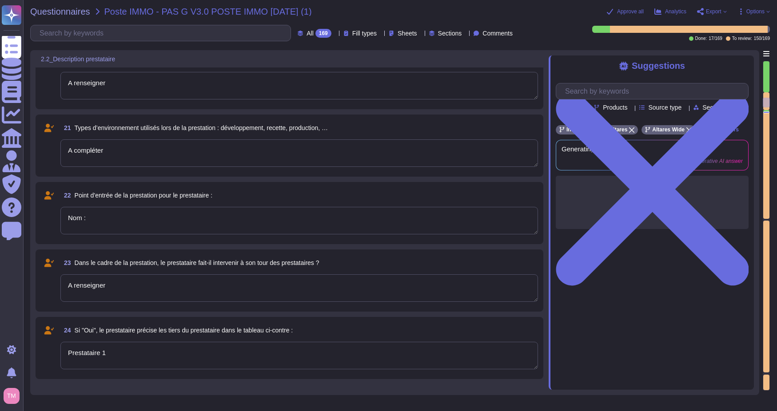
type textarea "A renseigner"
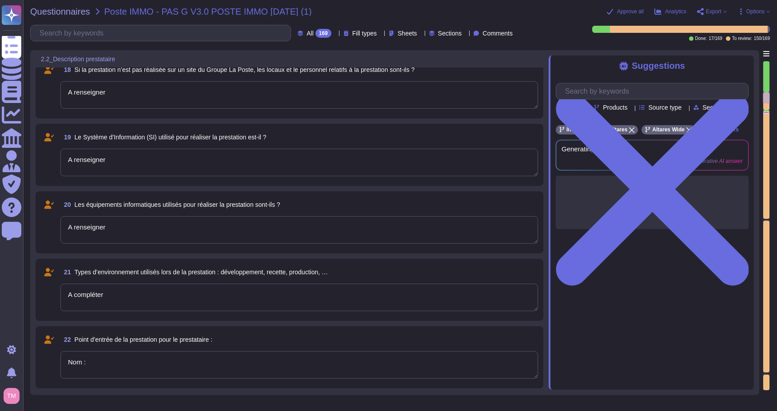
type textarea "TIERS 3"
type textarea "N/A"
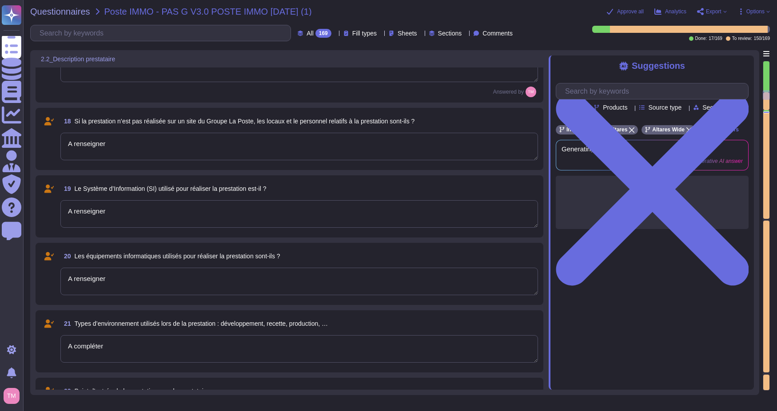
type textarea "paris eu-west 3"
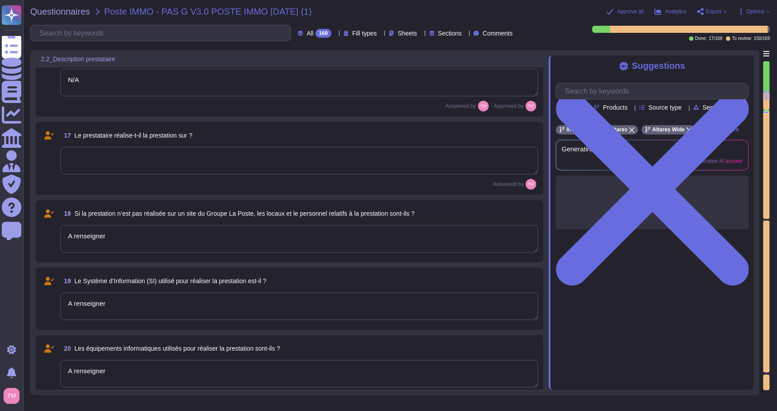
type textarea "AWS"
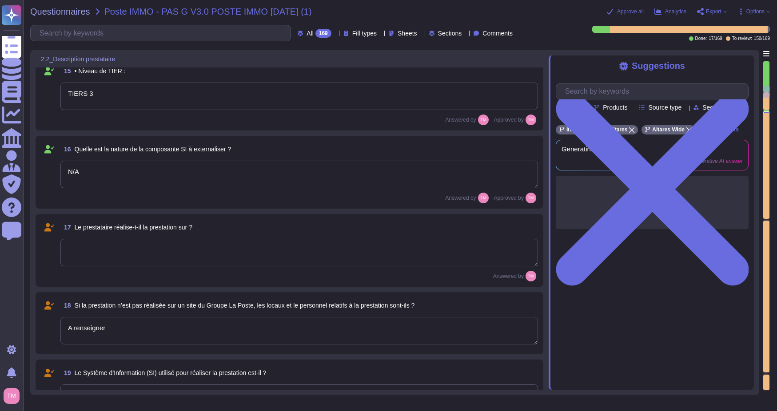
type textarea "SaaS, interface web"
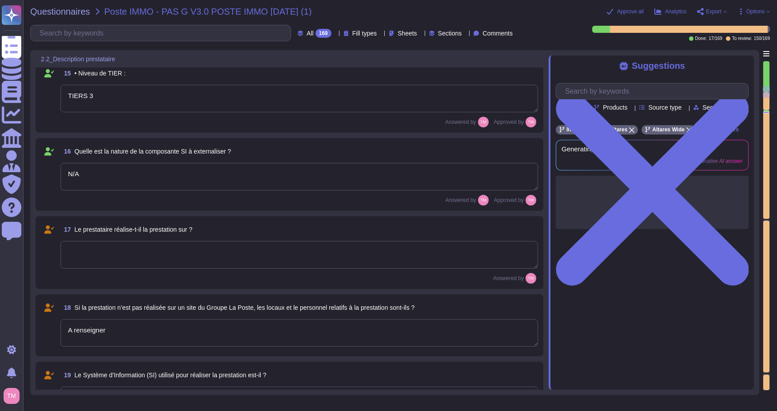
scroll to position [1067, 0]
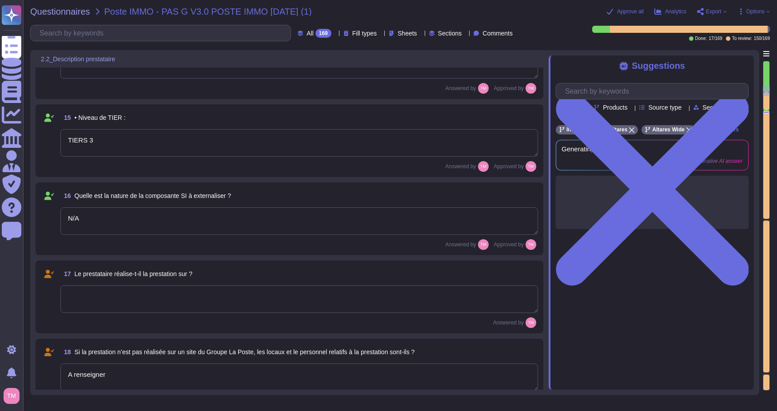
drag, startPoint x: 83, startPoint y: 216, endPoint x: 44, endPoint y: 212, distance: 38.4
click at [44, 212] on div "16 Quelle est la nature de la composante SI à externaliser ? N/A Answered by Ap…" at bounding box center [289, 219] width 497 height 62
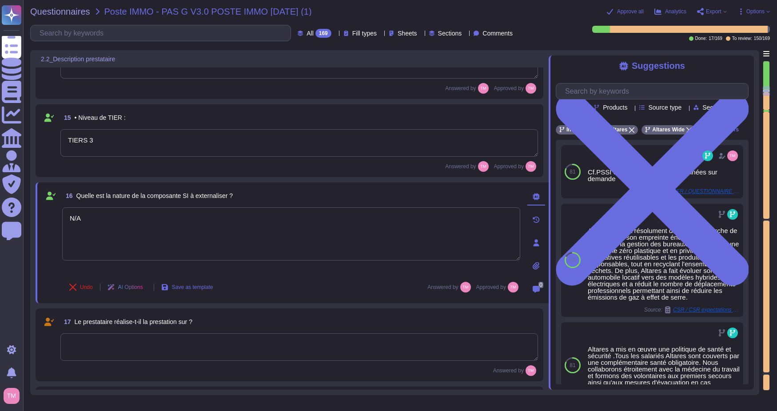
click at [99, 344] on textarea at bounding box center [299, 348] width 478 height 28
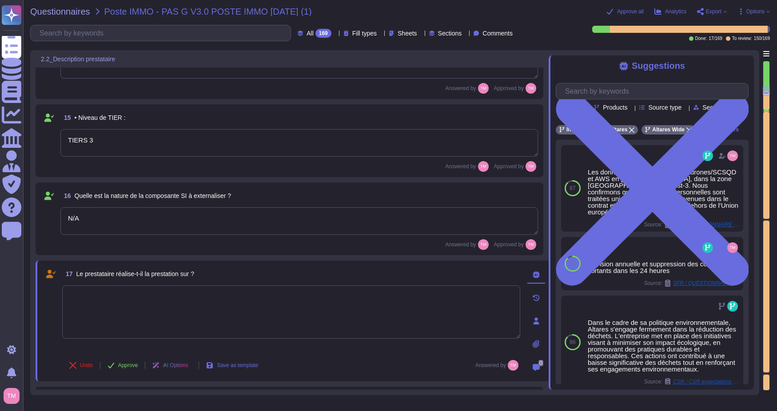
paste textarea "N/A"
type textarea "N/A"
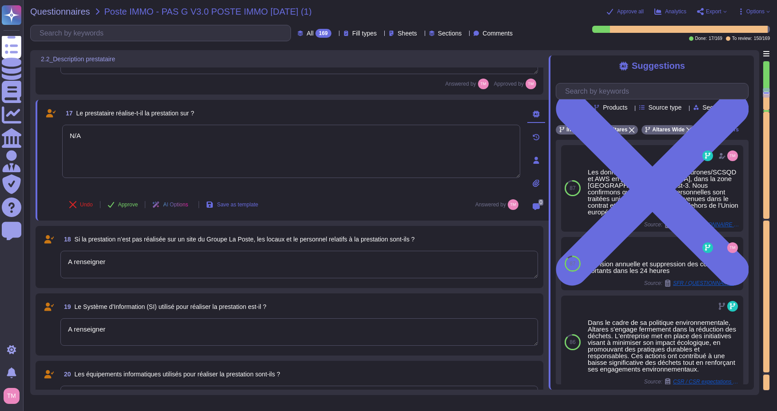
scroll to position [1245, 0]
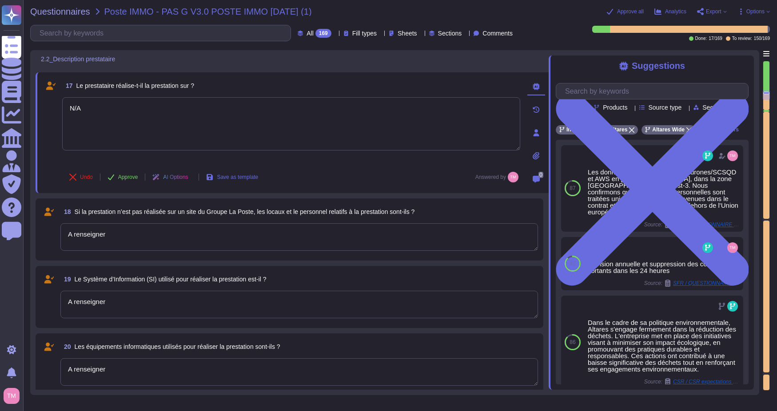
type textarea "A renseigner"
type textarea "Prestataire 1"
type textarea "N/A"
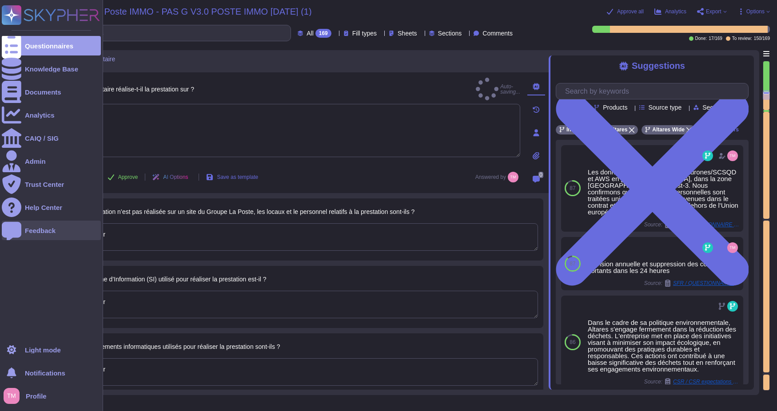
drag, startPoint x: 115, startPoint y: 246, endPoint x: 22, endPoint y: 232, distance: 93.4
click at [22, 232] on div "Questionnaires Knowledge Base Documents Analytics CAIQ / SIG Admin Trust Center…" at bounding box center [388, 205] width 777 height 411
paste textarea "N/A"
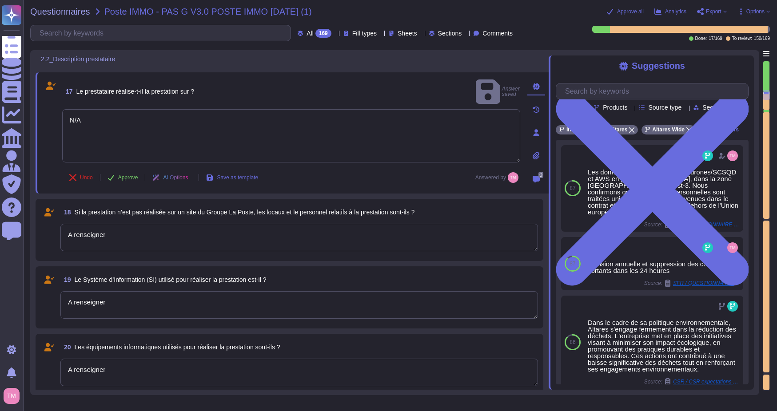
drag, startPoint x: 114, startPoint y: 242, endPoint x: 42, endPoint y: 228, distance: 73.7
click at [42, 228] on div "18 Si la prestation n’est pas réalisée sur un site du Groupe La Poste, les loca…" at bounding box center [289, 230] width 497 height 52
paste textarea "N/A"
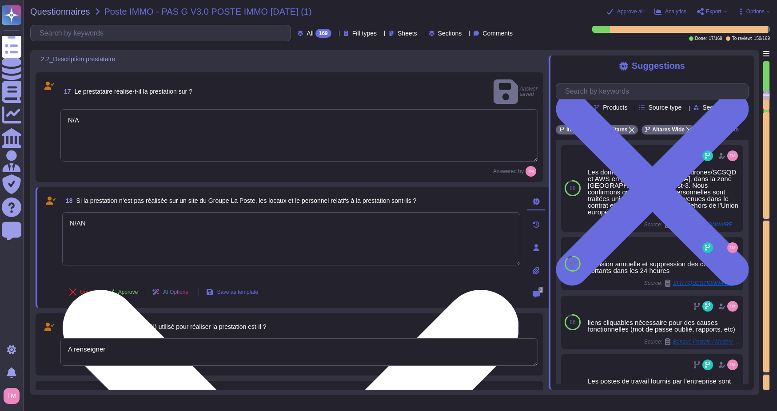
type textarea "N/A"
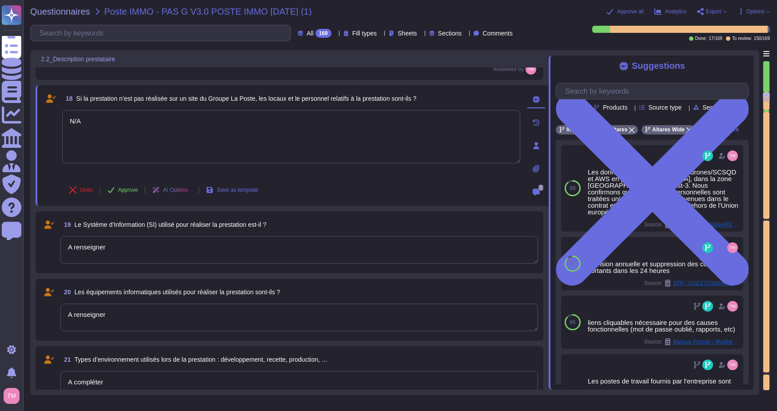
scroll to position [1334, 0]
type textarea "Prestataire 1"
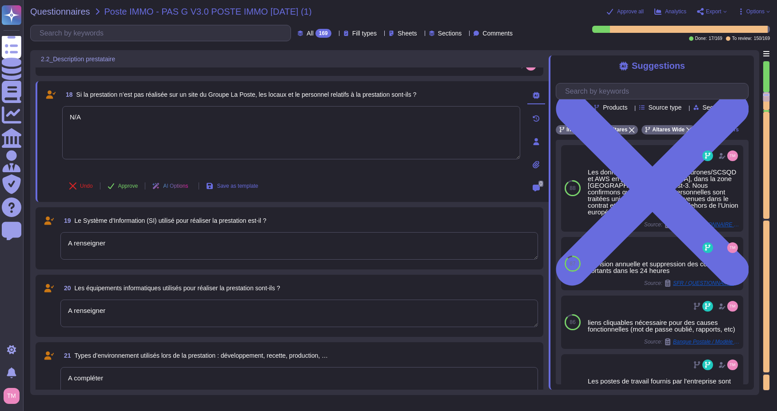
type textarea "N/A"
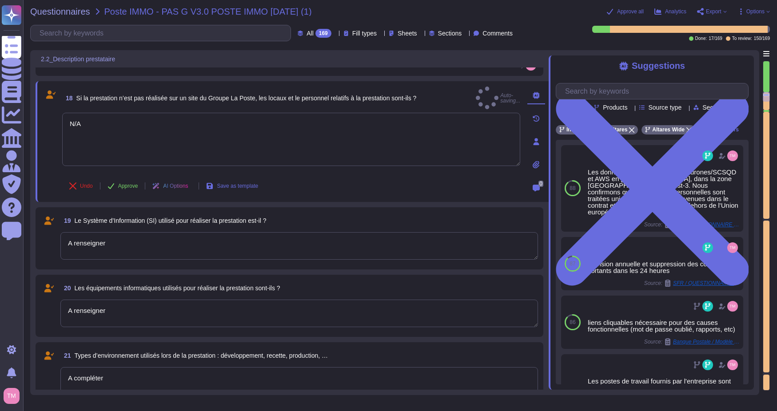
drag, startPoint x: 123, startPoint y: 240, endPoint x: 54, endPoint y: 236, distance: 69.0
click at [54, 236] on div "19 Le Système d’Information (SI) utilisé pour réaliser la prestation est-il ? A…" at bounding box center [289, 239] width 497 height 52
paste textarea "N/A"
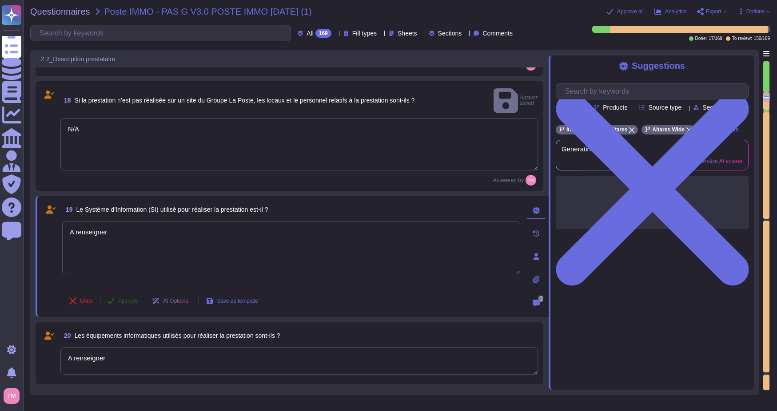
type textarea "N/A"
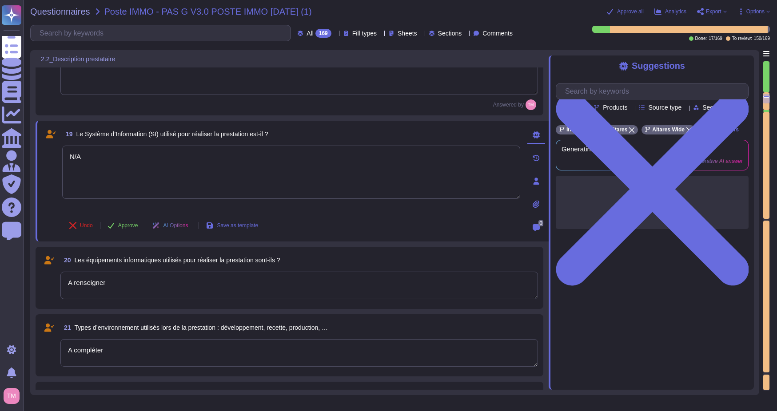
scroll to position [1423, 0]
type textarea "Mesures appliquées par le prestataire"
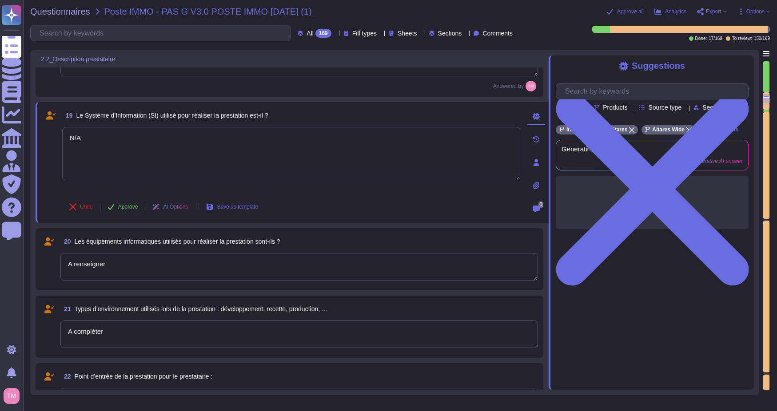
type textarea "N/A"
drag, startPoint x: 120, startPoint y: 255, endPoint x: 26, endPoint y: 243, distance: 94.9
click at [26, 243] on div "Questionnaires Poste IMMO - PAS G V3.0 POSTE IMMO [DATE] (1) Approve all Analyt…" at bounding box center [400, 205] width 754 height 411
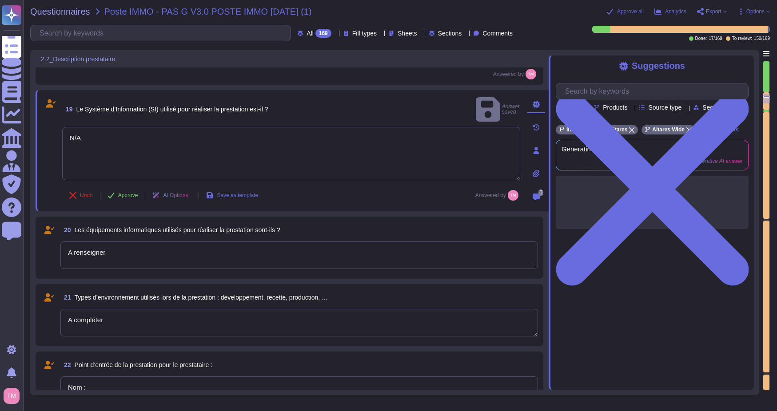
type textarea "N/A"
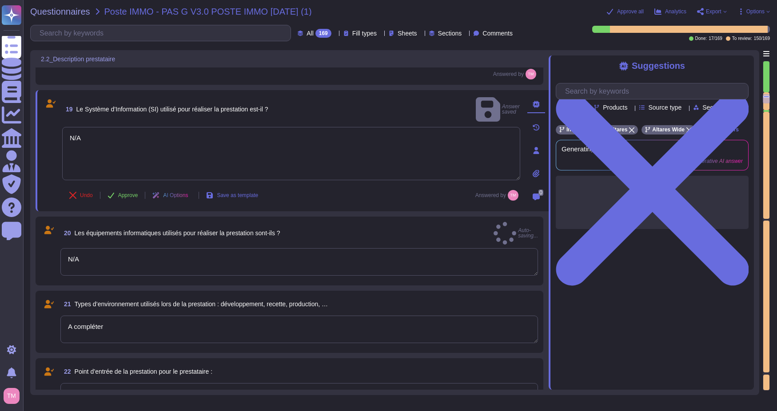
drag, startPoint x: 112, startPoint y: 315, endPoint x: 33, endPoint y: 309, distance: 78.4
click at [33, 309] on div "2.2_Description prestataire 16 Quelle est la nature de la composante SI à exter…" at bounding box center [394, 222] width 729 height 345
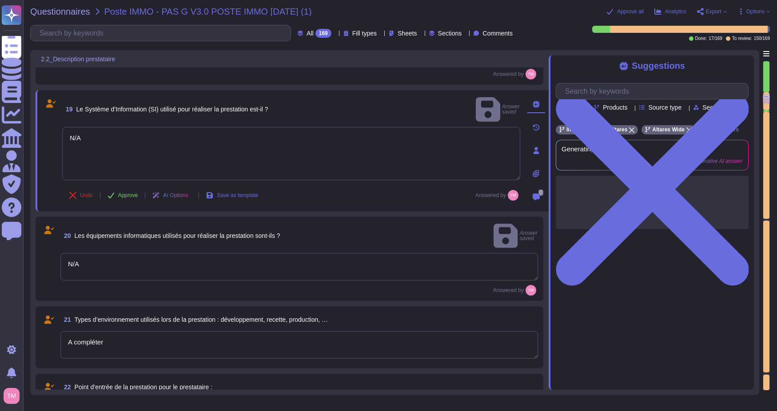
paste textarea "N/A"
type textarea "Mesures appliquées par le prestataire"
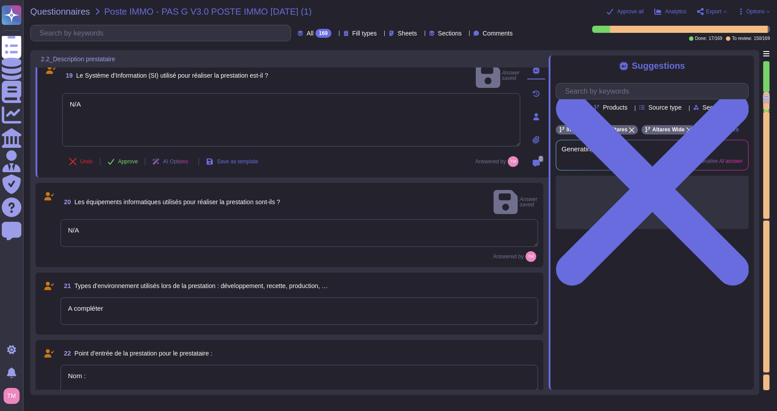
scroll to position [1467, 0]
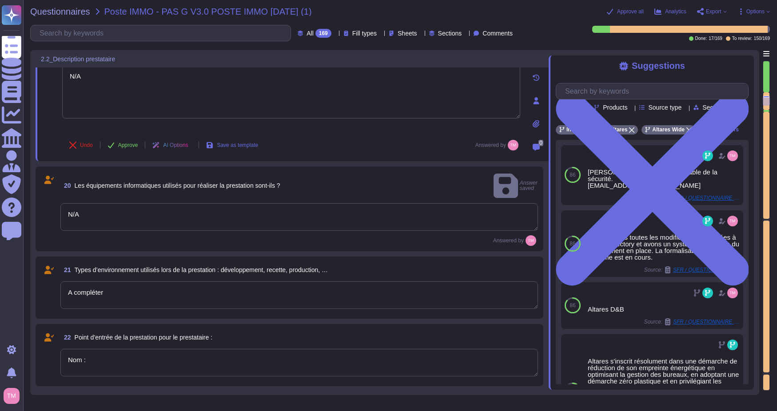
drag, startPoint x: 109, startPoint y: 279, endPoint x: 41, endPoint y: 276, distance: 68.0
click at [41, 276] on div "21 Types d’environnement utilisés lors de la prestation : développement, recett…" at bounding box center [289, 288] width 497 height 52
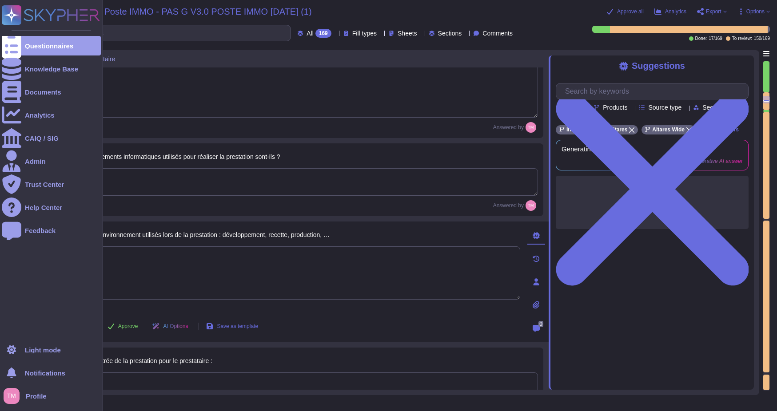
drag, startPoint x: 193, startPoint y: 262, endPoint x: 22, endPoint y: 262, distance: 171.1
click at [22, 262] on div "Questionnaires Knowledge Base Documents Analytics CAIQ / SIG Admin Trust Center…" at bounding box center [388, 205] width 777 height 411
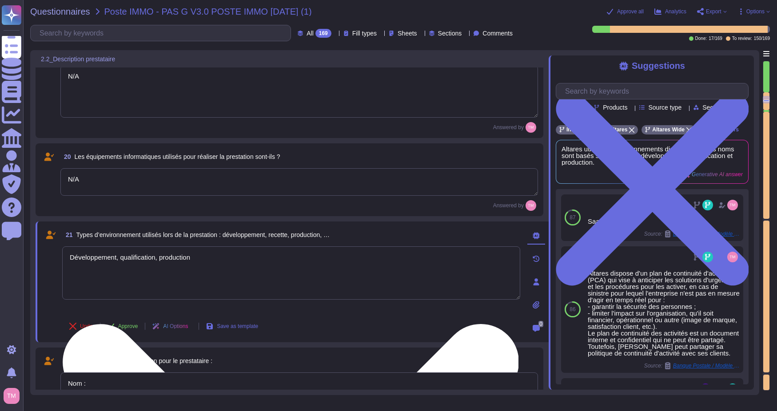
type textarea "Développement, qualification, production"
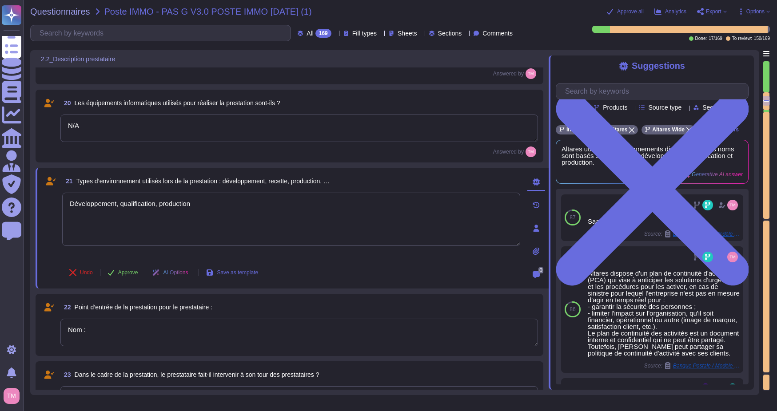
type textarea "Le corpus documentaire lié à la sécurité de l'information au sein d'Altares com…"
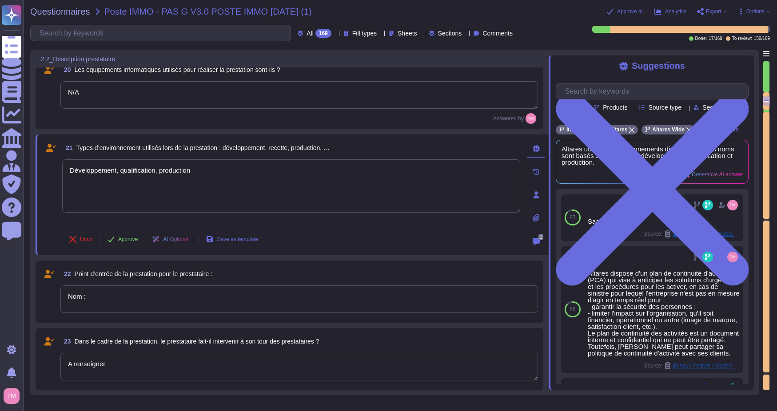
scroll to position [1556, 0]
type textarea "Développement, qualification, production"
click at [122, 232] on button "Approve" at bounding box center [122, 238] width 45 height 18
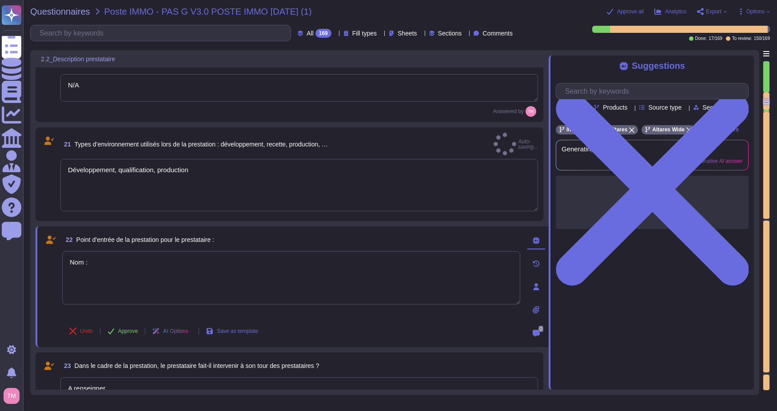
type textarea "Le corpus documentaire lié à la sécurité de l'information au sein d'Altares com…"
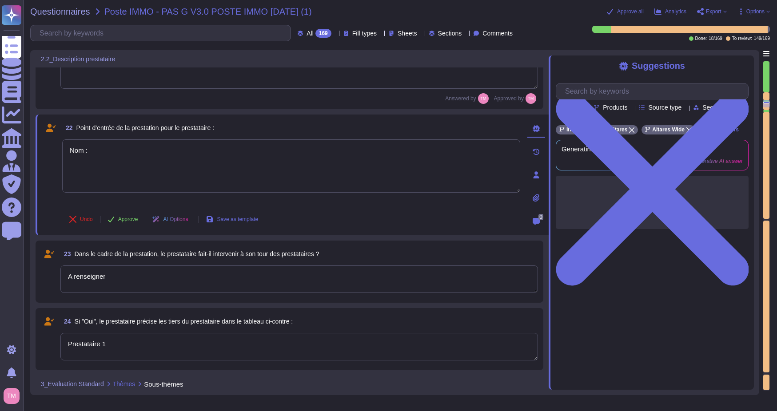
scroll to position [1698, 0]
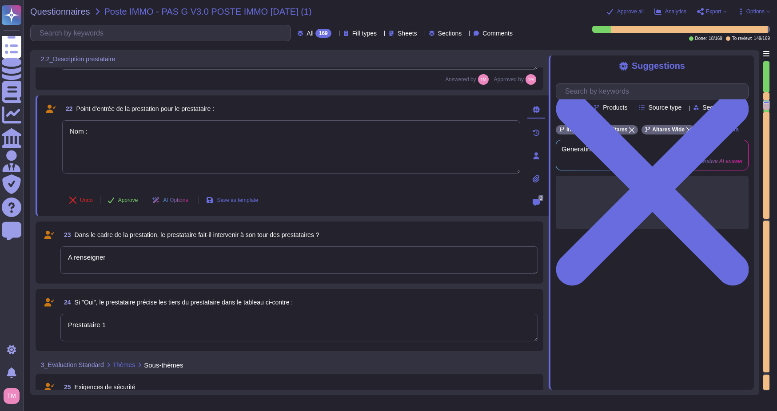
drag, startPoint x: 101, startPoint y: 116, endPoint x: 53, endPoint y: 108, distance: 48.7
click at [53, 108] on div "22 Point d’entrée de la prestation pour le prestataire : Nom : Undo Approve AI …" at bounding box center [282, 156] width 478 height 110
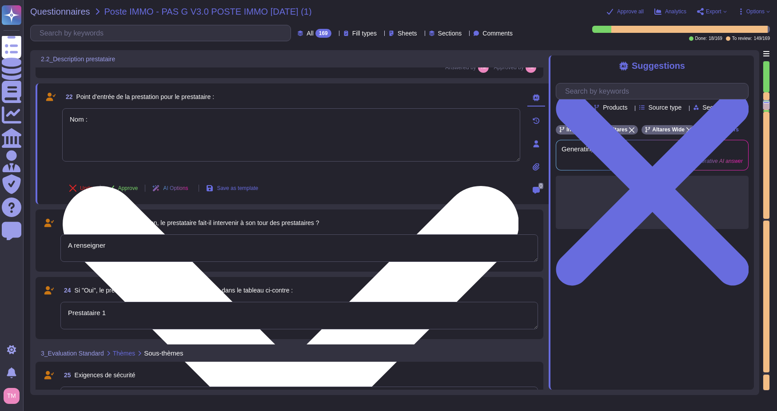
paste textarea "/A"
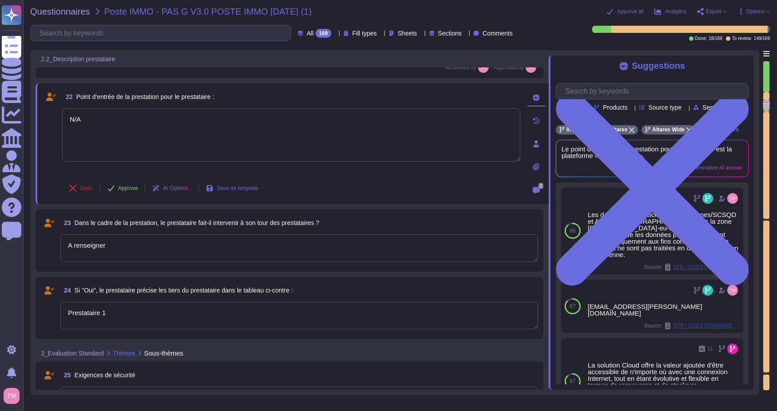
type textarea "N/A"
click at [128, 249] on textarea "A renseigner" at bounding box center [299, 249] width 478 height 28
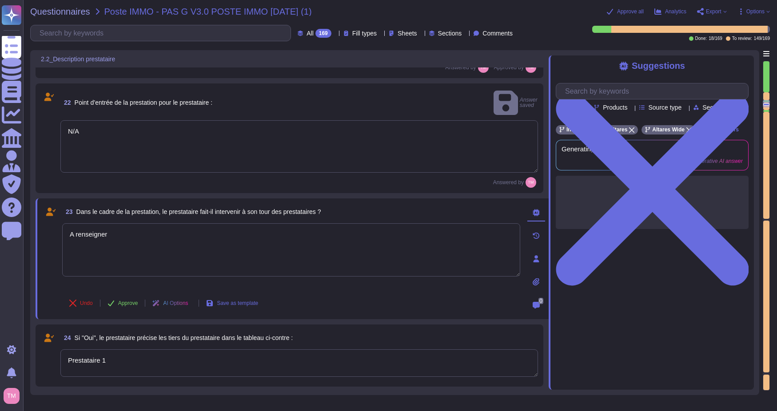
drag, startPoint x: 116, startPoint y: 228, endPoint x: 49, endPoint y: 218, distance: 67.7
click at [49, 218] on div "23 Dans le cadre de la prestation, le prestataire fait-il intervenir à son tour…" at bounding box center [282, 259] width 478 height 110
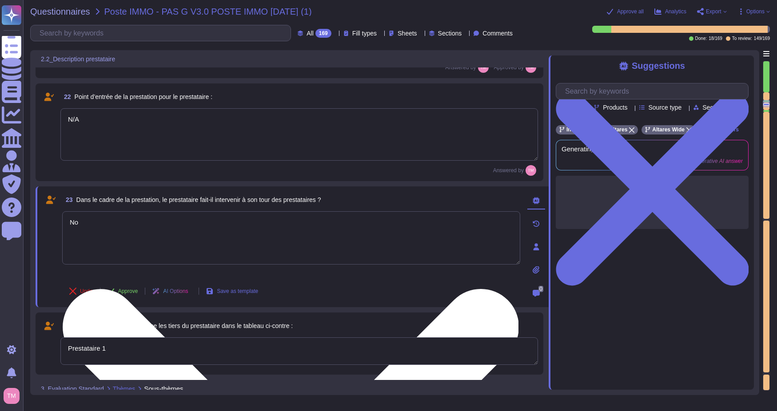
type textarea "Non"
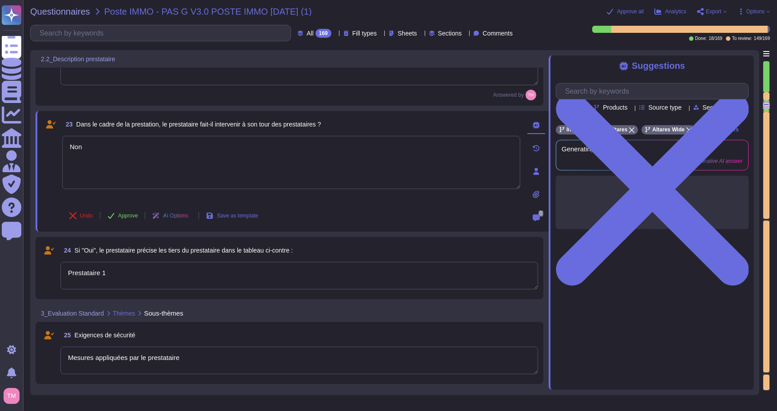
type textarea "Le Responsable de la sécurité chez Altares est [PERSON_NAME], dont l'adresse em…"
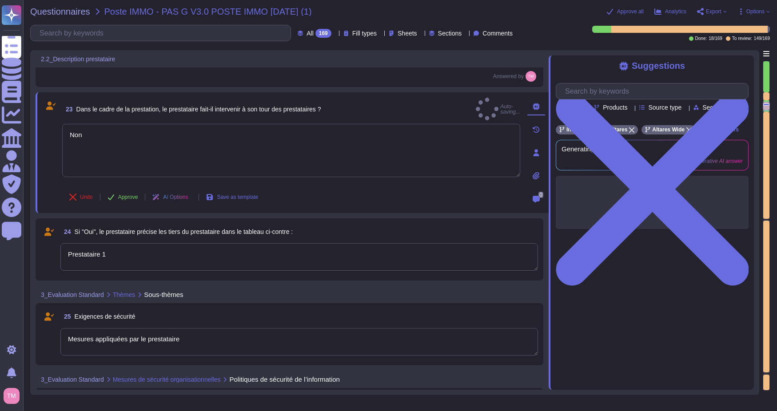
type textarea "Non"
drag, startPoint x: 117, startPoint y: 257, endPoint x: 24, endPoint y: 250, distance: 93.1
click at [24, 250] on div "Questionnaires Poste IMMO - PAS G V3.0 POSTE IMMO [DATE] (1) Approve all Analyt…" at bounding box center [400, 205] width 754 height 411
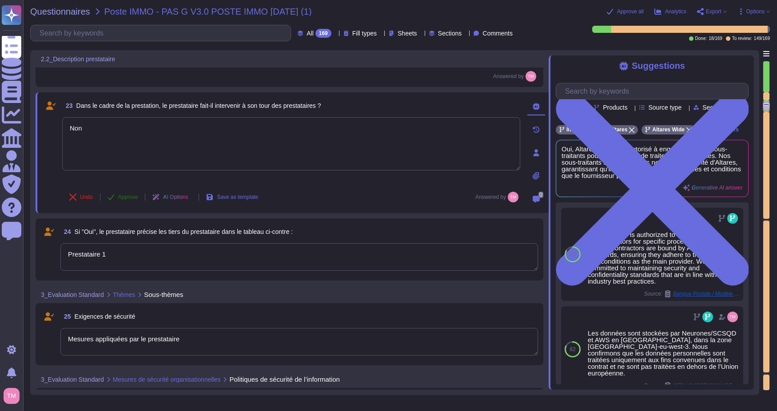
type textarea "N/A"
click at [124, 198] on span "Approve" at bounding box center [128, 197] width 20 height 5
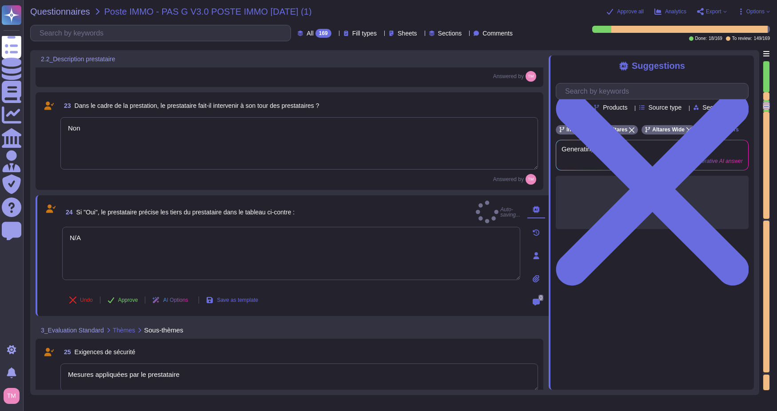
type textarea "Le Responsable de la sécurité chez Altares est [PERSON_NAME], dont l'adresse em…"
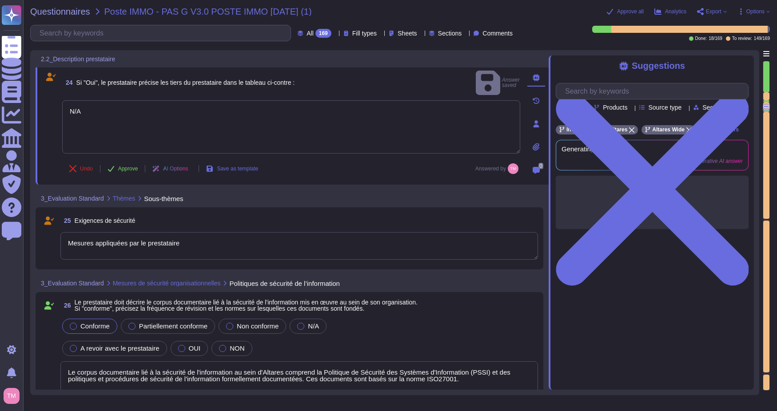
scroll to position [1893, 0]
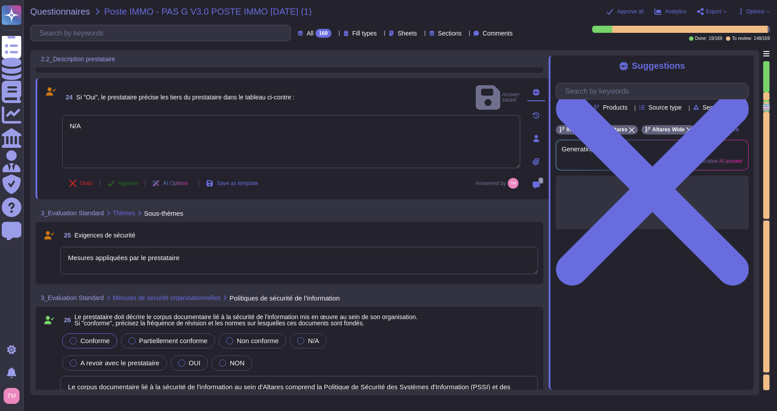
click at [122, 187] on button "Approve" at bounding box center [122, 184] width 45 height 18
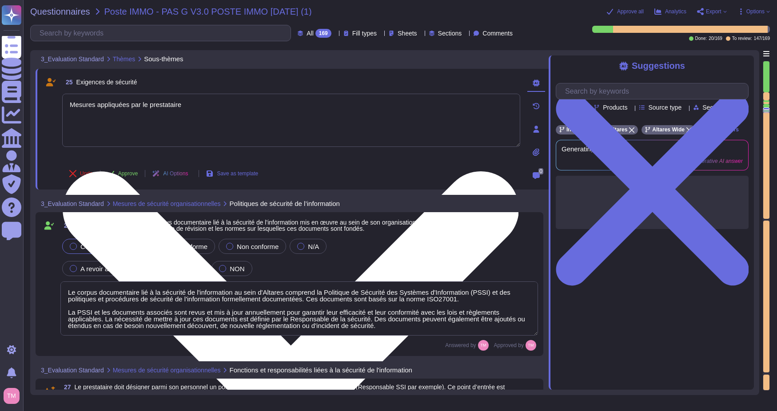
scroll to position [1984, 0]
type textarea "Lor, ipsu dolor sit am conse adipiscin elitseddoei temp incidid ut labore et do…"
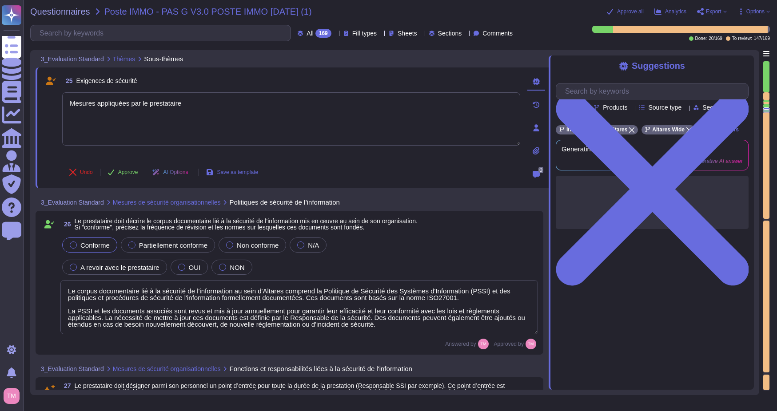
drag, startPoint x: 198, startPoint y: 104, endPoint x: 61, endPoint y: 99, distance: 137.4
click at [61, 99] on div "25 Exigences de sécurité Mesures appliquées par le prestataire Undo Approve AI …" at bounding box center [282, 128] width 478 height 110
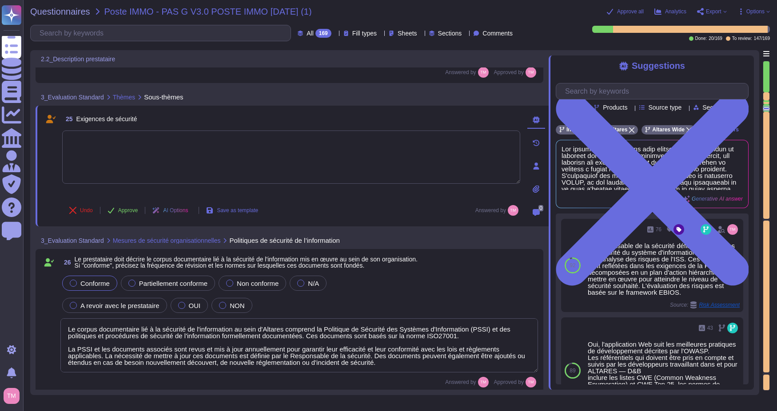
type textarea "N/A"
type textarea "Non"
type textarea "N/A"
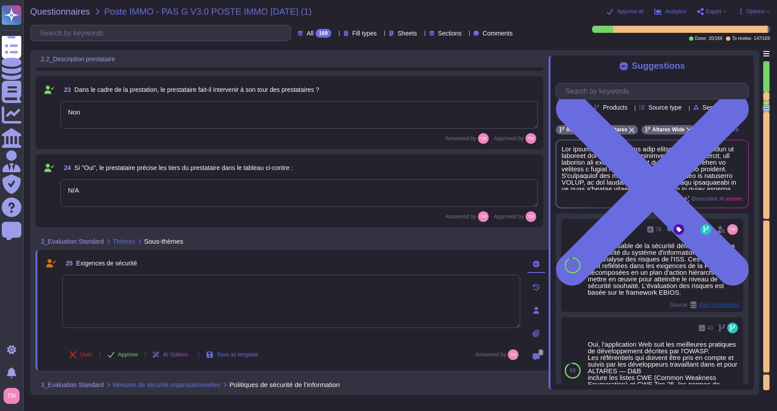
scroll to position [1662, 0]
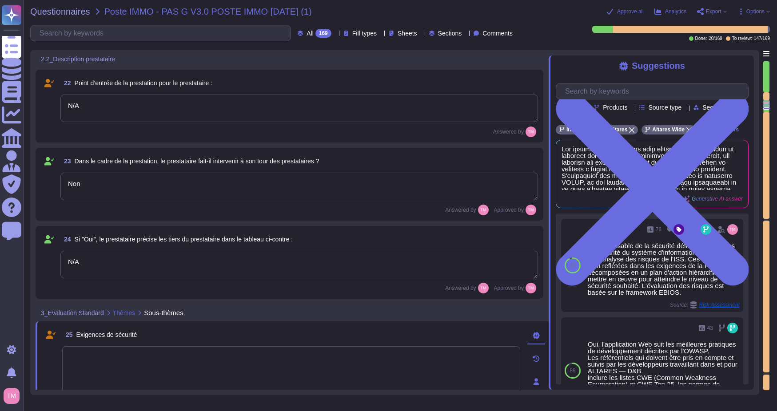
type textarea "N/A"
type textarea "Développement, qualification, production"
type textarea "Le Responsable de la sécurité chez Altares est [PERSON_NAME], dont l'adresse em…"
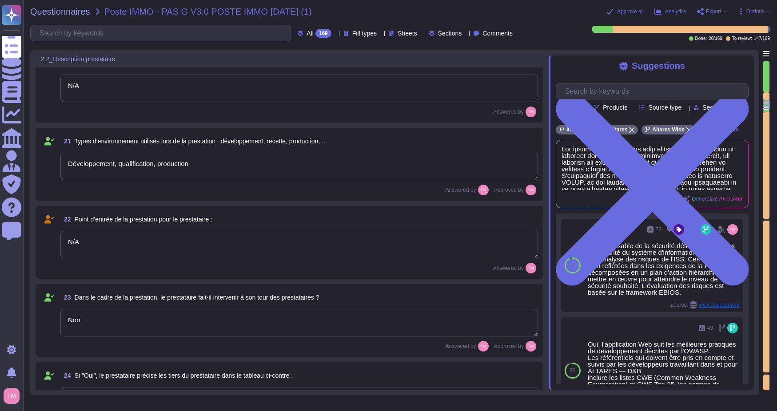
scroll to position [1434, 0]
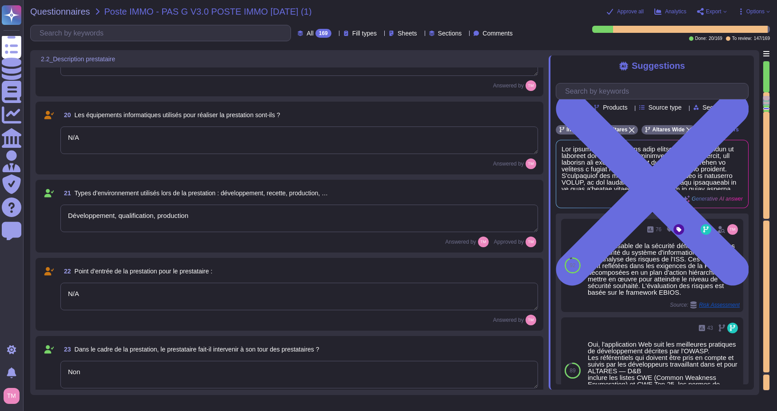
type textarea "N/A"
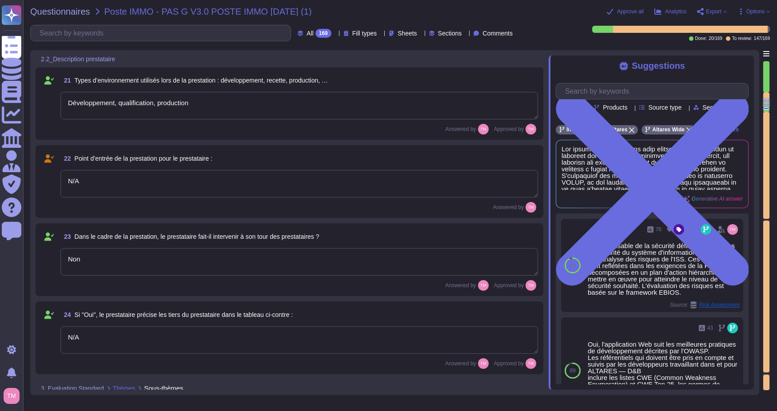
scroll to position [1768, 0]
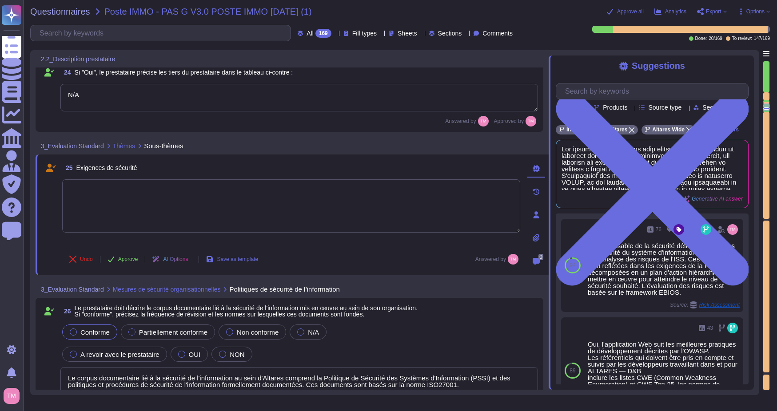
type textarea "Le Responsable de la sécurité chez Altares est [PERSON_NAME], dont l'adresse em…"
click at [157, 218] on textarea at bounding box center [291, 206] width 458 height 53
click at [729, 177] on span "Use" at bounding box center [732, 174] width 9 height 5
type textarea "Lor ipsumdolo si ametcons adip elitsedd eiu te incididun ut laboreet dol magnaa…"
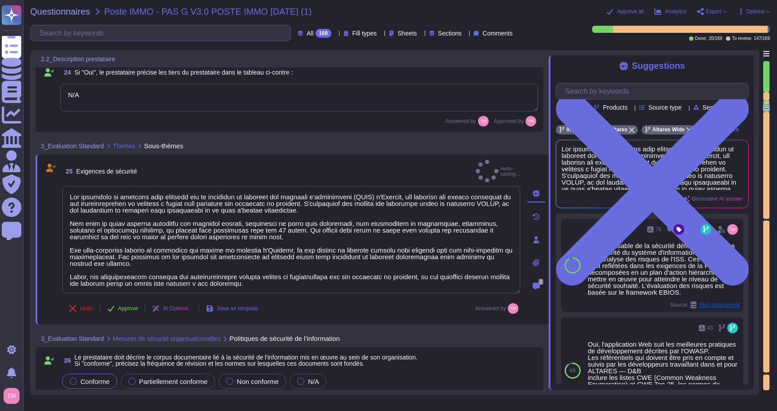
scroll to position [1, 0]
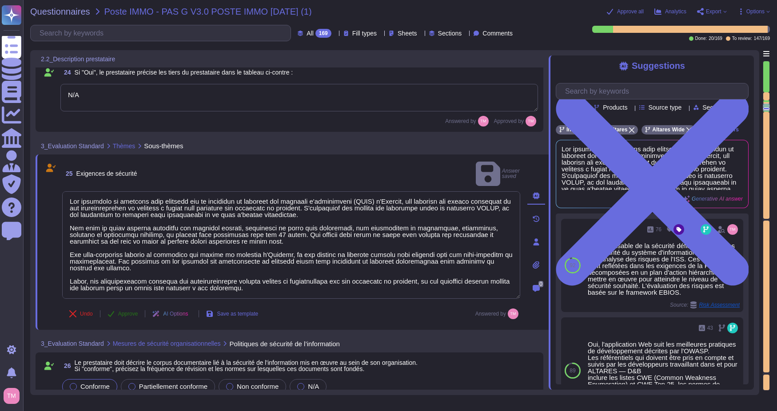
click at [117, 305] on button "Approve" at bounding box center [122, 314] width 45 height 18
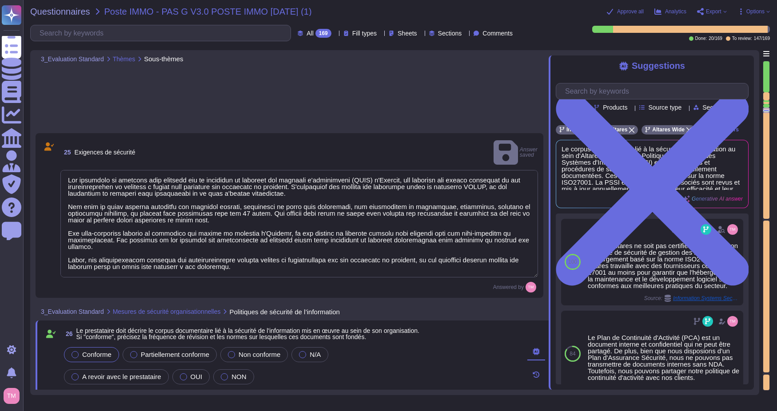
scroll to position [0, 0]
type textarea "Lor, ipsu dolor sit am conse adipiscin elitseddoei temp incidid ut labore et do…"
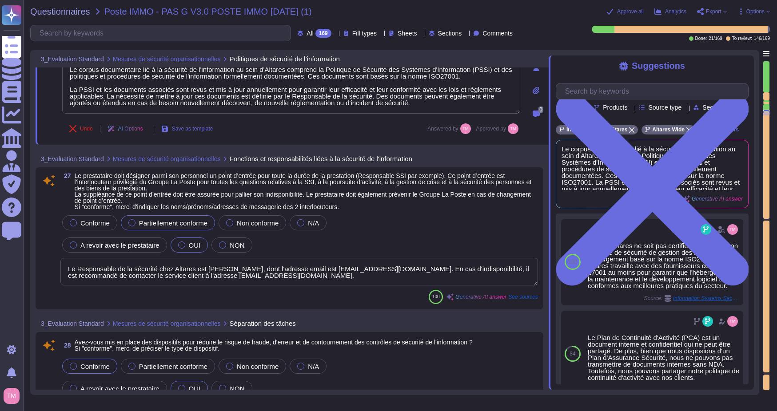
scroll to position [2092, 0]
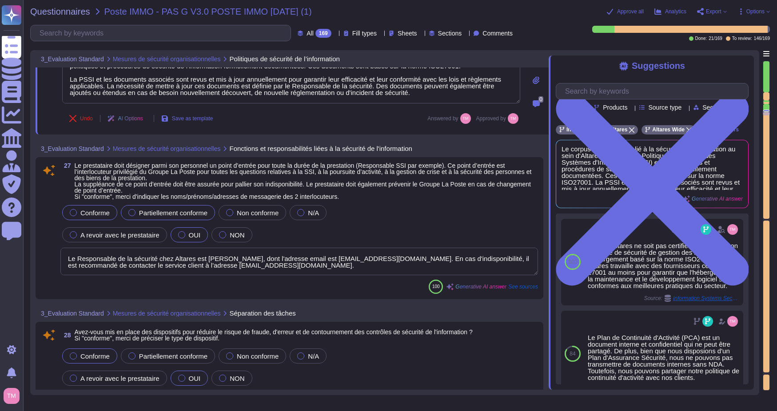
click at [91, 216] on span "Conforme" at bounding box center [94, 213] width 29 height 8
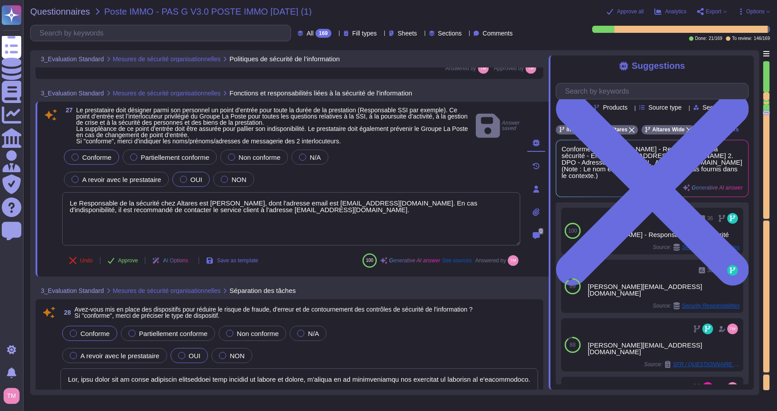
type textarea "comment tu as construit tes réponses dans la colonne justification, car j'ai l'…"
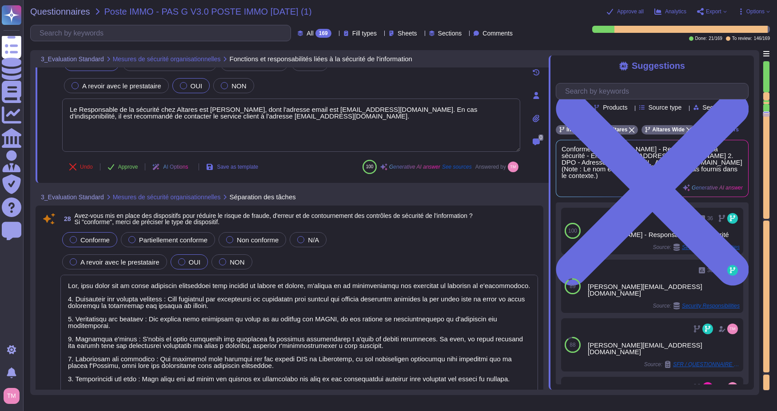
scroll to position [1, 0]
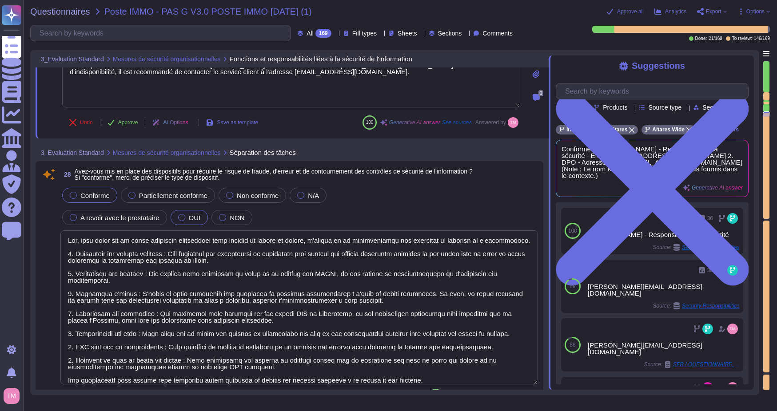
type textarea "Altares entretient des contacts appropriés avec des autorités réglementaires, n…"
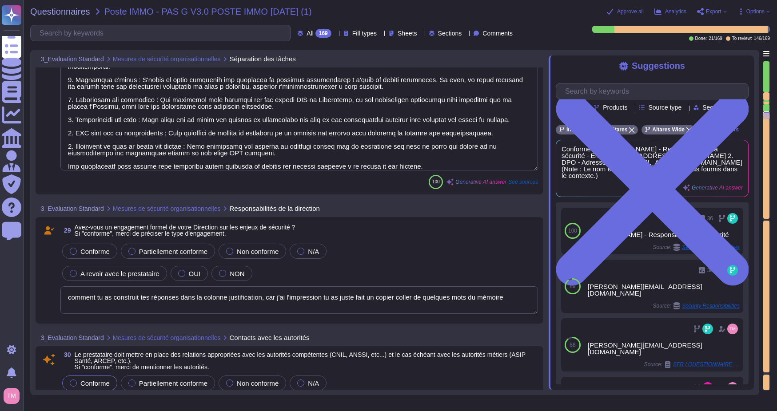
type textarea "Oui, nous entretenons des contacts appropriés avec des groupes d'intérêts spéci…"
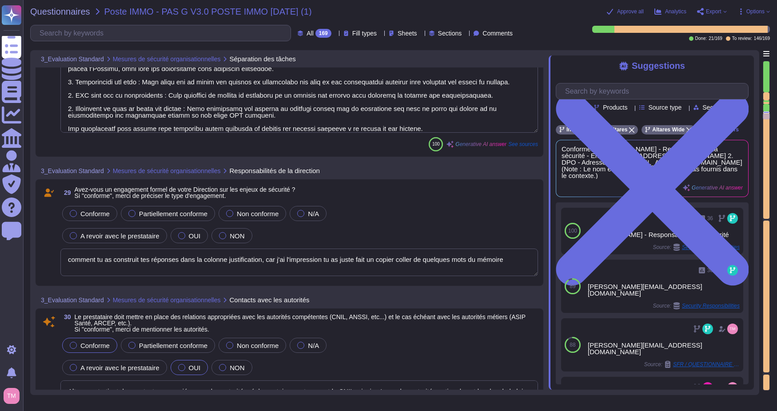
type textarea "Oui, nous avons un programme de sensibilisation à la sécurité informatique qui …"
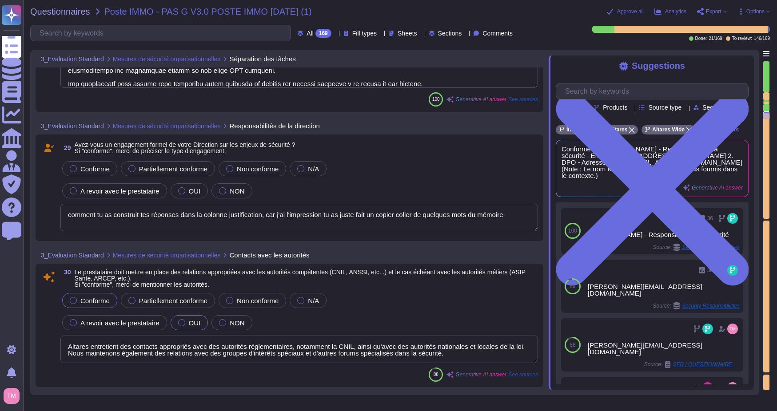
scroll to position [2581, 0]
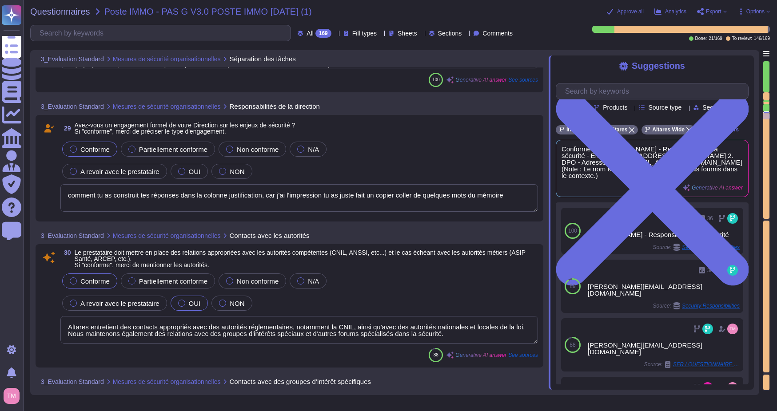
click at [80, 149] on label "Conforme" at bounding box center [90, 149] width 40 height 7
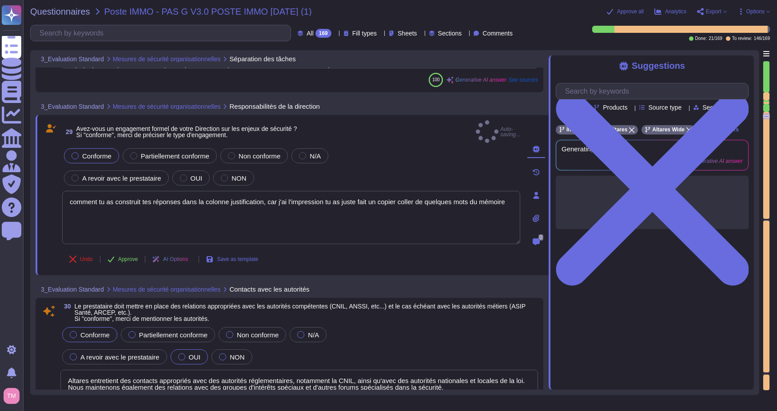
type textarea "Oui, nous avons un programme de sensibilisation à la sécurité informatique qui …"
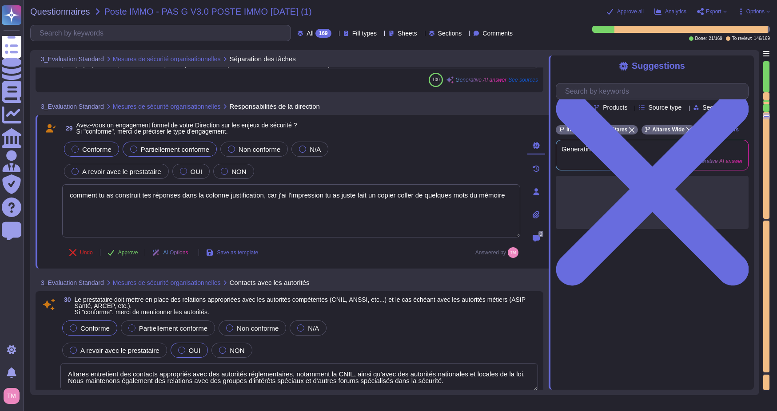
click at [157, 150] on span "Partiellement conforme" at bounding box center [175, 150] width 68 height 8
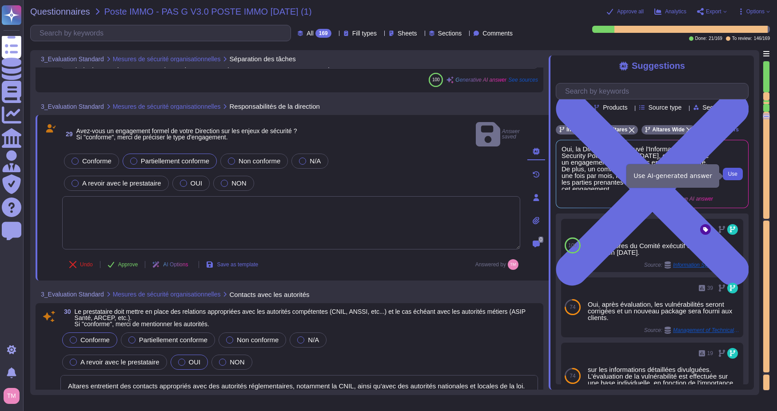
click at [732, 175] on span "Use" at bounding box center [732, 174] width 9 height 5
type textarea "Oui, la Direction a approuvé l'Information System Security Policy (ISSP) en [DA…"
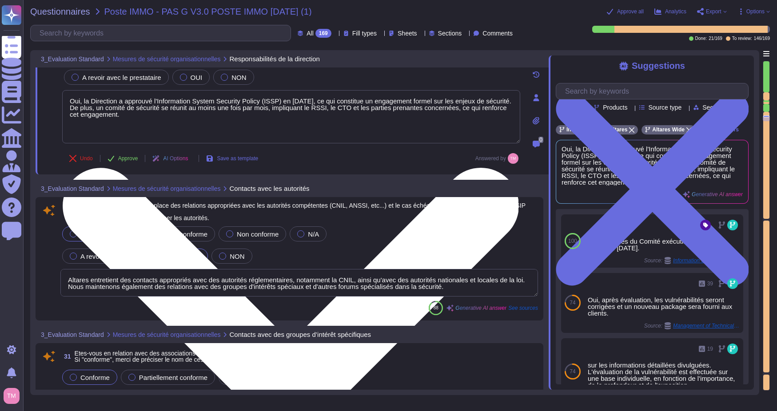
scroll to position [1, 0]
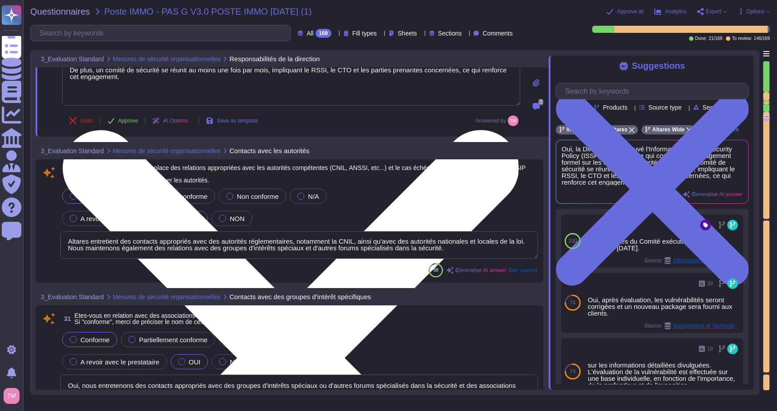
type textarea "Oui, les risques de sécurité de l'information relatifs à l'objet de la prestati…"
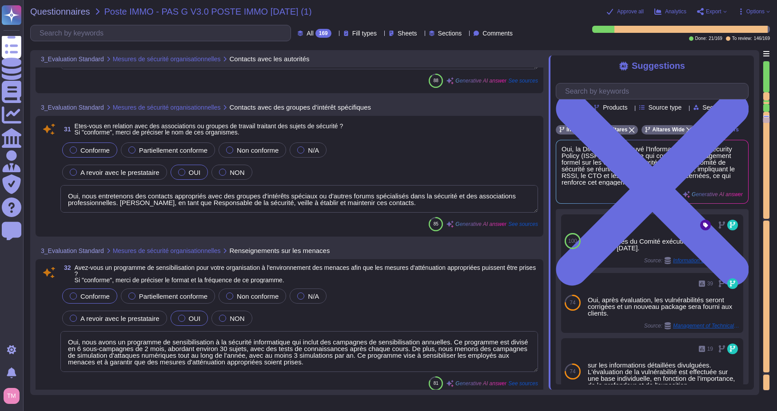
scroll to position [2981, 0]
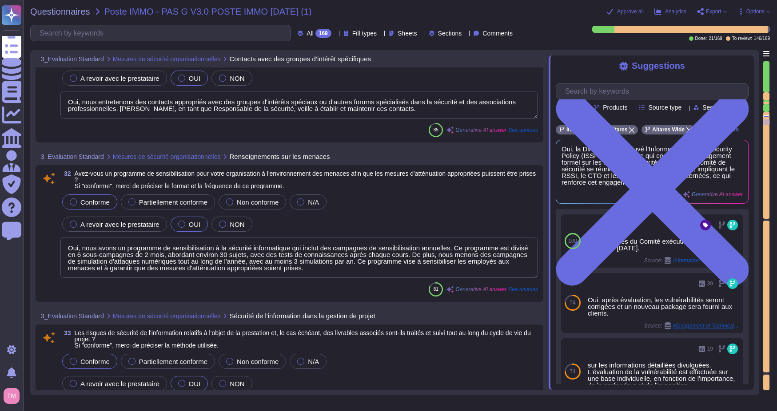
type textarea "Loremipsumdo sit ametconse a'Elitsed DOEI, temp inc utlabo et dolorem a'enimadm…"
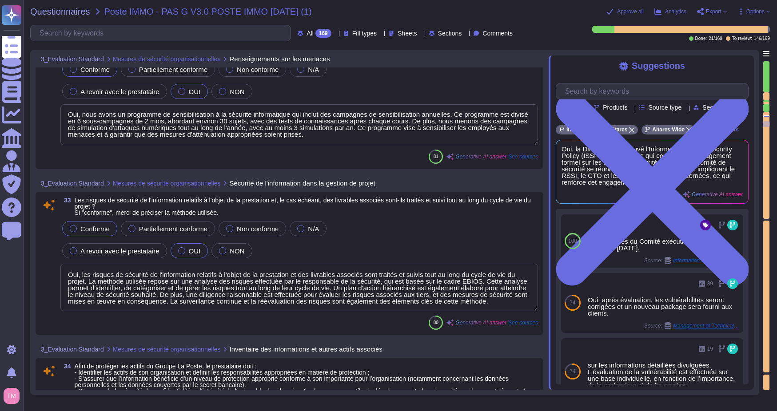
scroll to position [3158, 0]
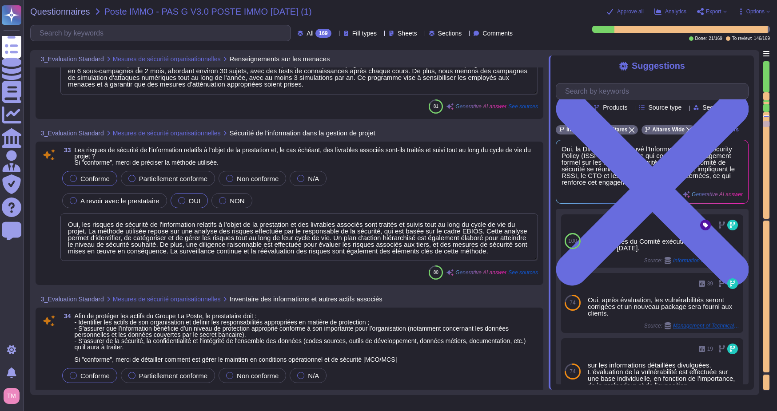
type textarea "Oui, nous avons une charte informatique utilisateur et une charte informatique …"
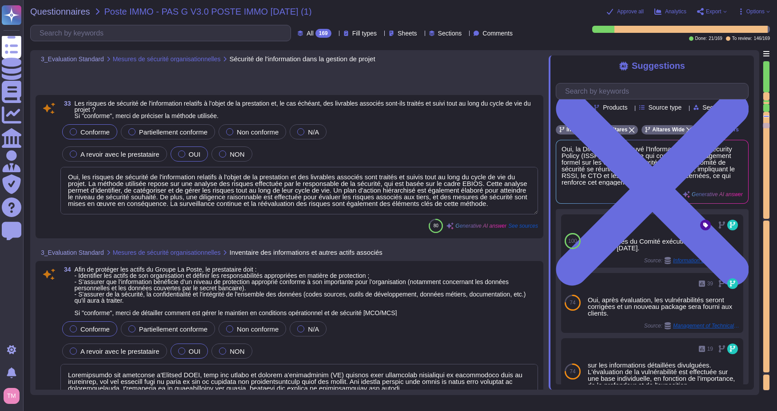
scroll to position [3247, 0]
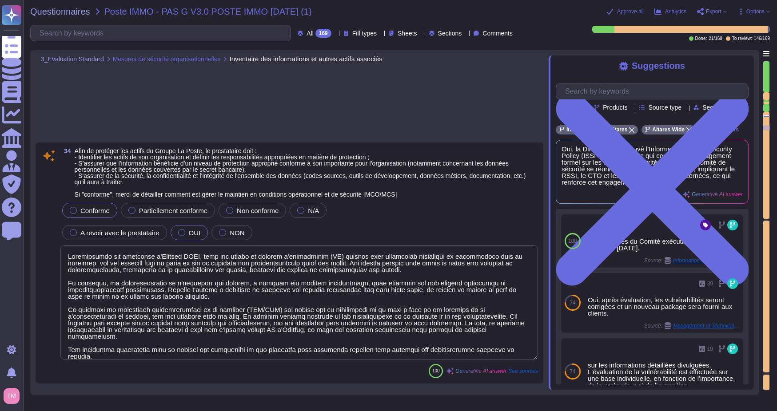
type textarea "Oui, selon l'ISSP, le processus d'offboarding doit inclure le retour de tous le…"
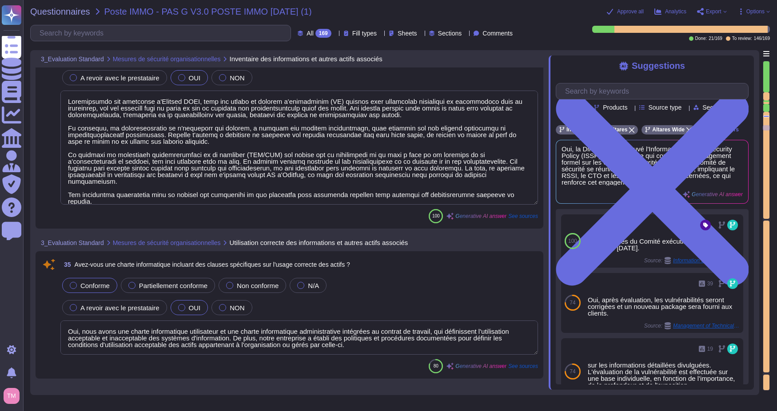
type textarea "Altares dispose d'une politique de classification des données qui garantit que …"
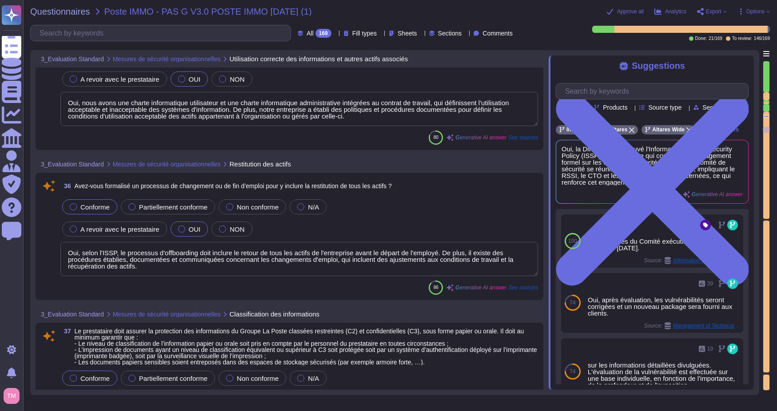
type textarea "Oui, des supports d'information doivent être clairement indiqués avec leur nive…"
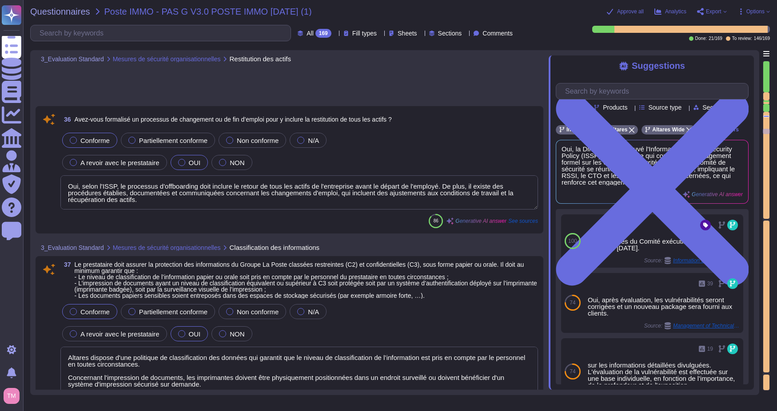
type textarea "Lore ipsumdolorsi a'consectetur adipisci el seddoeiu te in utlaboreetdol magn a…"
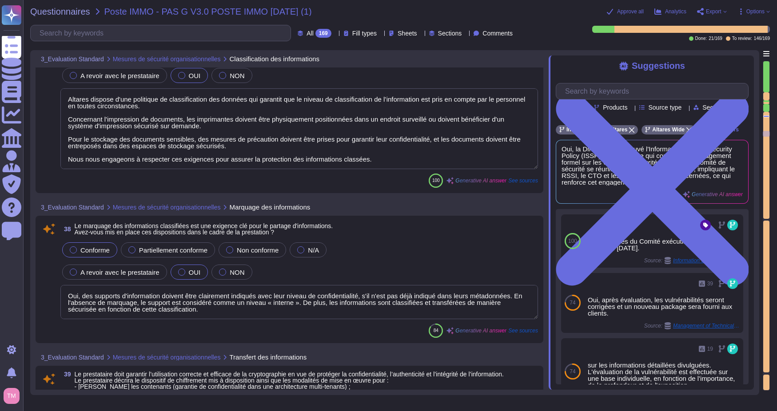
type textarea "Conforme. Le modèle de contrôle d'accès utilisé repose sur les principes suivan…"
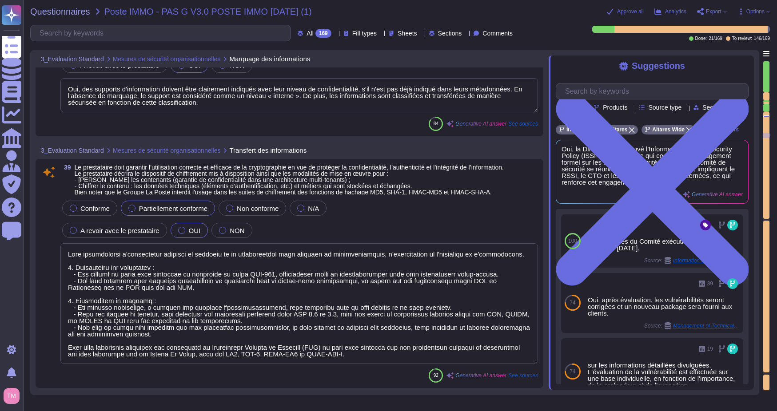
type textarea "Oui, nous avons mis en place une revue des habilitations. Cette revue est effec…"
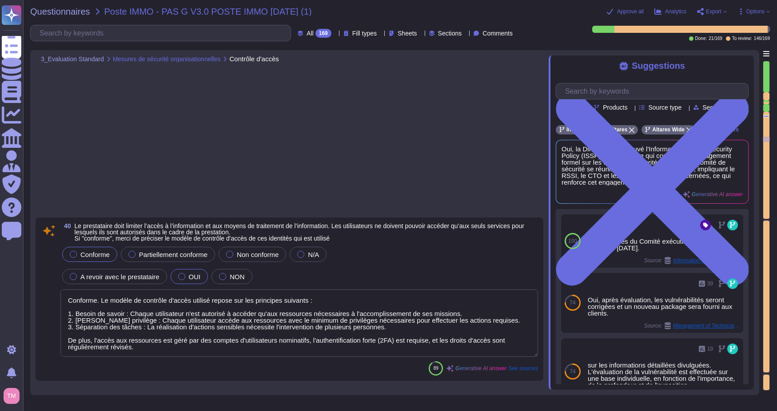
type textarea "La solution est compatible avec une méthode d'authentification unique (SSO) uti…"
type textarea "Lor, ipsu dolor sit am conse adi elitse doei temporinc u'labor etdolore ma aliq…"
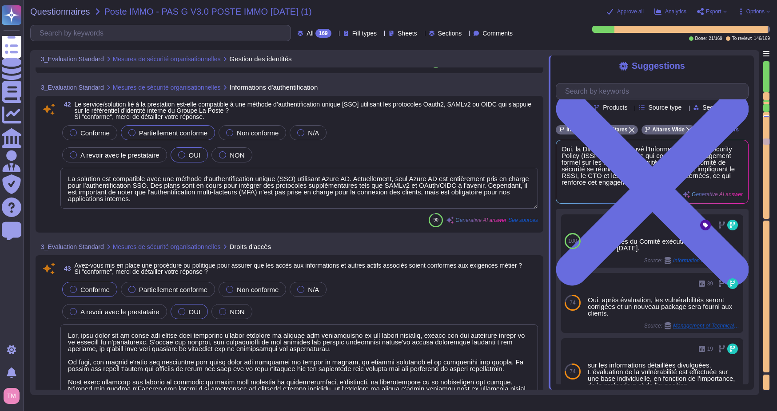
type textarea "Les sous-traitants seront identifiés dans les commandes. Altares - D&B utilise …"
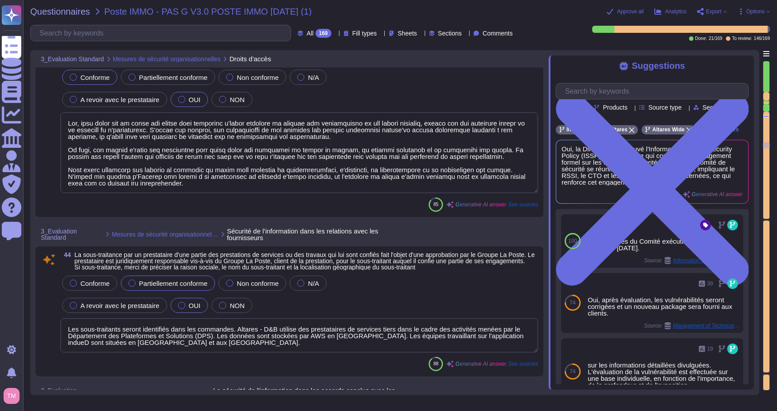
type textarea "Les mesures complémentaires concernant les échanges de données sont établies au…"
type textarea "Lor, ipsu dolor sit am conse adi elitseddo ei tem incididunt utla etdol mag ali…"
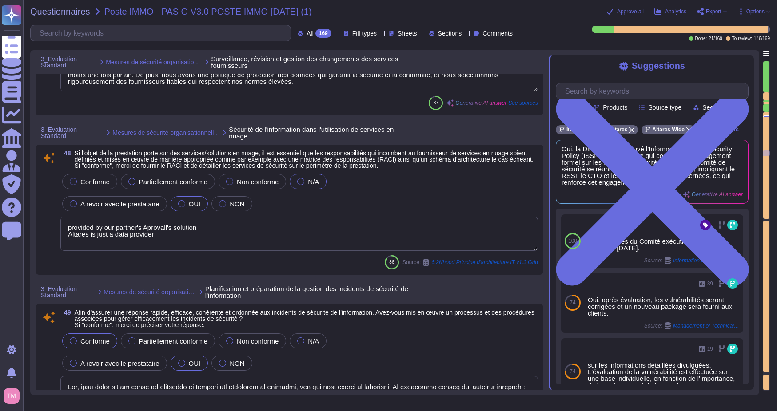
scroll to position [5913, 0]
click at [258, 247] on textarea "provided by our partner's Aprovall's solution Altares is just a data provider" at bounding box center [299, 234] width 478 height 34
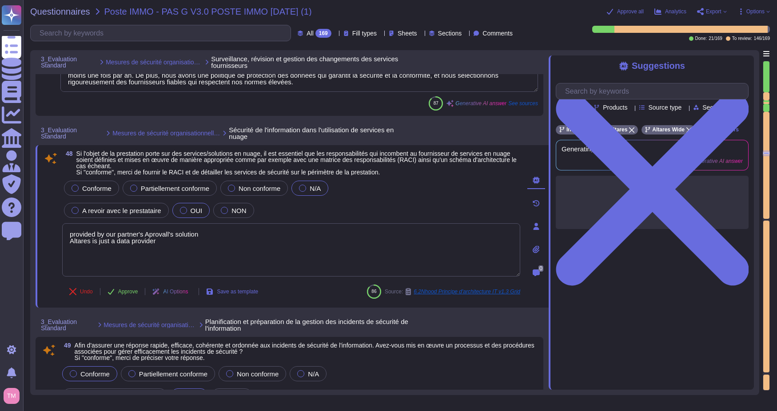
drag, startPoint x: 197, startPoint y: 250, endPoint x: 59, endPoint y: 227, distance: 139.7
click at [59, 227] on div "48 Si l'objet de la prestation porte sur des services/solutions en nuage, il es…" at bounding box center [282, 227] width 478 height 152
click at [208, 262] on textarea at bounding box center [291, 250] width 458 height 53
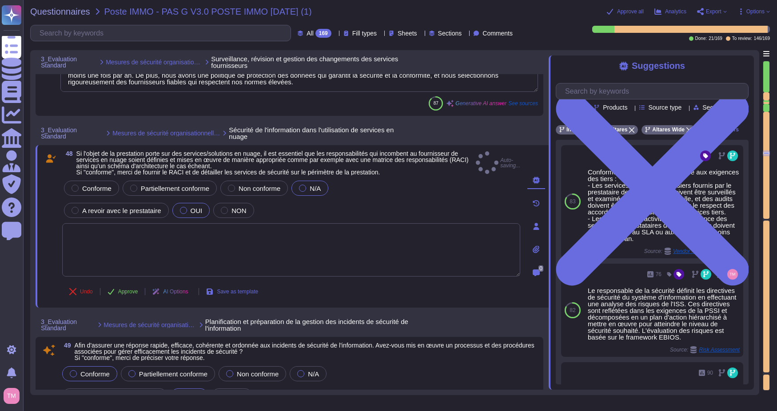
click at [539, 252] on icon at bounding box center [536, 249] width 7 height 7
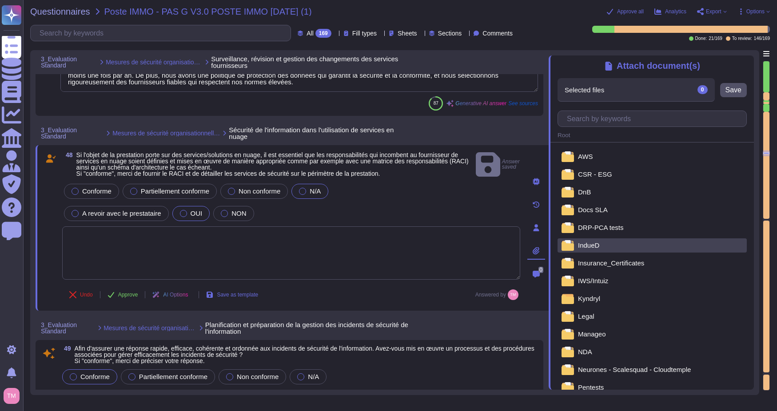
click at [599, 247] on span "IndueD" at bounding box center [588, 245] width 21 height 7
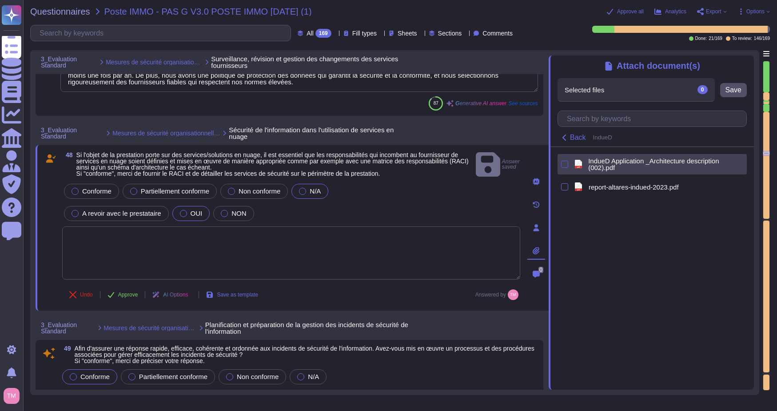
click at [564, 166] on div at bounding box center [564, 164] width 7 height 7
click at [0, 0] on input "checkbox" at bounding box center [0, 0] width 0 height 0
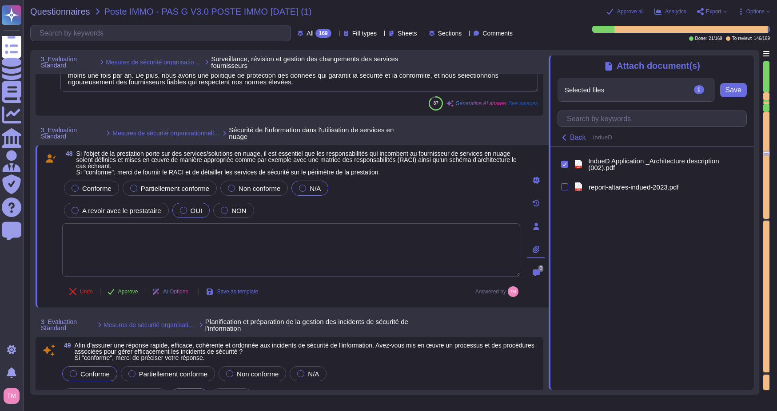
click at [363, 253] on textarea at bounding box center [291, 250] width 458 height 53
click at [77, 186] on div at bounding box center [75, 188] width 7 height 7
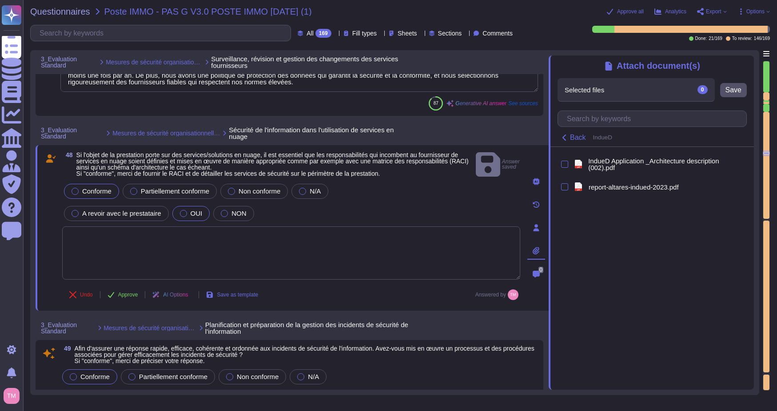
click at [235, 259] on textarea at bounding box center [291, 253] width 458 height 53
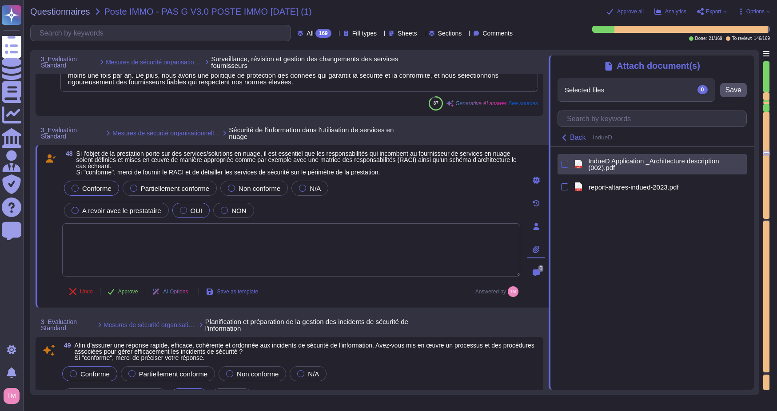
click at [566, 167] on div at bounding box center [564, 164] width 7 height 7
click at [0, 0] on input "checkbox" at bounding box center [0, 0] width 0 height 0
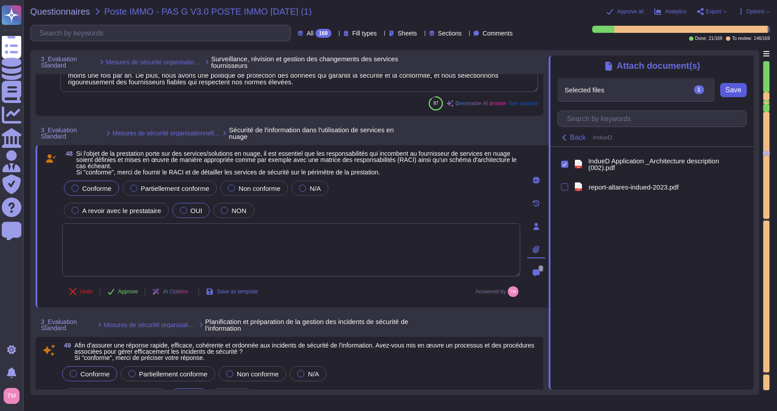
click at [737, 92] on span "Save" at bounding box center [734, 90] width 16 height 7
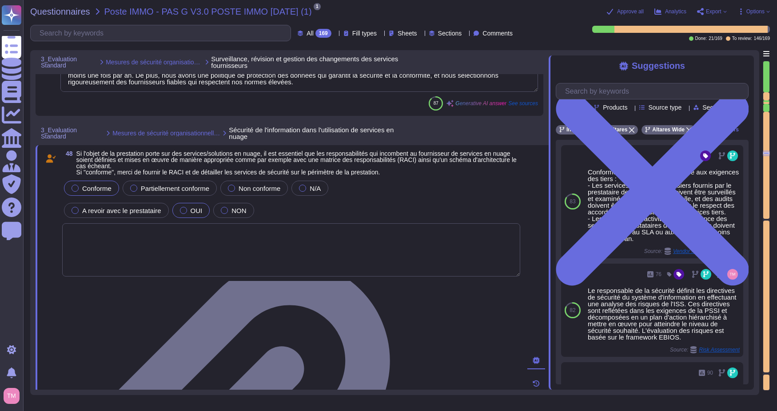
click at [396, 249] on textarea at bounding box center [291, 250] width 458 height 53
click at [687, 129] on icon at bounding box center [689, 130] width 5 height 5
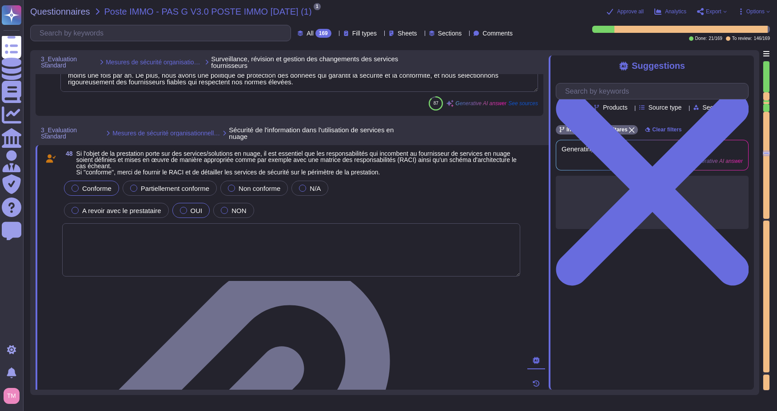
click at [268, 255] on textarea at bounding box center [291, 250] width 458 height 53
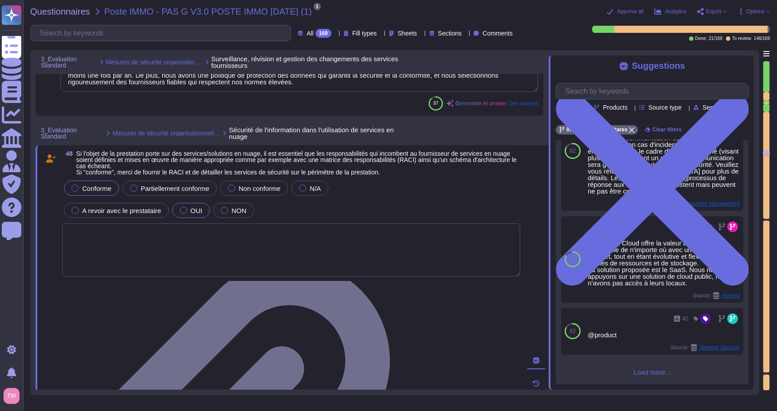
scroll to position [280, 0]
click at [336, 252] on textarea at bounding box center [291, 250] width 458 height 53
click at [115, 304] on div "48 Si l'objet de la prestation porte sur des services/solutions en nuage, il es…" at bounding box center [282, 407] width 478 height 512
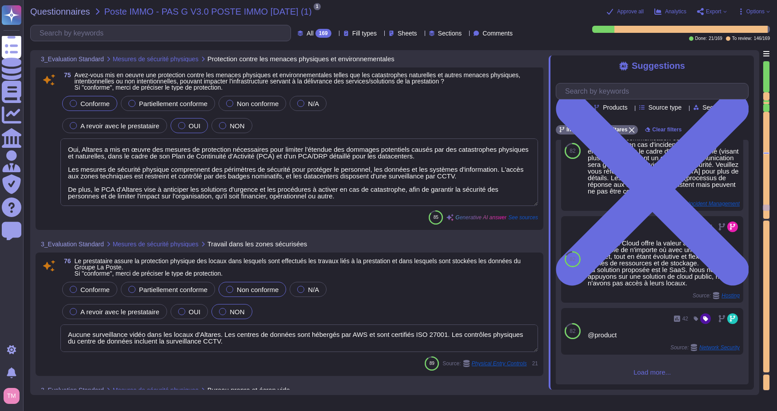
scroll to position [10535, 0]
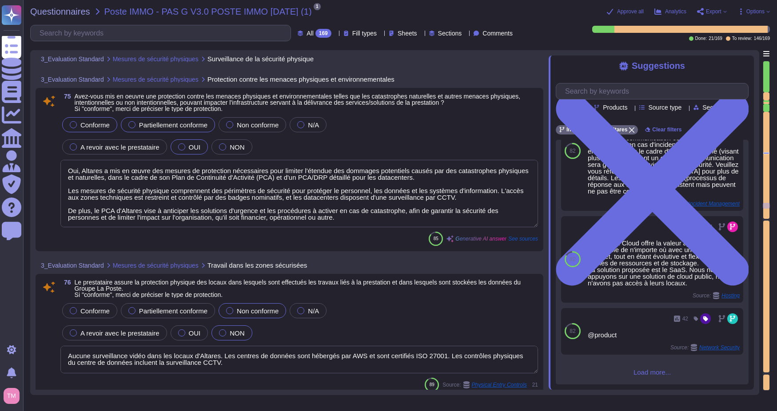
click at [156, 126] on span "Partiellement conforme" at bounding box center [173, 125] width 68 height 8
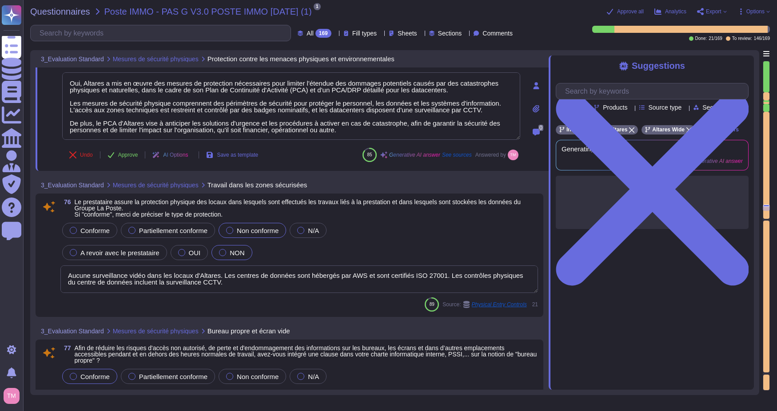
scroll to position [10623, 0]
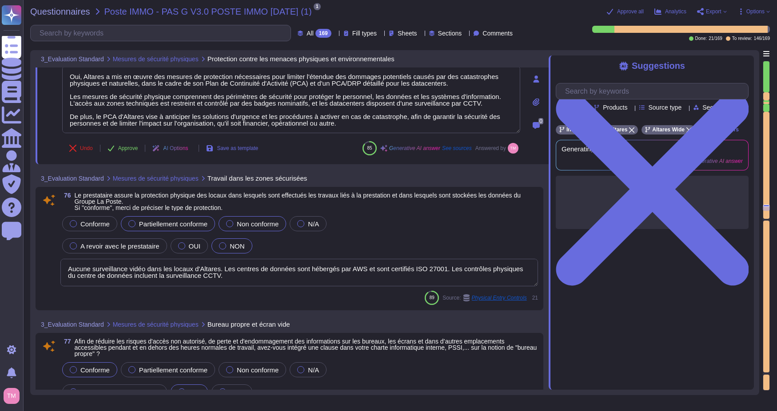
click at [163, 220] on span "Partiellement conforme" at bounding box center [173, 224] width 68 height 8
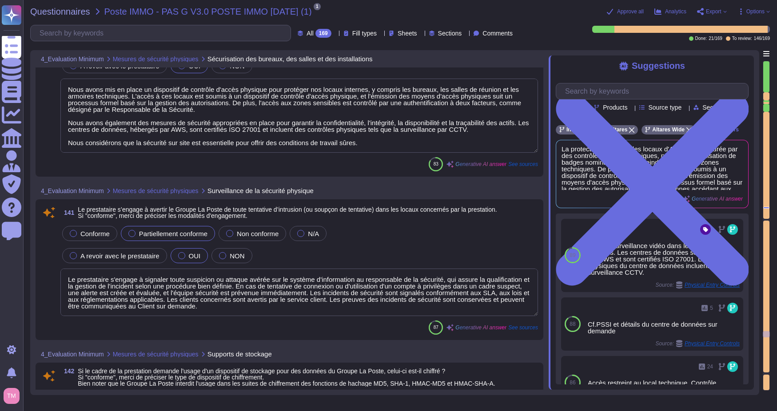
scroll to position [1, 0]
click at [623, 12] on span "Approve all" at bounding box center [630, 11] width 27 height 5
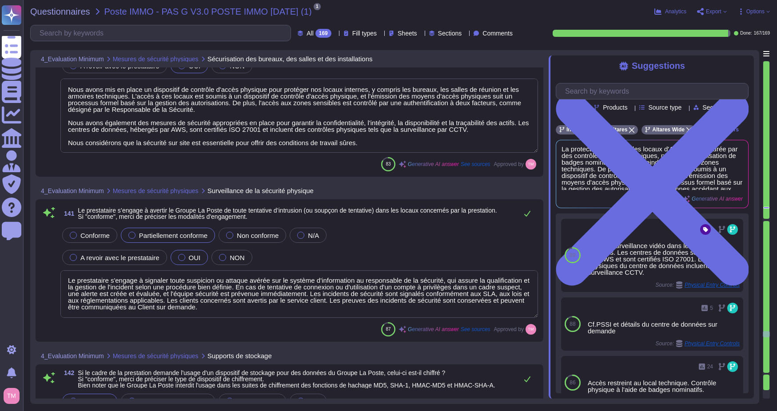
click at [315, 30] on div "169" at bounding box center [323, 33] width 16 height 9
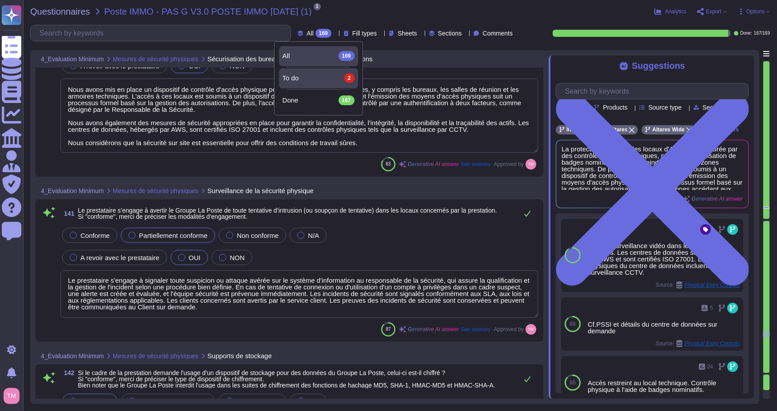
click at [309, 75] on div "To do 2" at bounding box center [319, 78] width 72 height 10
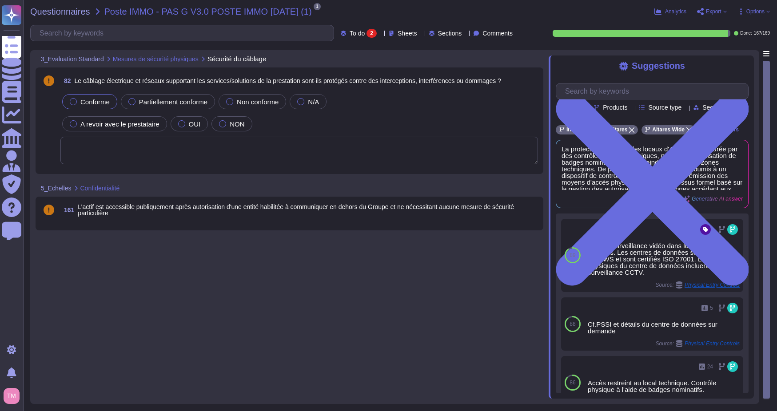
click at [92, 102] on span "Conforme" at bounding box center [94, 102] width 29 height 8
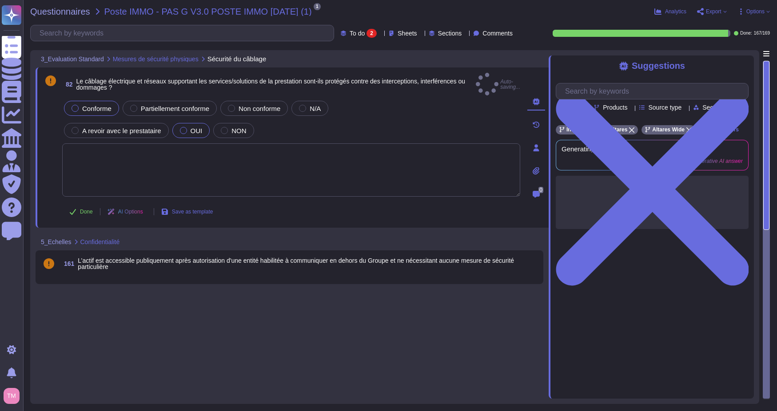
click at [183, 129] on div "OUI" at bounding box center [191, 130] width 38 height 15
click at [188, 127] on label "OUI" at bounding box center [191, 130] width 23 height 7
click at [185, 127] on div at bounding box center [183, 130] width 7 height 7
click at [196, 128] on span "OUI" at bounding box center [197, 131] width 12 height 8
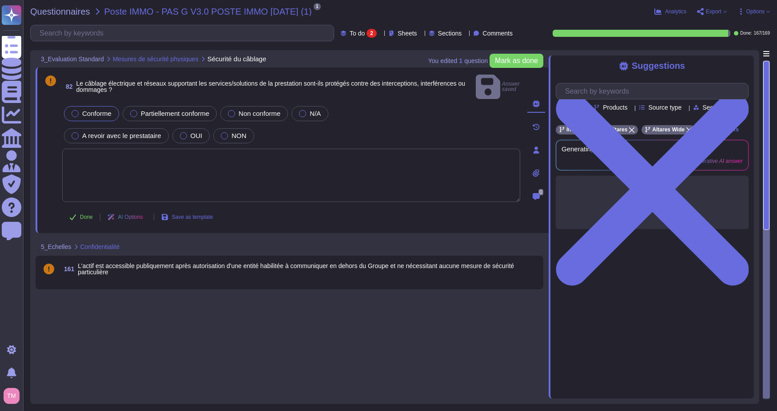
click at [173, 263] on span "L’actif est accessible publiquement après autorisation d'une entité habilitée à…" at bounding box center [296, 269] width 436 height 13
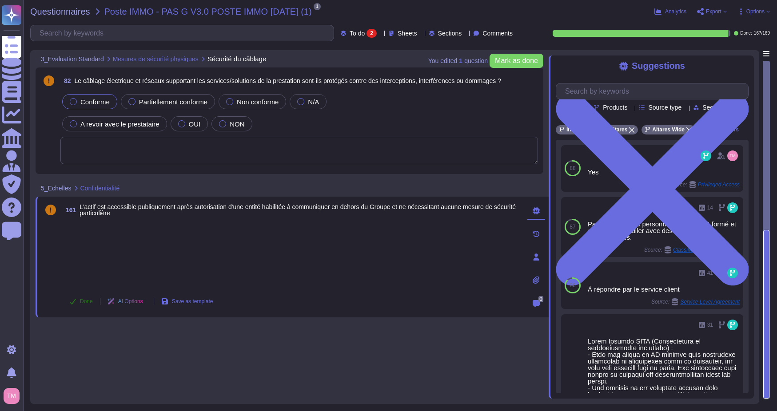
click at [91, 300] on span "Done" at bounding box center [86, 301] width 13 height 5
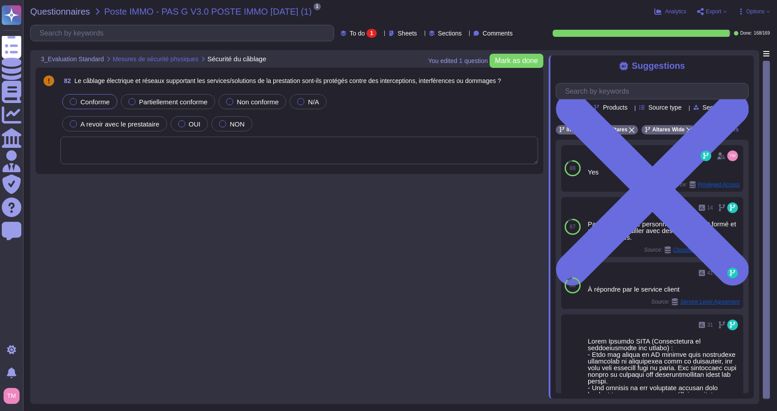
click at [180, 144] on textarea at bounding box center [299, 151] width 478 height 28
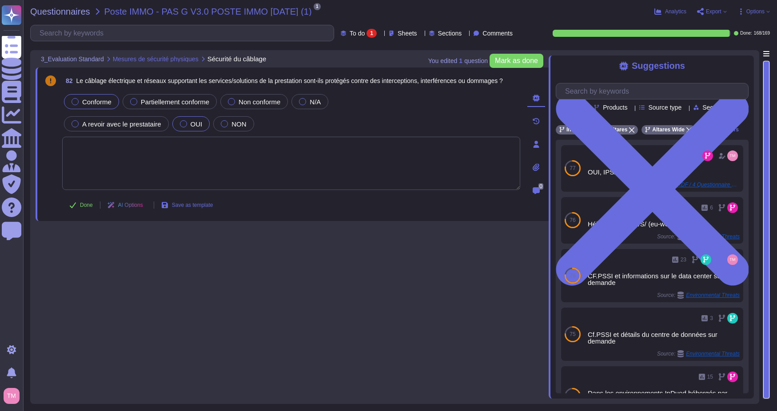
click at [183, 123] on div at bounding box center [183, 123] width 7 height 7
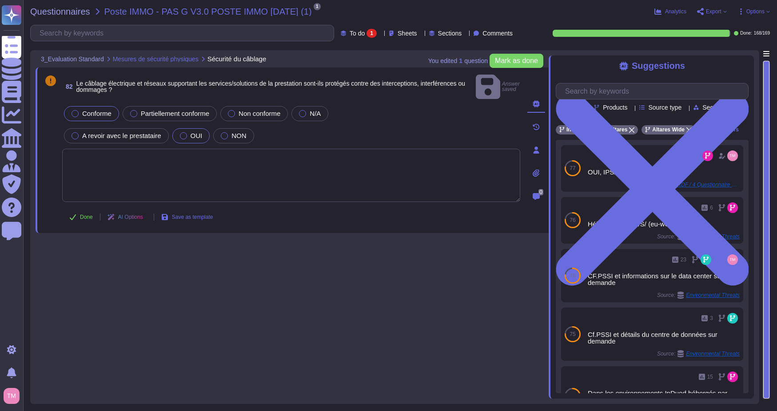
click at [369, 166] on textarea at bounding box center [291, 175] width 458 height 53
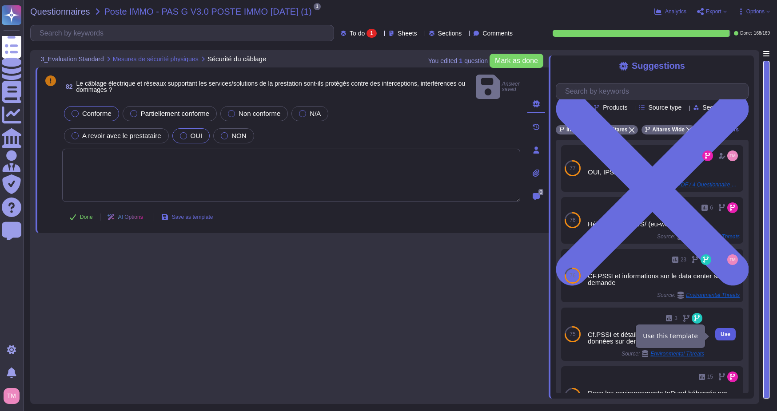
click at [721, 336] on span "Use" at bounding box center [726, 334] width 10 height 5
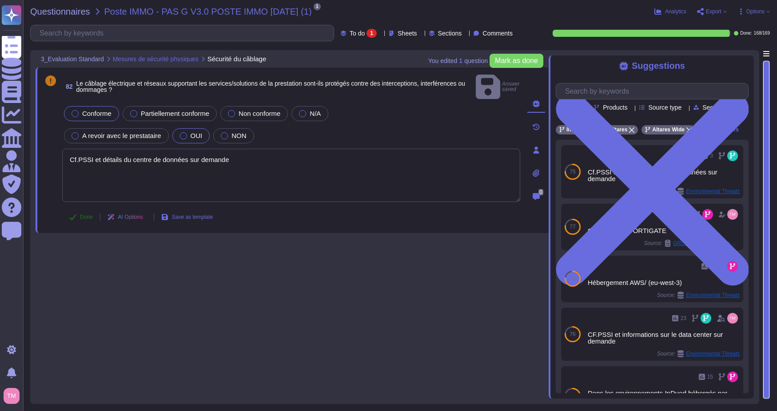
click at [85, 215] on span "Done" at bounding box center [86, 217] width 13 height 5
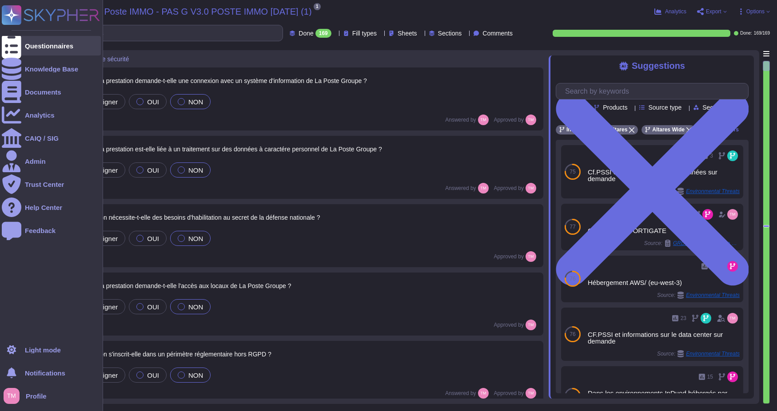
click at [23, 50] on div "Questionnaires" at bounding box center [51, 46] width 99 height 20
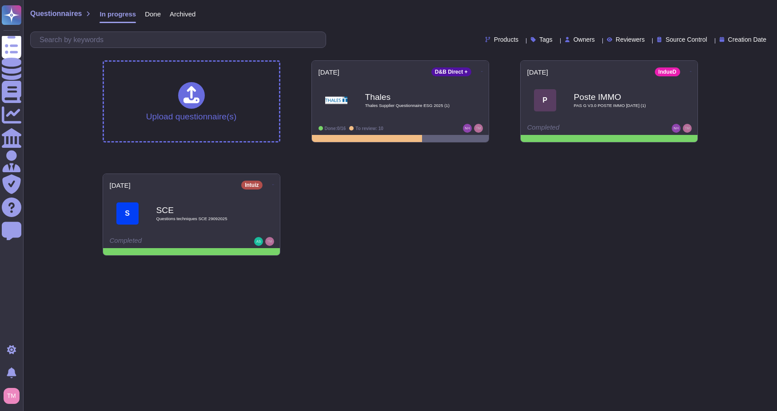
click at [565, 263] on html "Questionnaires Knowledge Base Documents Analytics CAIQ / SIG Admin Trust Center…" at bounding box center [388, 131] width 777 height 263
click at [322, 263] on html "Questionnaires Knowledge Base Documents Analytics CAIQ / SIG Admin Trust Center…" at bounding box center [388, 131] width 777 height 263
